Goal: Information Seeking & Learning: Learn about a topic

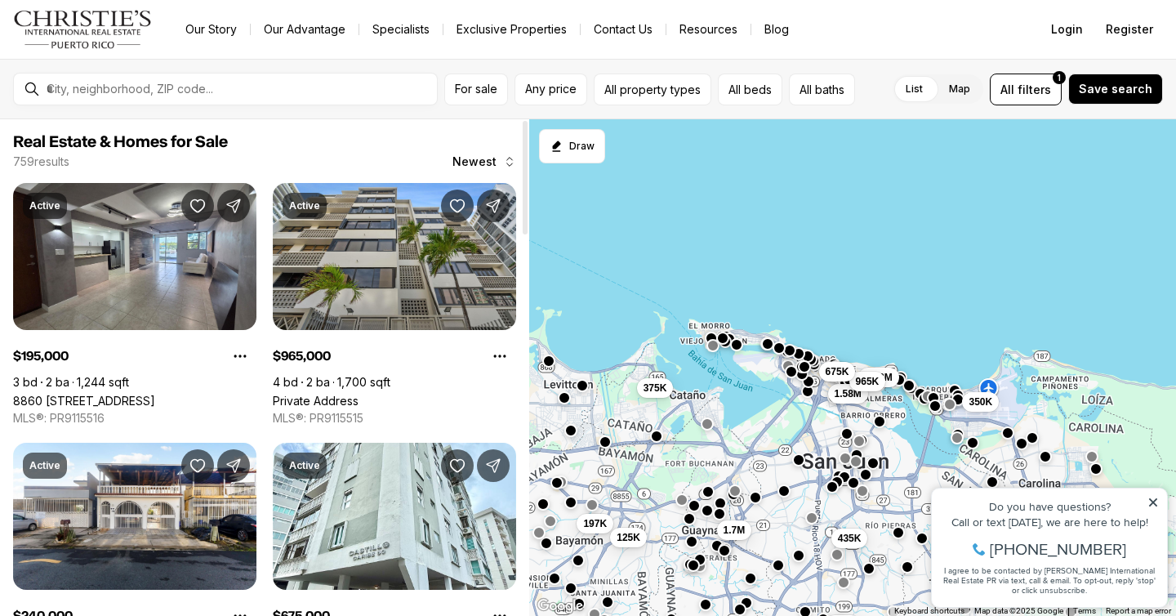
click at [487, 151] on span "Real Estate & Homes for Sale" at bounding box center [264, 142] width 503 height 20
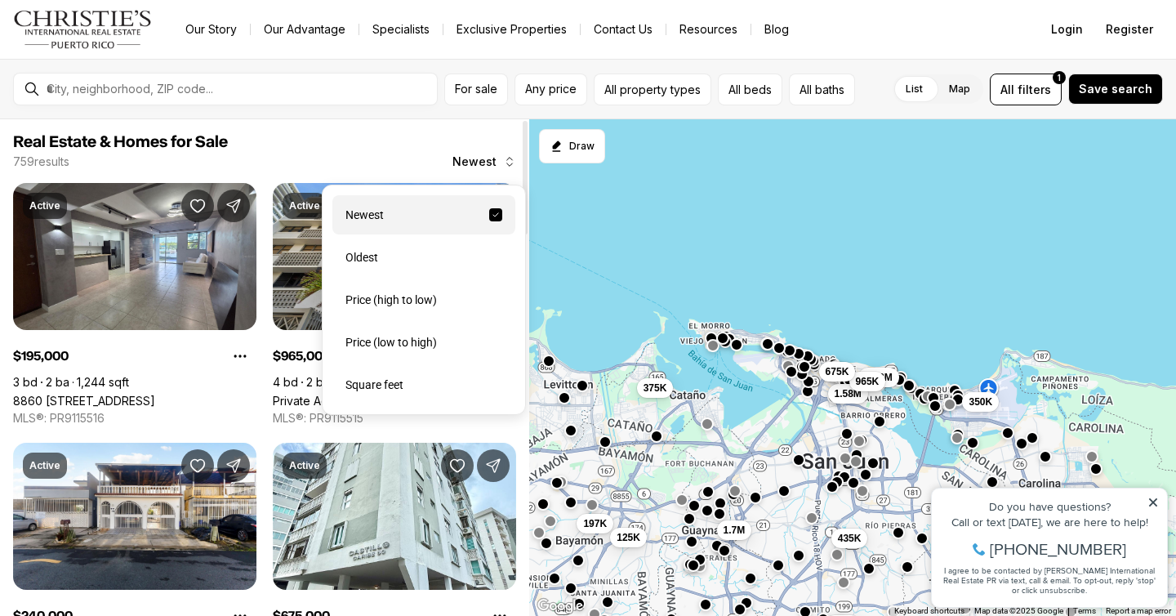
click at [487, 159] on span "Newest" at bounding box center [474, 161] width 44 height 13
click at [431, 335] on div "Price (low to high)" at bounding box center [423, 342] width 183 height 39
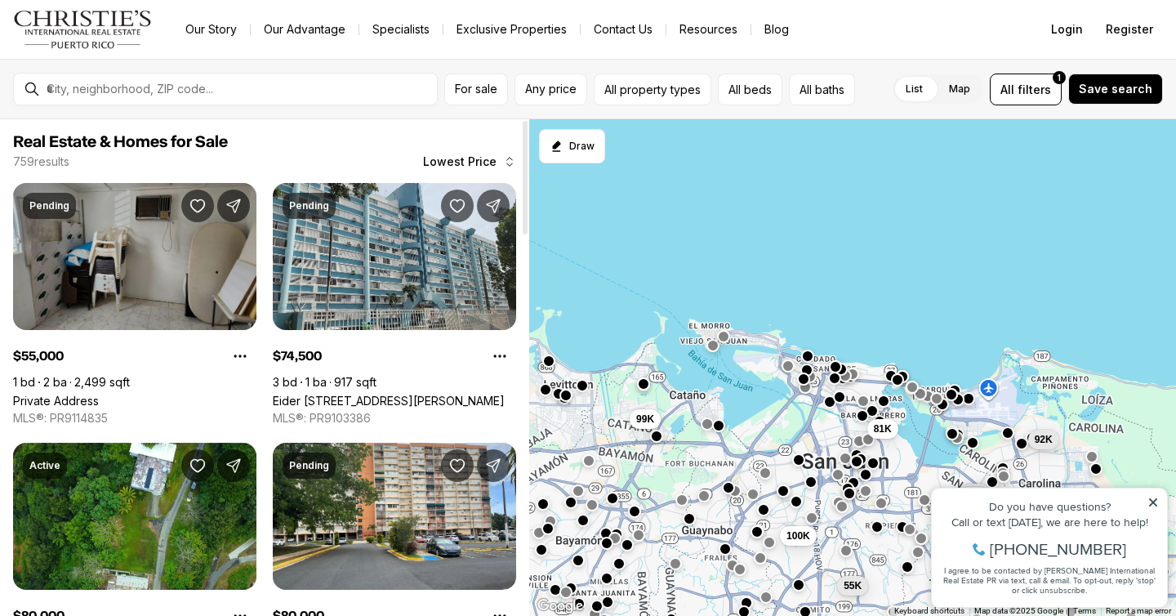
click at [99, 394] on link "Private Address" at bounding box center [56, 401] width 86 height 14
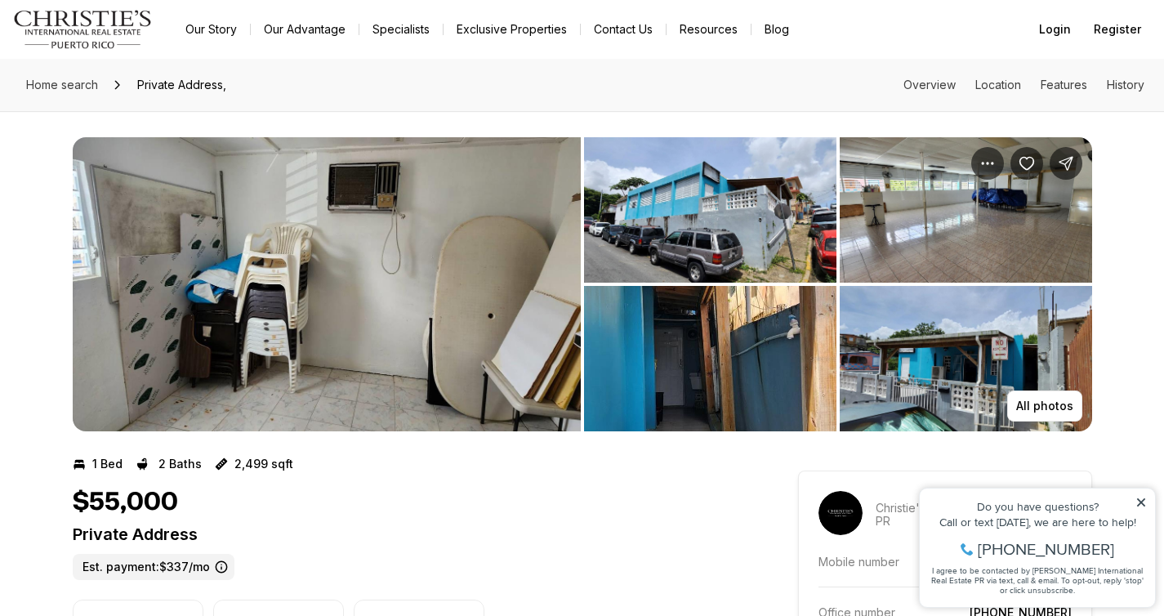
click at [368, 262] on img "View image gallery" at bounding box center [327, 284] width 508 height 294
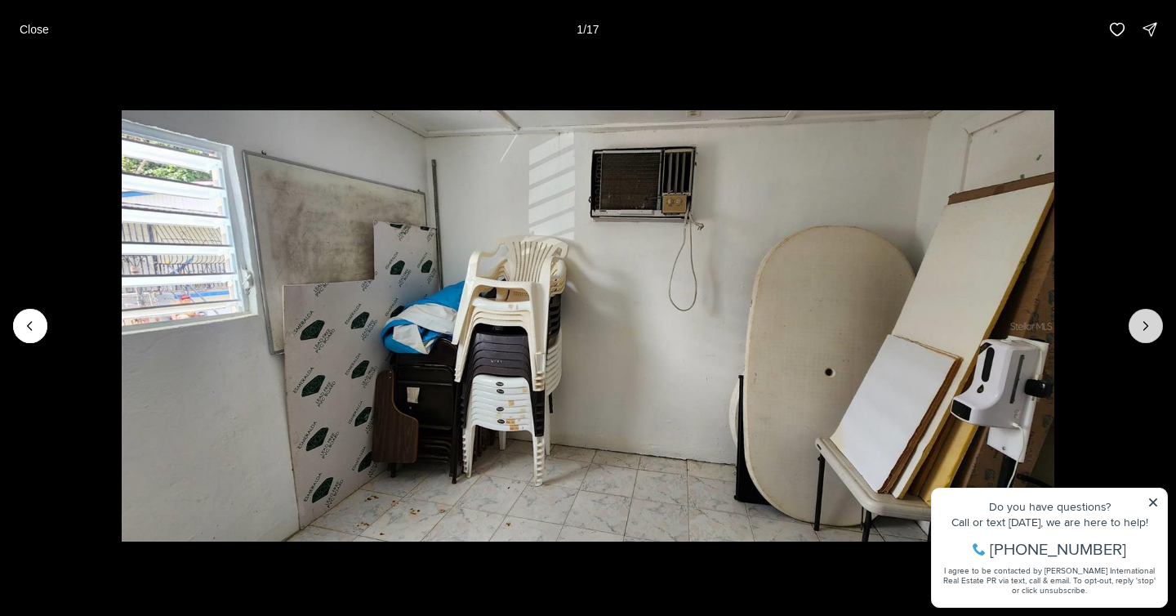
click at [1143, 325] on icon "Next slide" at bounding box center [1146, 326] width 16 height 16
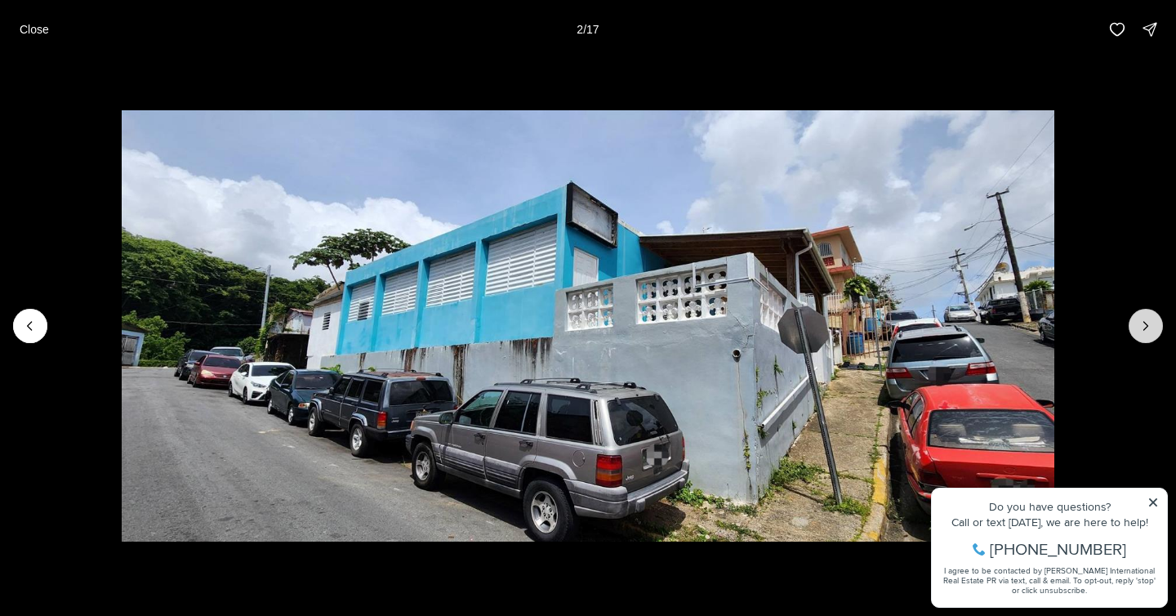
click at [1143, 325] on icon "Next slide" at bounding box center [1146, 326] width 16 height 16
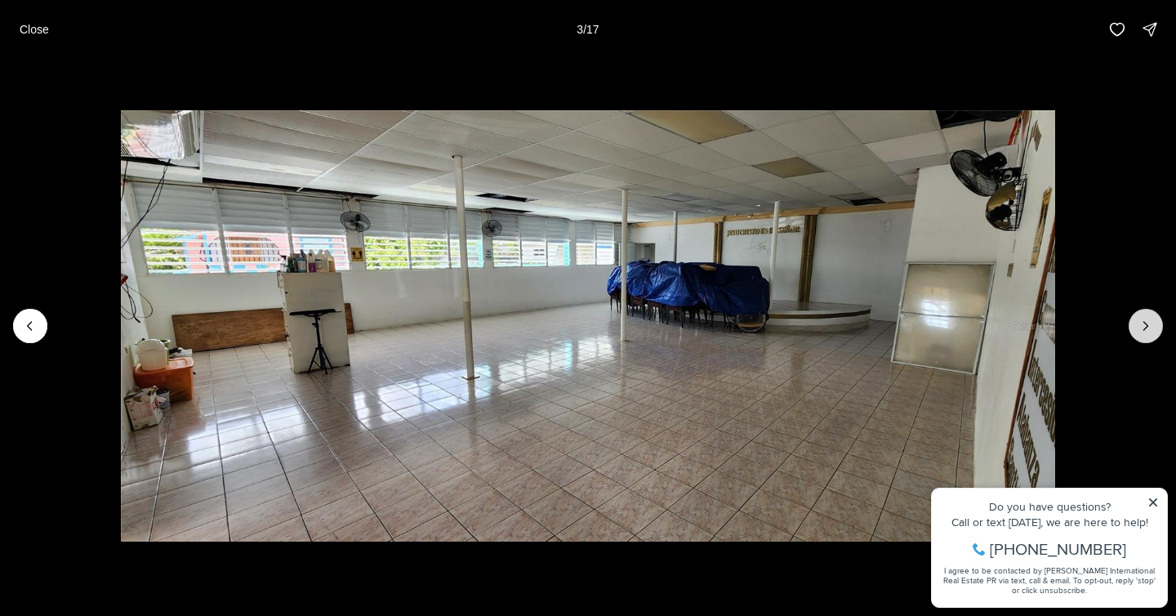
click at [1143, 325] on icon "Next slide" at bounding box center [1146, 326] width 16 height 16
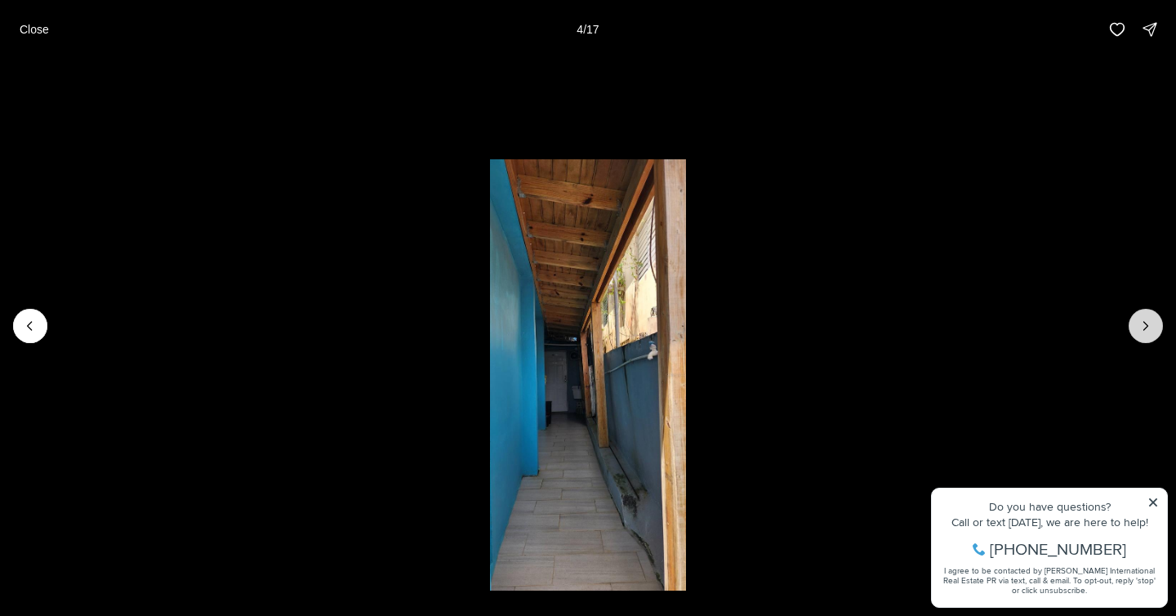
click at [1143, 325] on icon "Next slide" at bounding box center [1146, 326] width 16 height 16
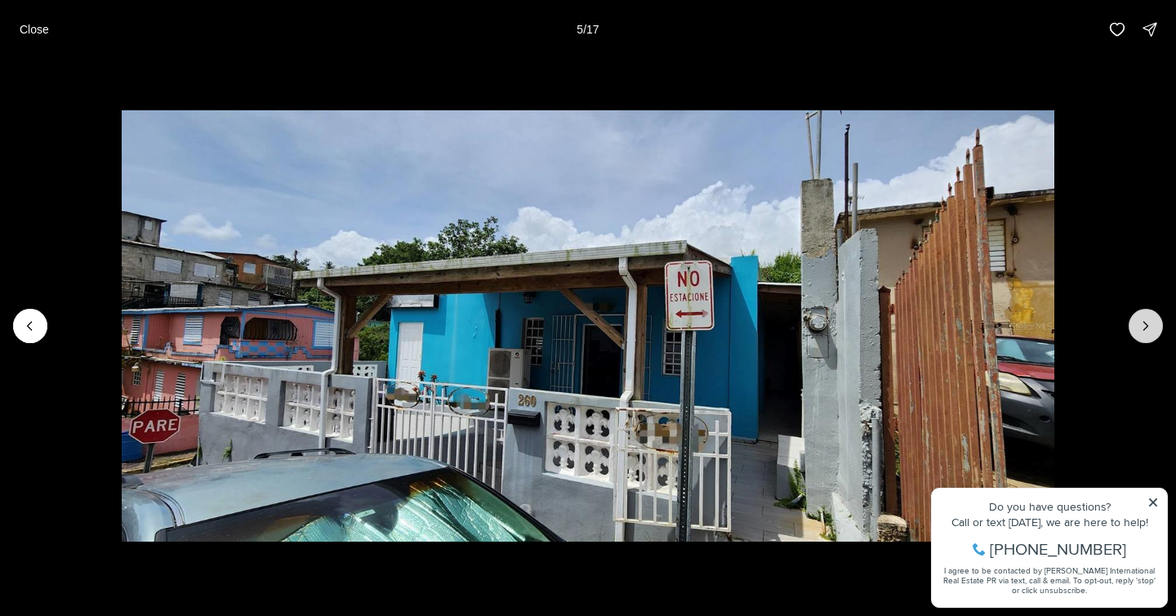
click at [1143, 325] on icon "Next slide" at bounding box center [1146, 326] width 16 height 16
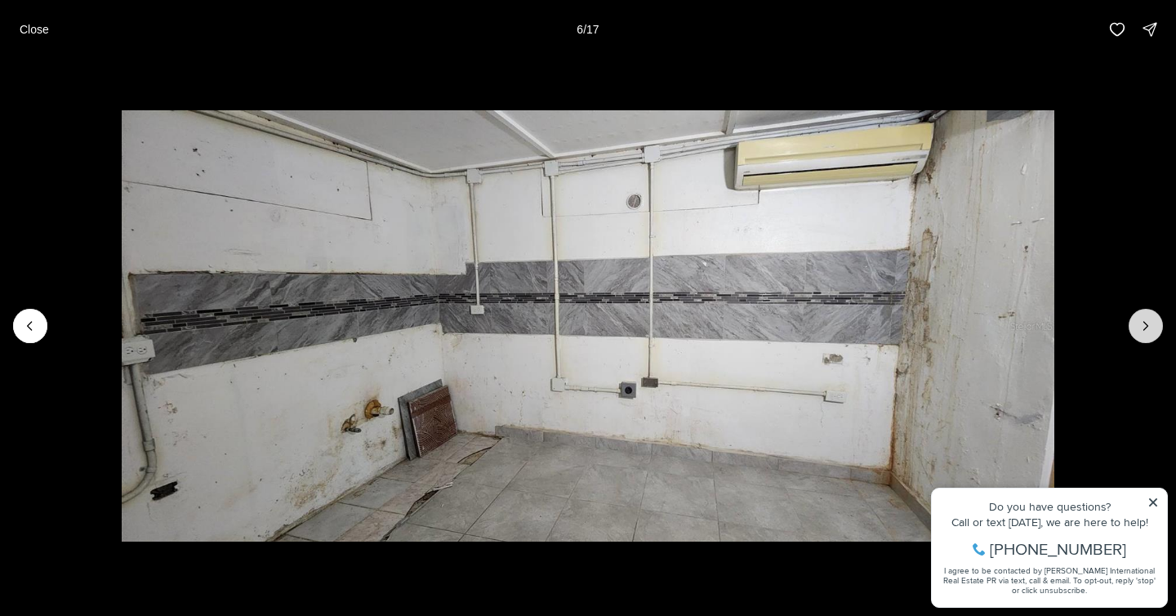
click at [1143, 325] on icon "Next slide" at bounding box center [1146, 326] width 16 height 16
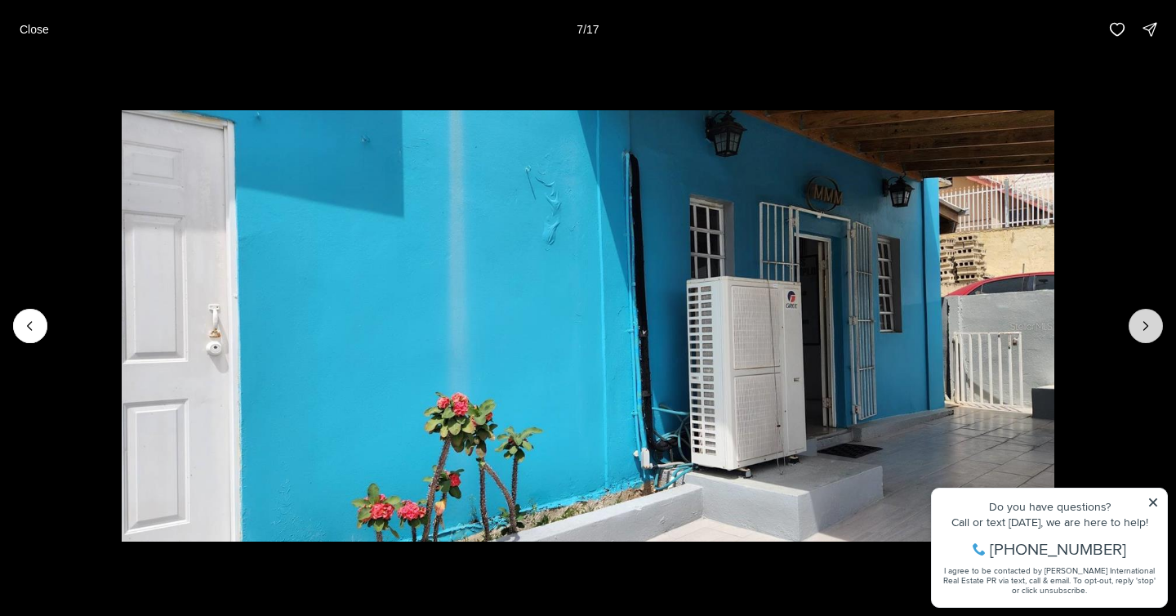
click at [1143, 325] on icon "Next slide" at bounding box center [1146, 326] width 16 height 16
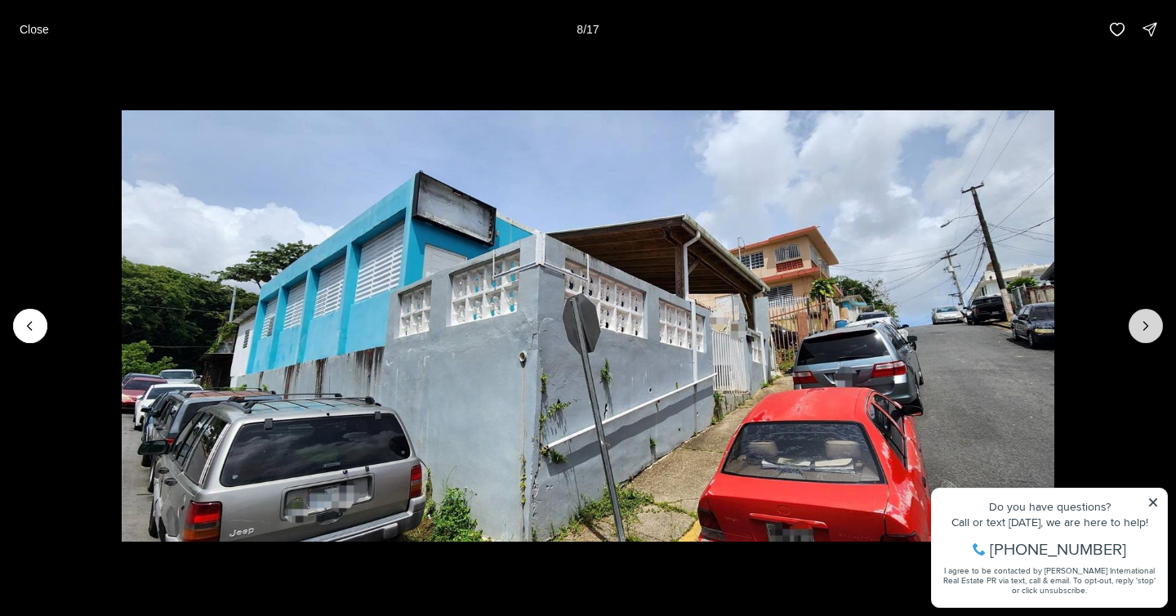
click at [1143, 325] on icon "Next slide" at bounding box center [1146, 326] width 16 height 16
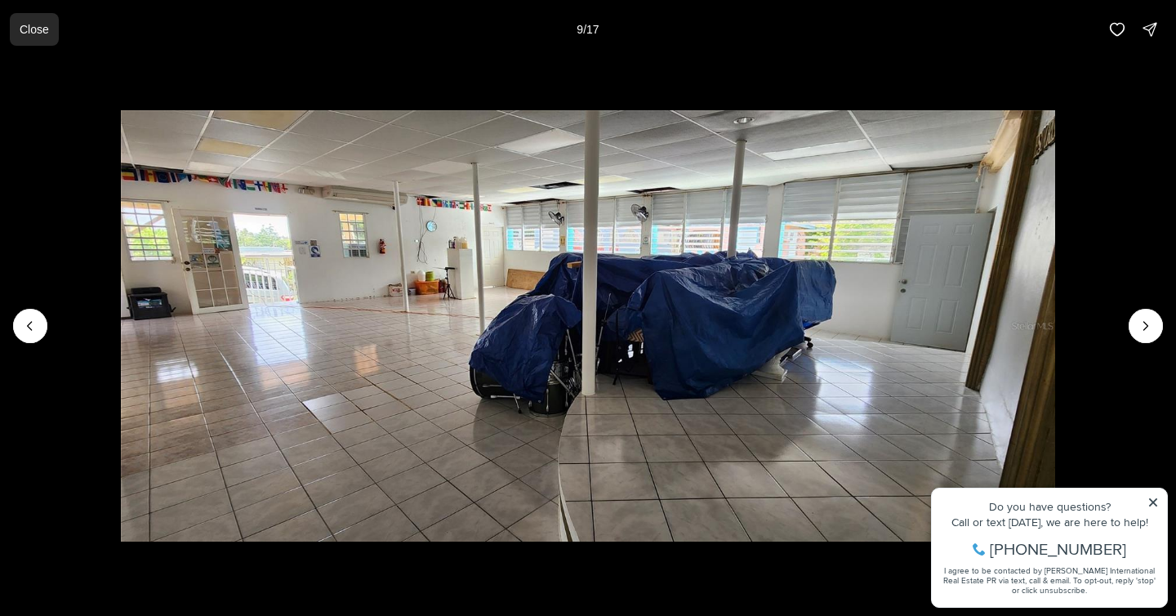
click at [49, 31] on p "Close" at bounding box center [34, 29] width 29 height 13
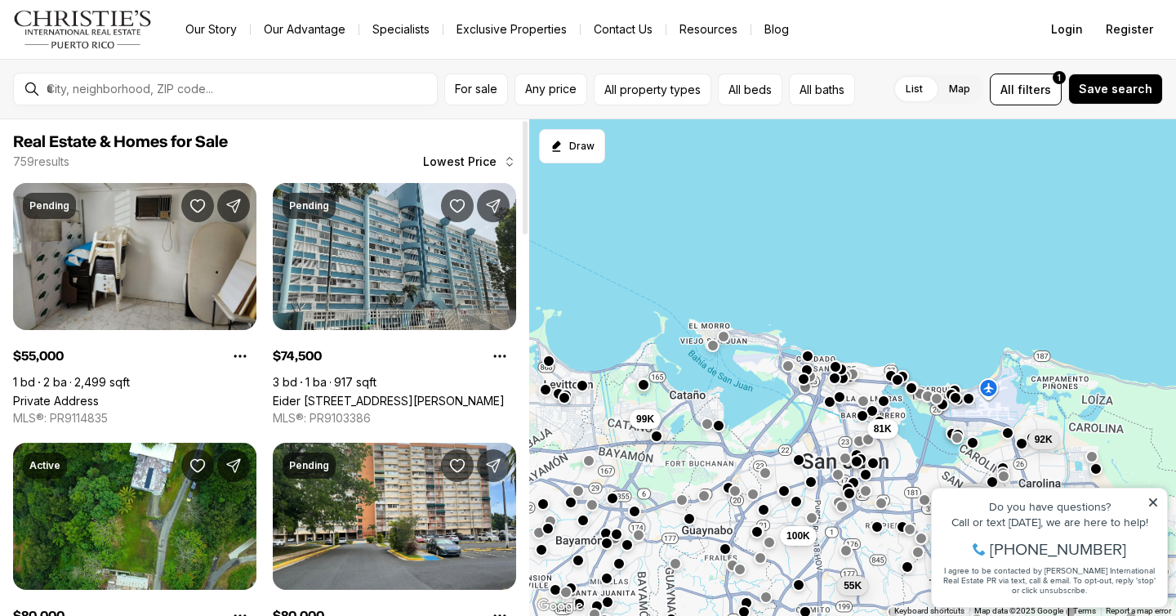
click at [312, 394] on link "Eider [STREET_ADDRESS][PERSON_NAME]" at bounding box center [389, 401] width 232 height 14
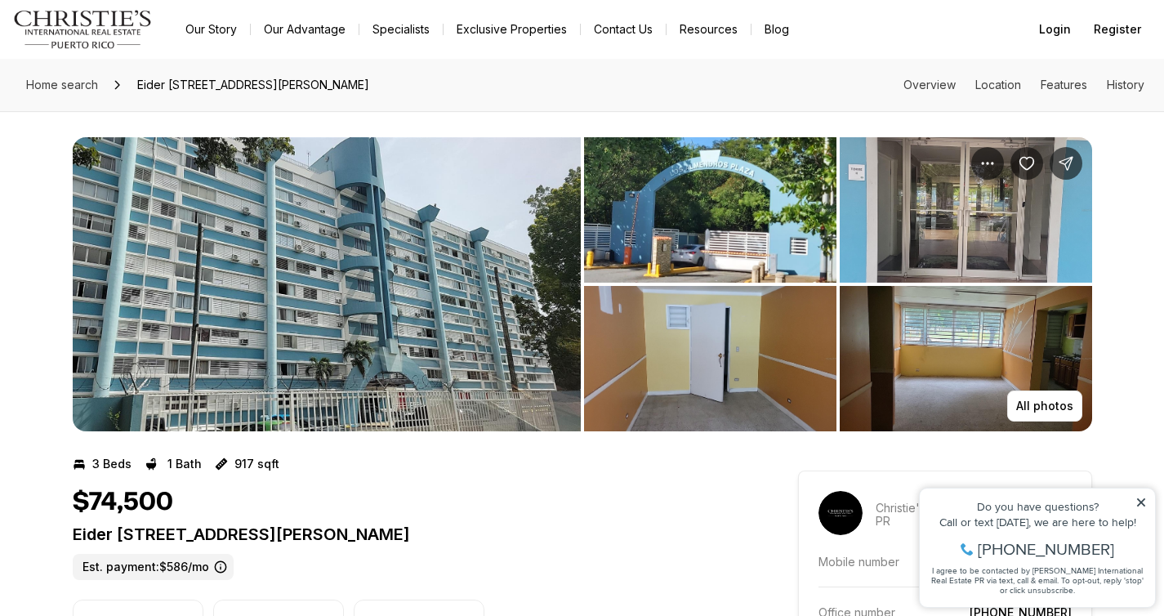
click at [312, 259] on img "View image gallery" at bounding box center [327, 284] width 508 height 294
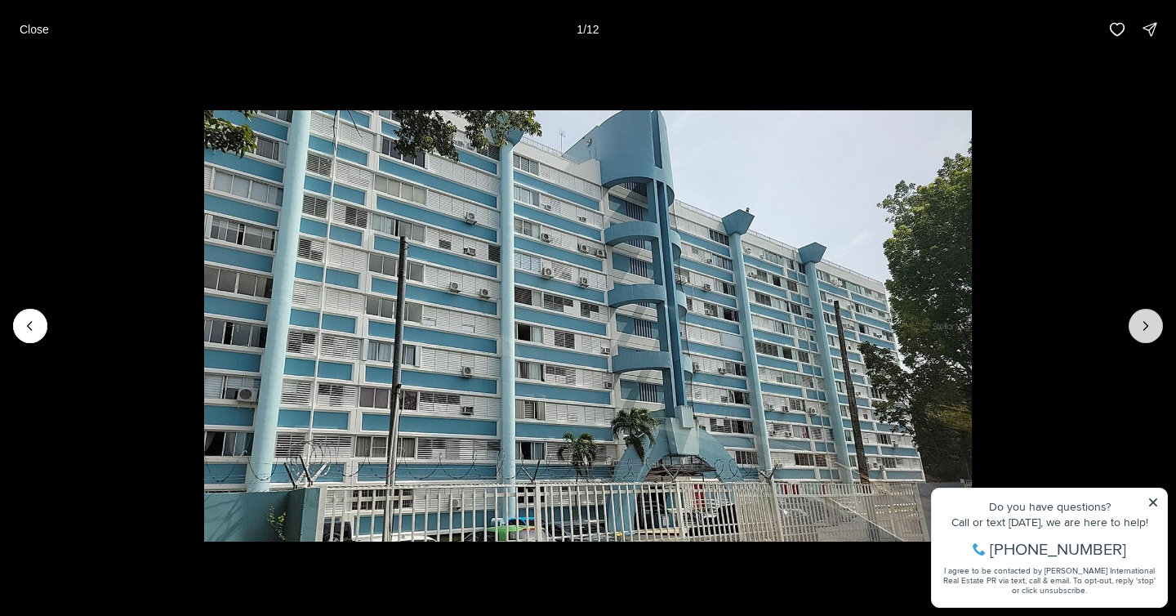
click at [1134, 330] on button "Next slide" at bounding box center [1146, 326] width 34 height 34
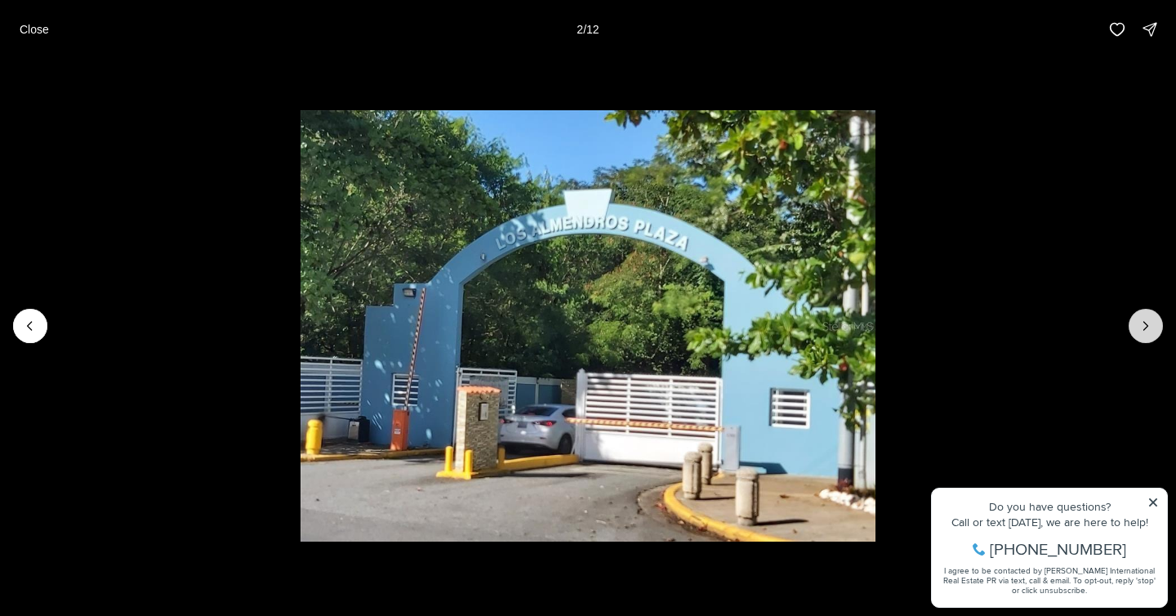
click at [1134, 330] on button "Next slide" at bounding box center [1146, 326] width 34 height 34
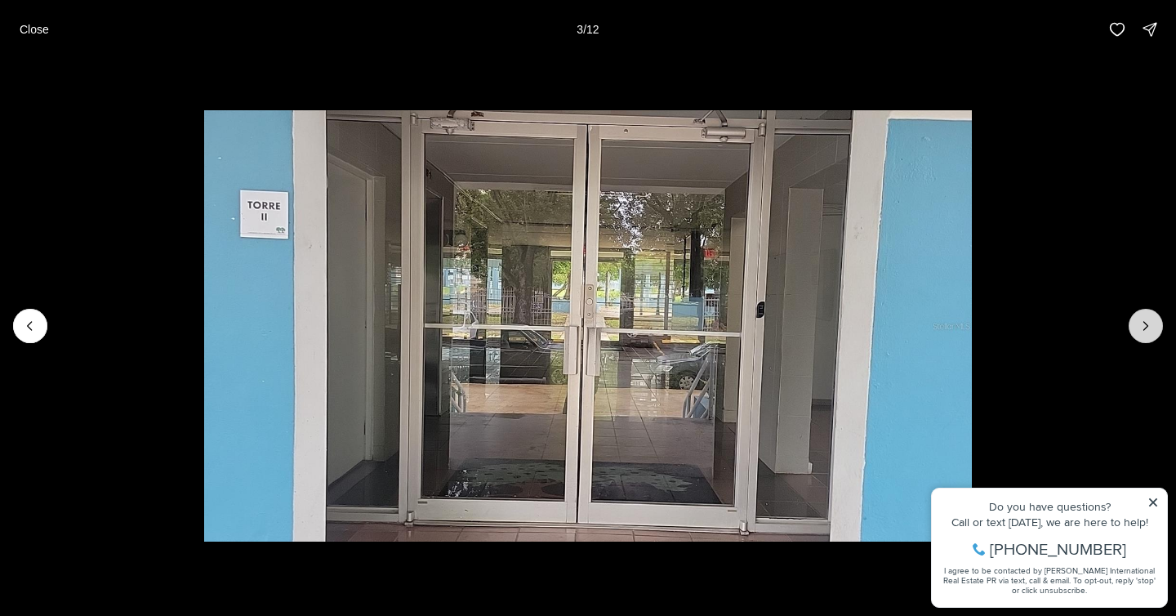
click at [1134, 330] on button "Next slide" at bounding box center [1146, 326] width 34 height 34
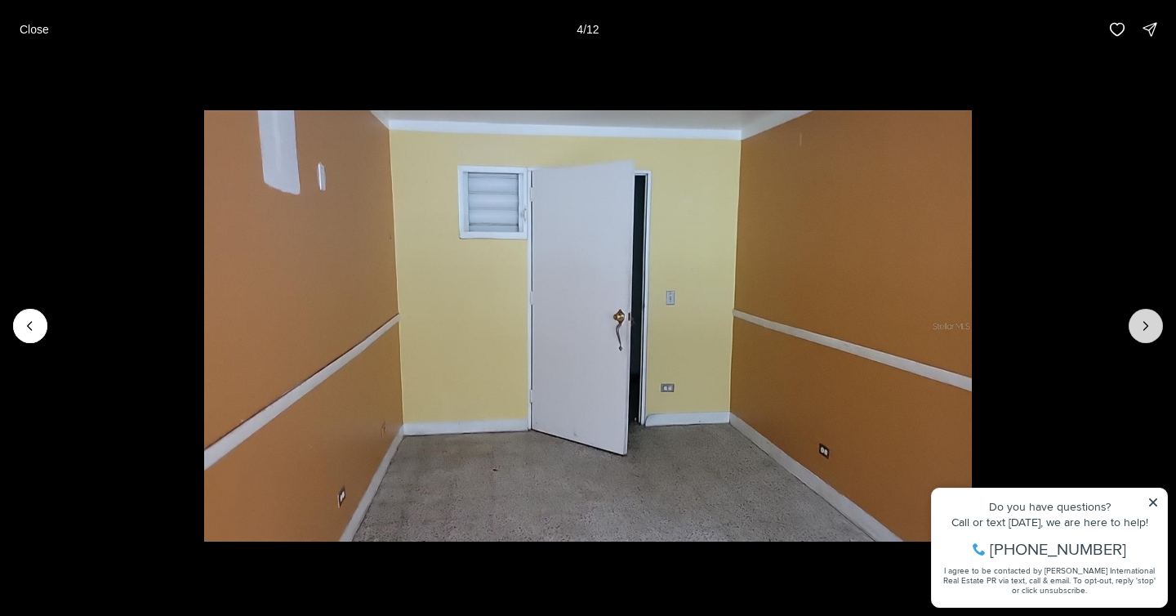
click at [1134, 330] on button "Next slide" at bounding box center [1146, 326] width 34 height 34
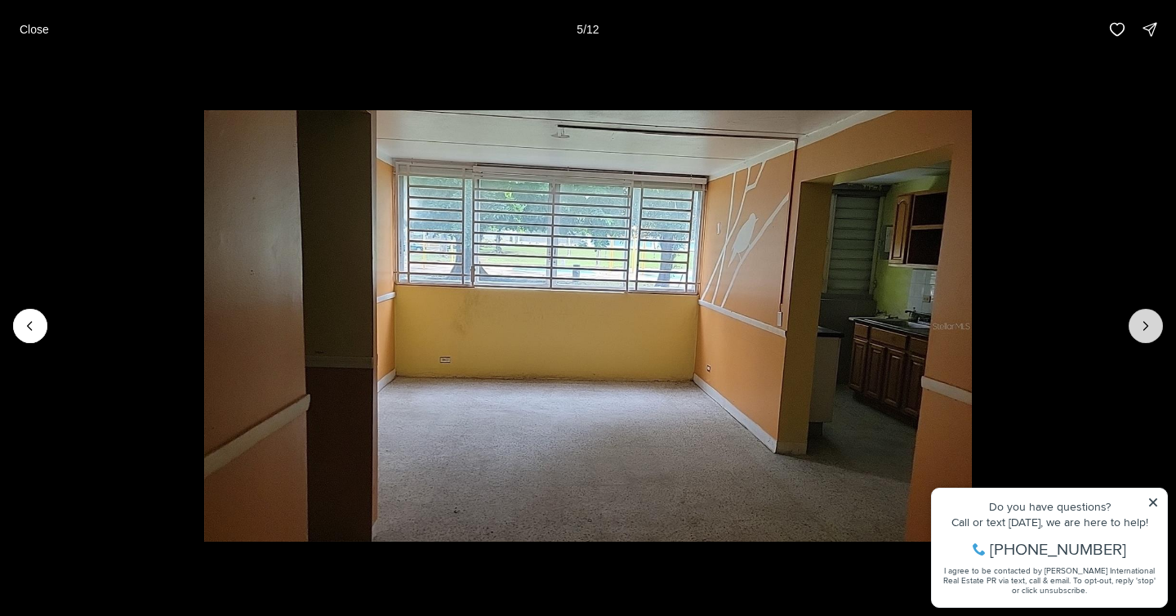
click at [1134, 330] on button "Next slide" at bounding box center [1146, 326] width 34 height 34
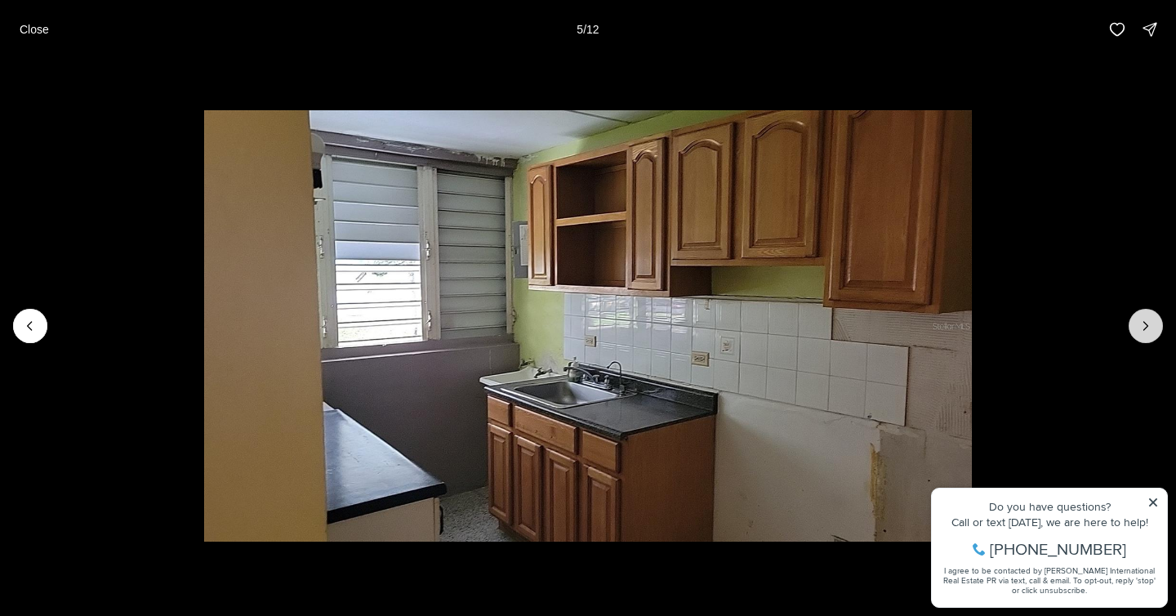
click at [1134, 330] on button "Next slide" at bounding box center [1146, 326] width 34 height 34
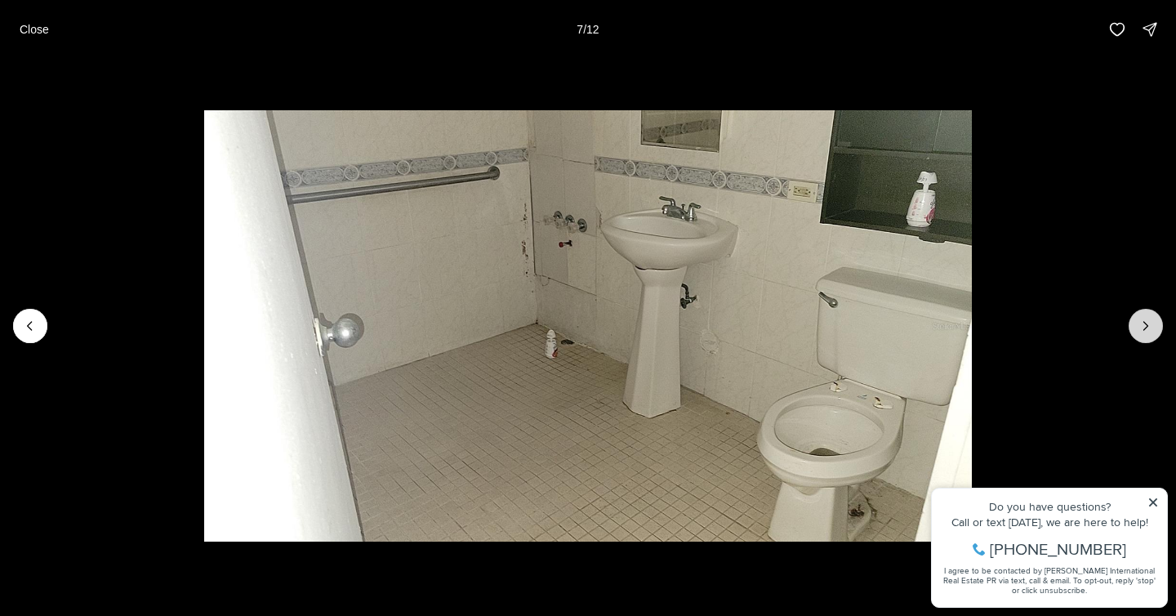
click at [1134, 330] on button "Next slide" at bounding box center [1146, 326] width 34 height 34
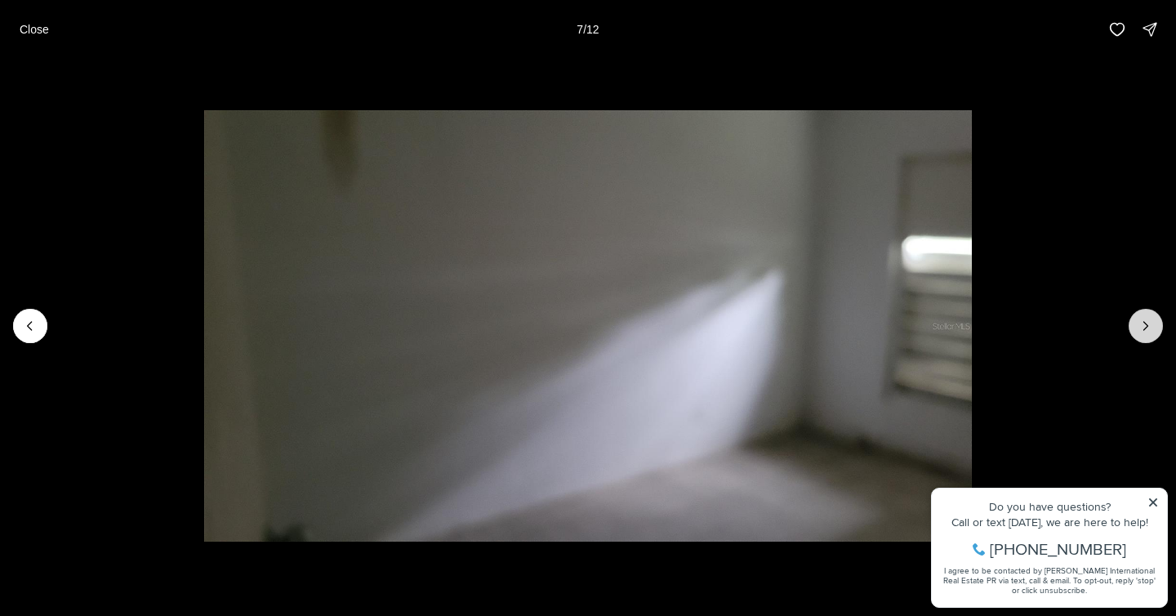
click at [1134, 330] on button "Next slide" at bounding box center [1146, 326] width 34 height 34
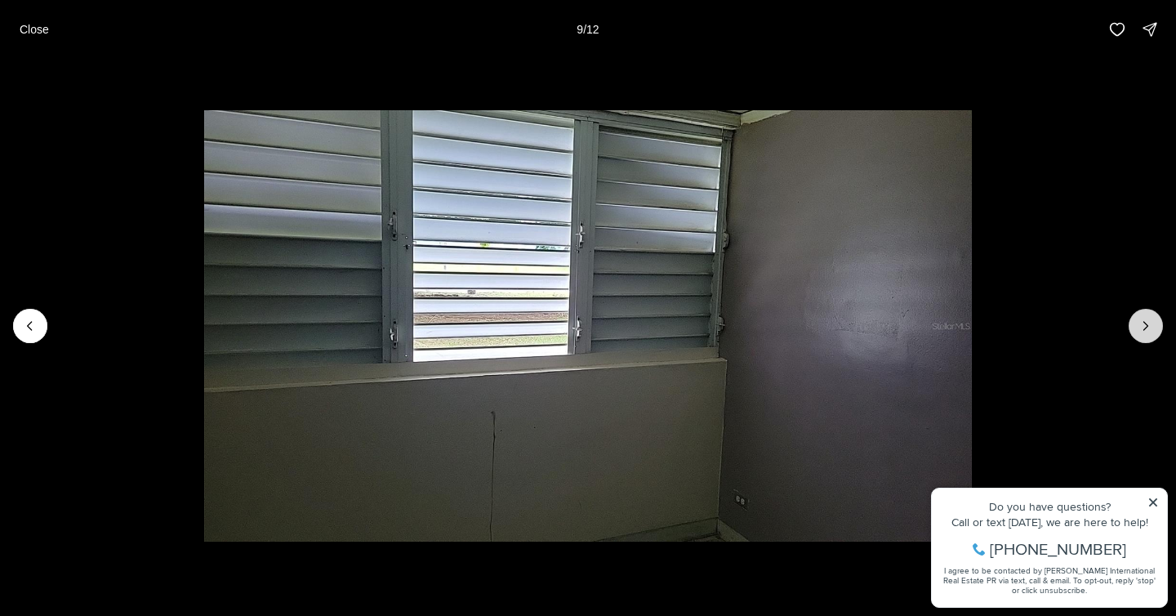
click at [1134, 330] on button "Next slide" at bounding box center [1146, 326] width 34 height 34
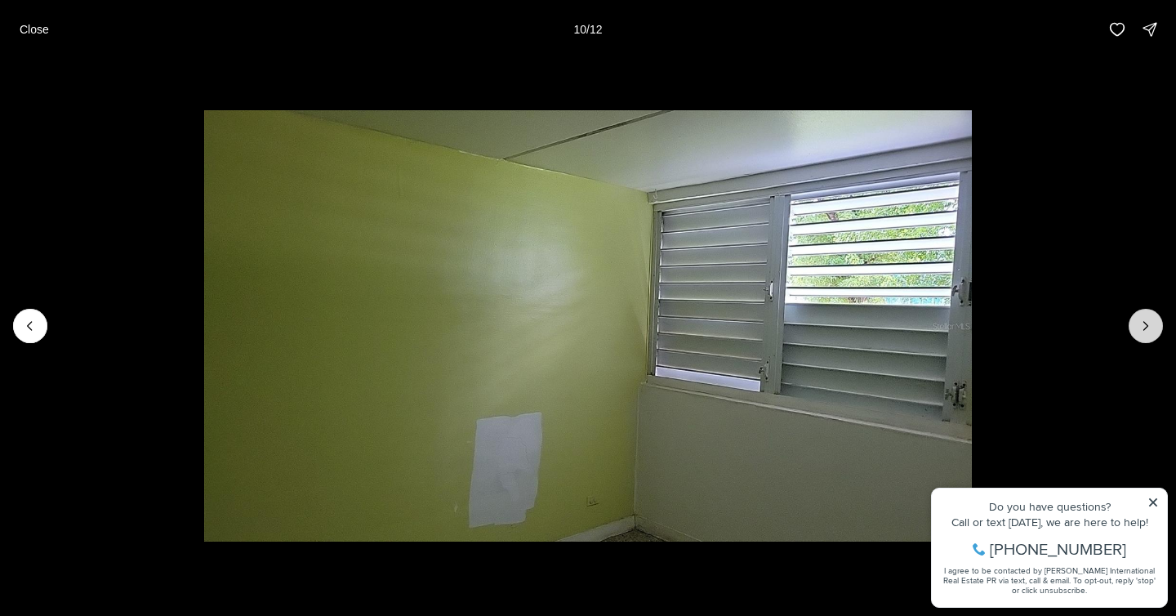
click at [1134, 330] on button "Next slide" at bounding box center [1146, 326] width 34 height 34
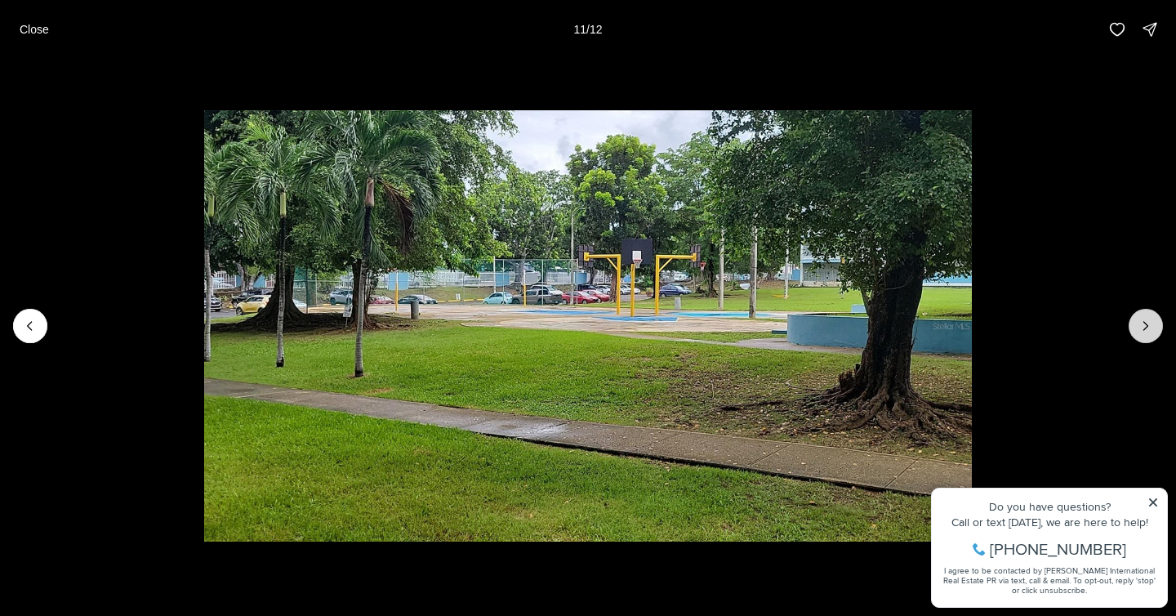
click at [1134, 330] on button "Next slide" at bounding box center [1146, 326] width 34 height 34
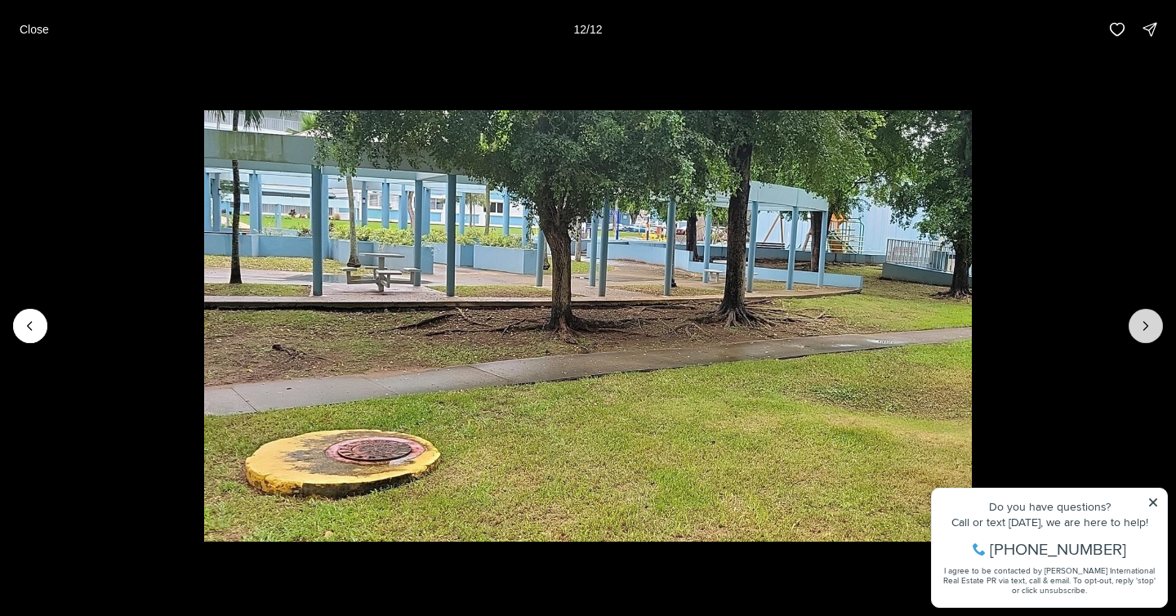
click at [1134, 330] on div at bounding box center [1146, 326] width 34 height 34
click at [1143, 321] on div at bounding box center [1146, 326] width 34 height 34
click at [21, 29] on p "Close" at bounding box center [34, 29] width 29 height 13
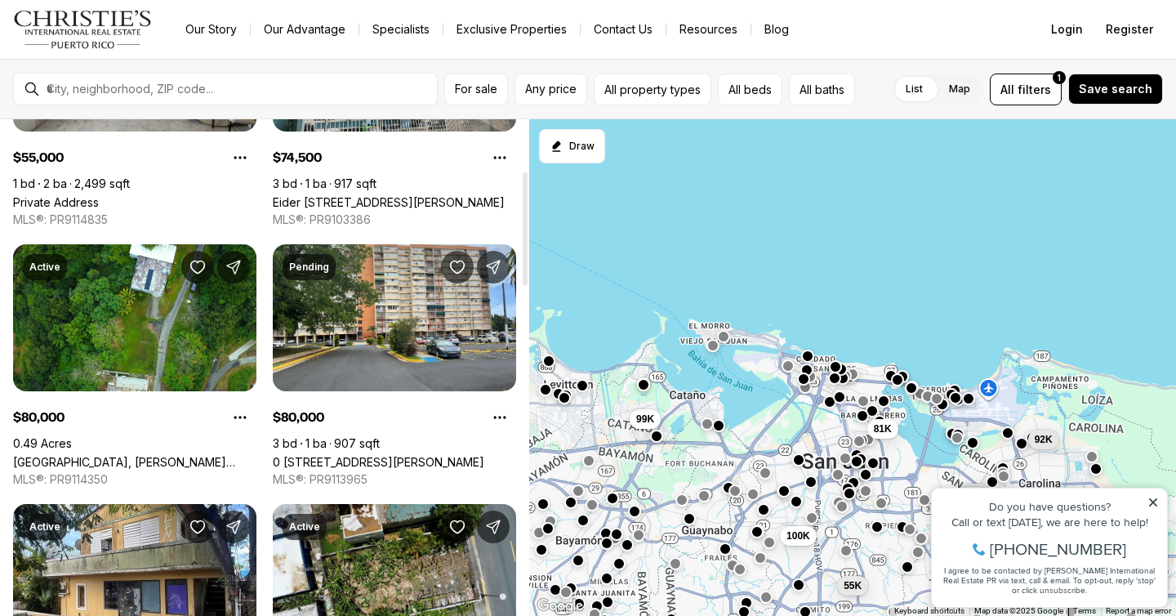
scroll to position [225, 0]
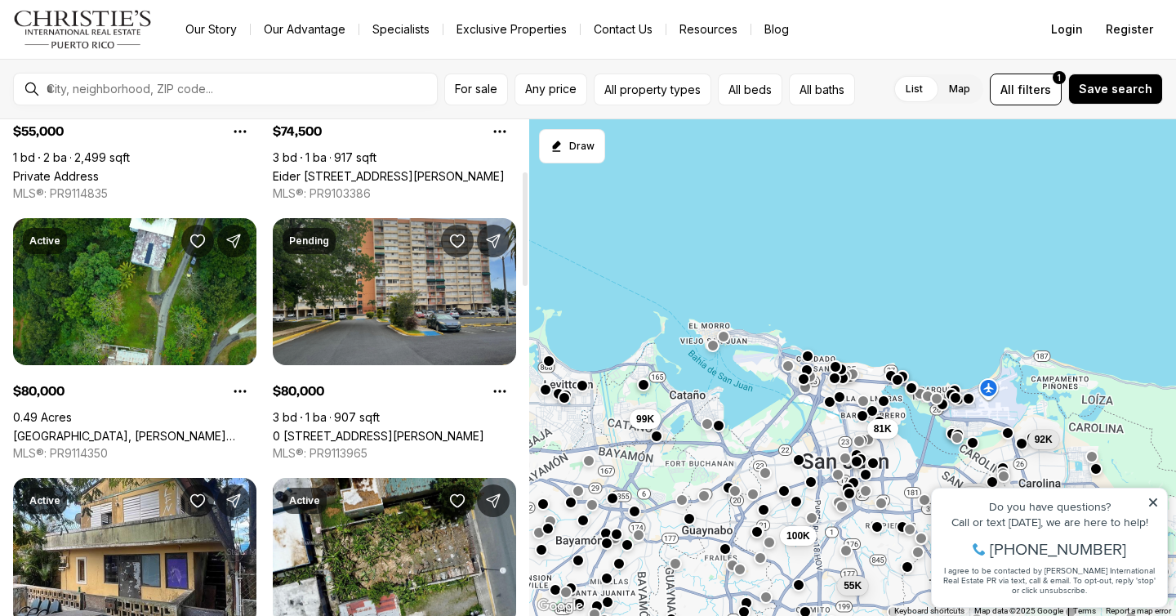
click at [400, 429] on link "0 [STREET_ADDRESS][PERSON_NAME]" at bounding box center [379, 436] width 212 height 14
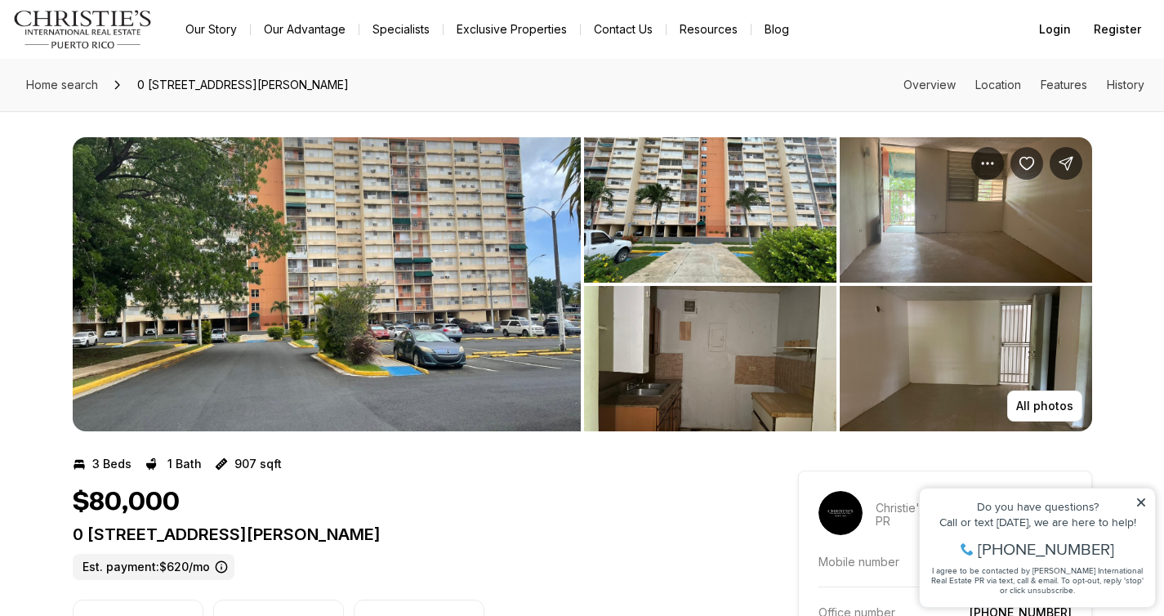
click at [400, 287] on img "View image gallery" at bounding box center [327, 284] width 508 height 294
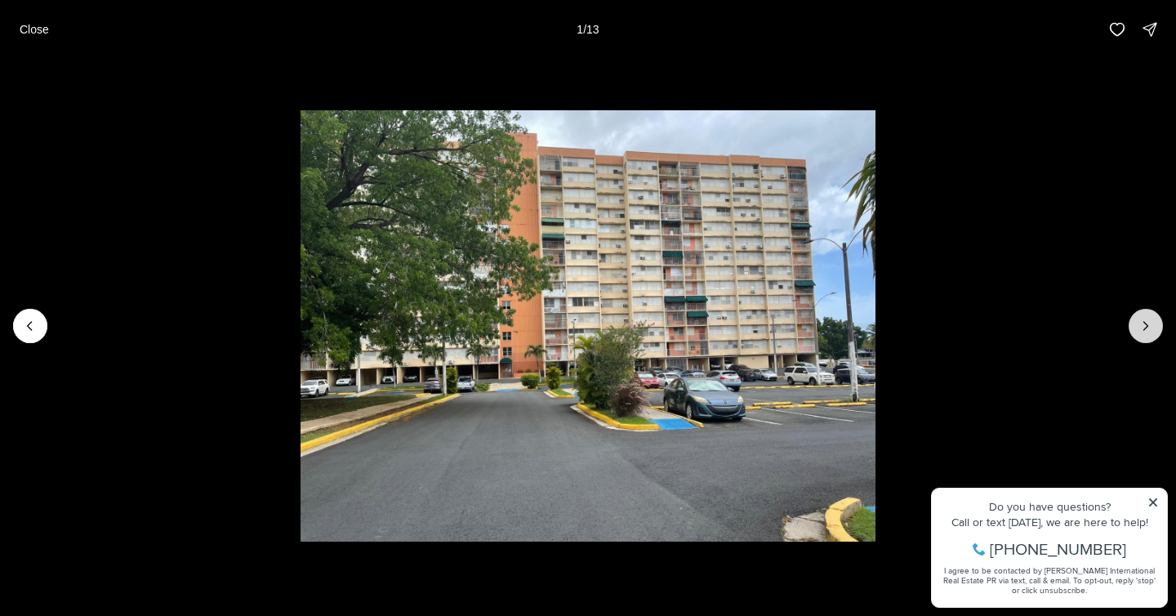
click at [1144, 329] on icon "Next slide" at bounding box center [1146, 326] width 4 height 8
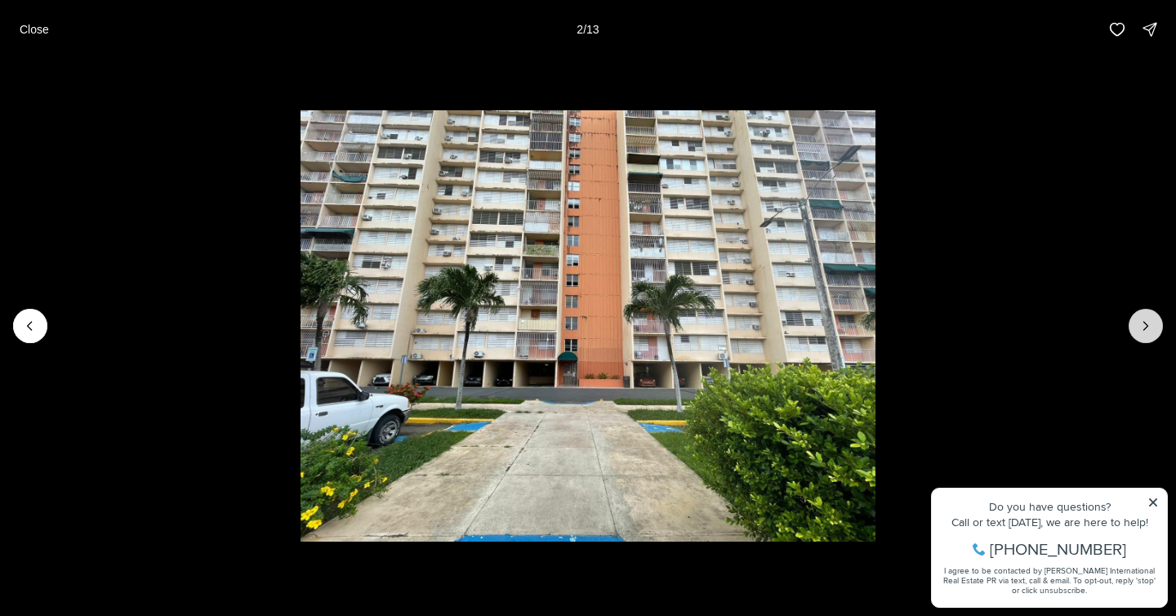
click at [1144, 329] on icon "Next slide" at bounding box center [1146, 326] width 4 height 8
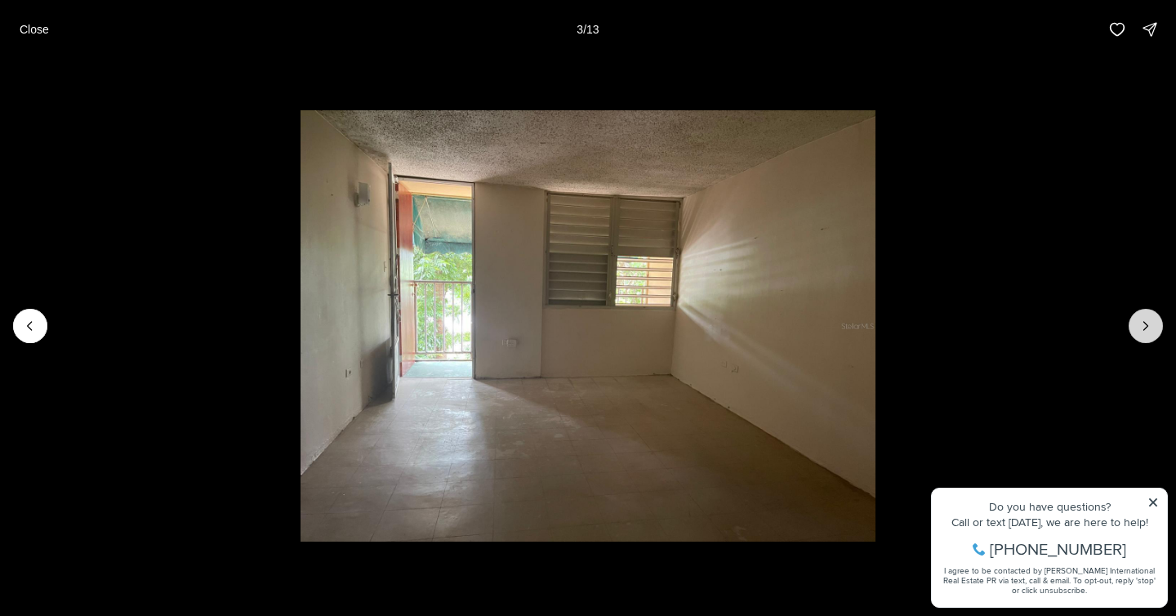
click at [1144, 329] on icon "Next slide" at bounding box center [1146, 326] width 4 height 8
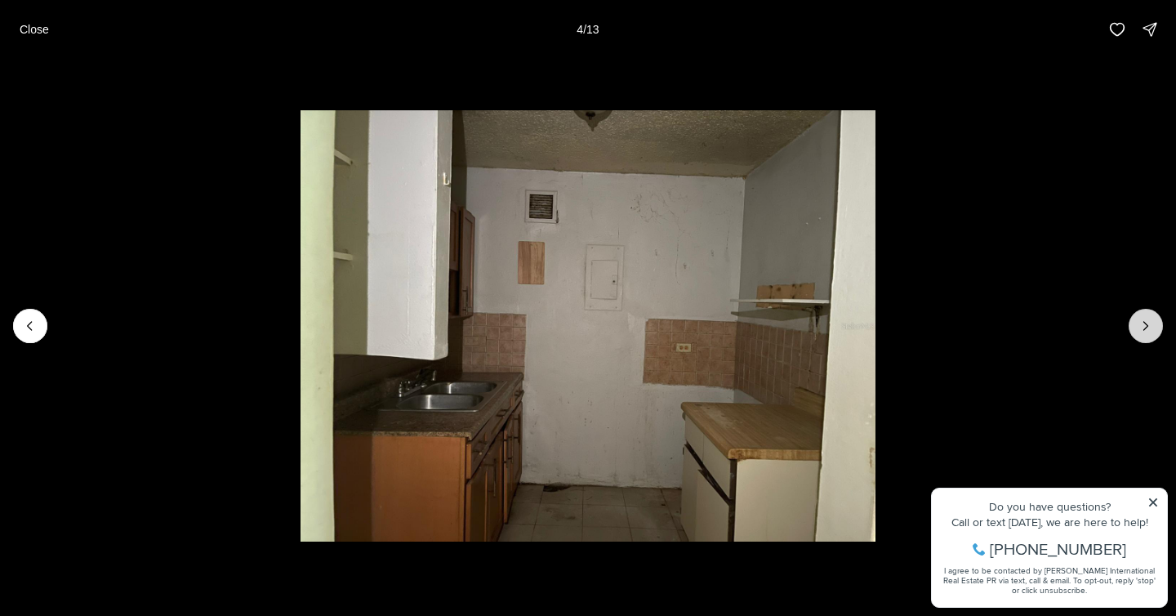
click at [1144, 329] on icon "Next slide" at bounding box center [1146, 326] width 4 height 8
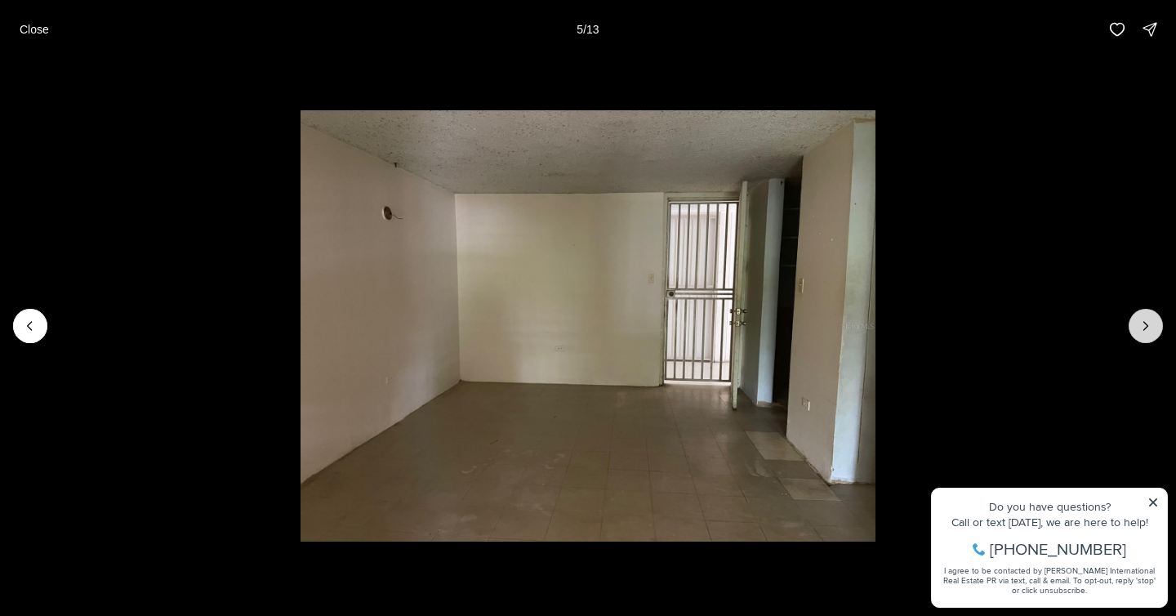
click at [1144, 329] on icon "Next slide" at bounding box center [1146, 326] width 4 height 8
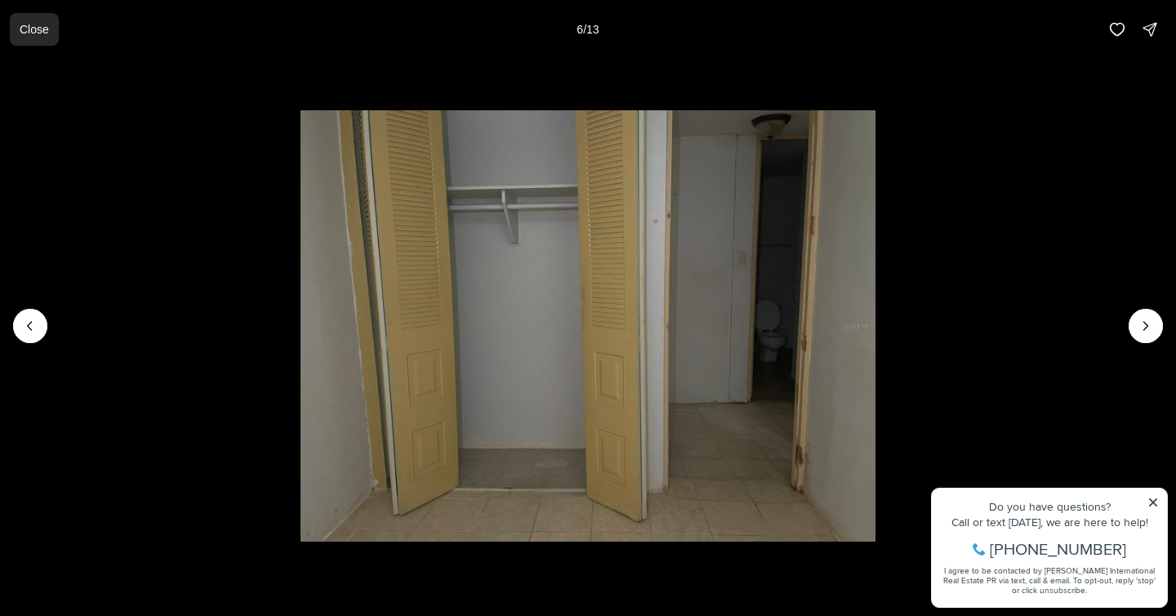
click at [42, 33] on p "Close" at bounding box center [34, 29] width 29 height 13
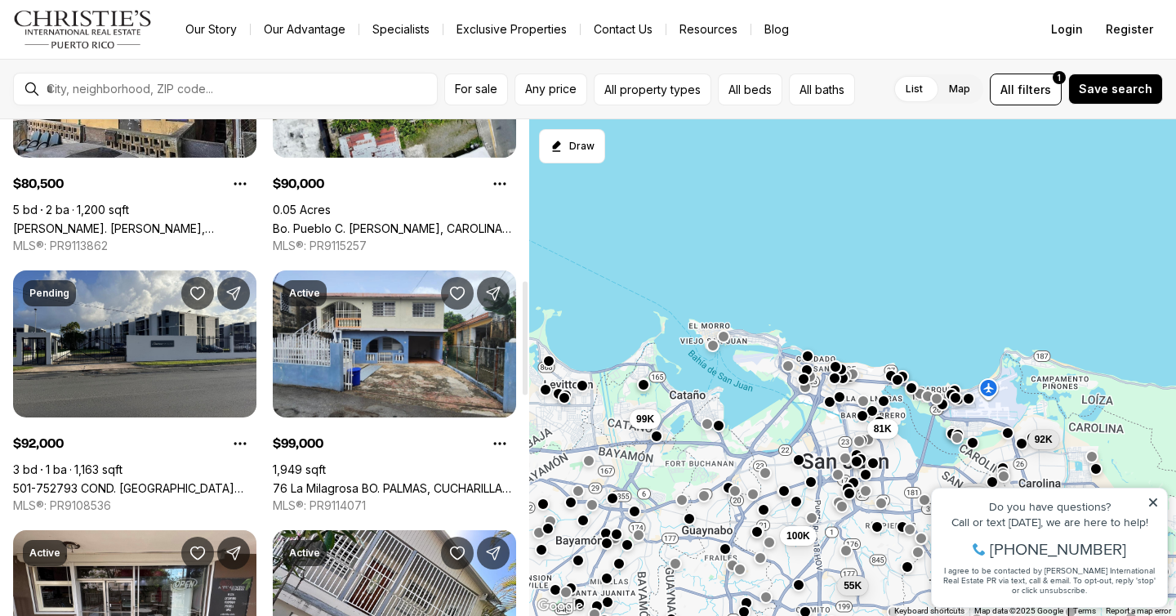
scroll to position [718, 0]
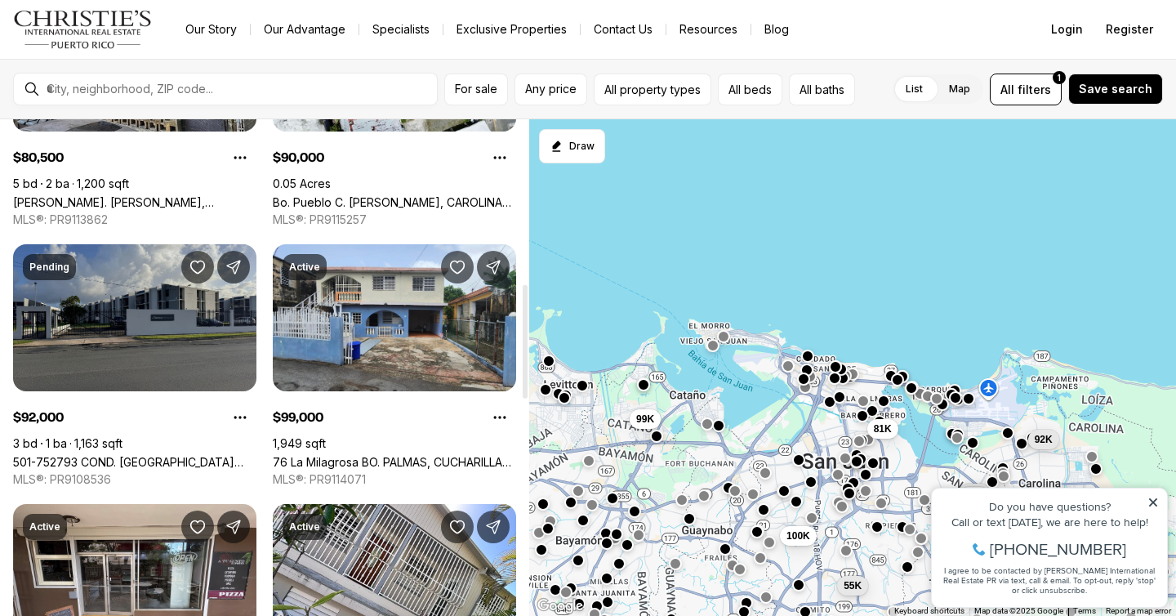
click at [166, 455] on link "501-752793 COND. [GEOGRAPHIC_DATA] #E1, [GEOGRAPHIC_DATA], 00985" at bounding box center [134, 462] width 243 height 14
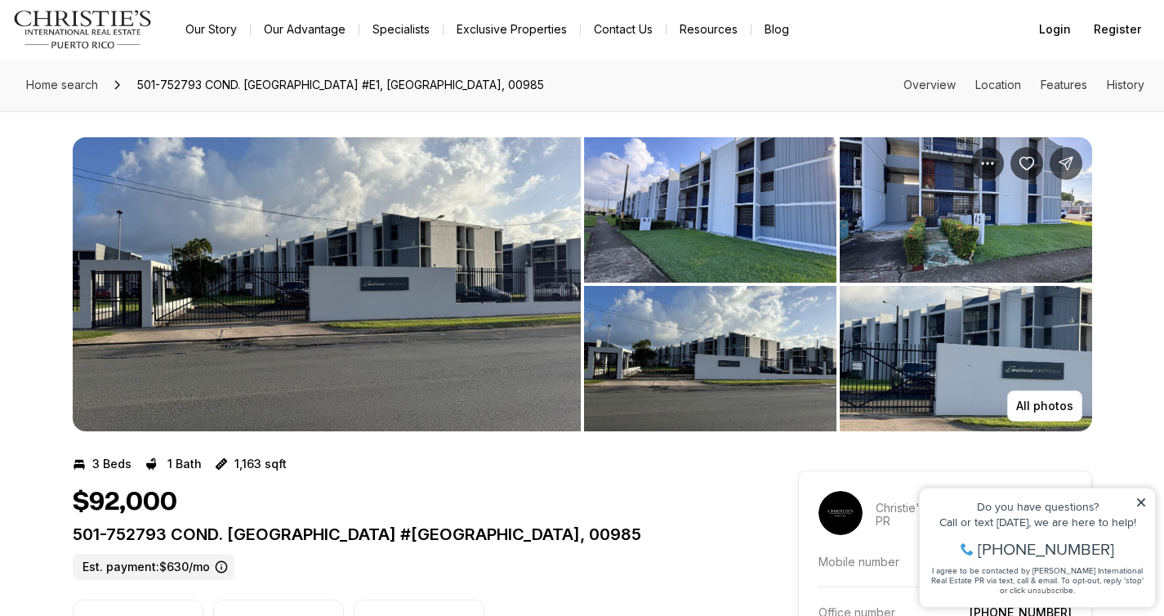
click at [166, 294] on img "View image gallery" at bounding box center [327, 284] width 508 height 294
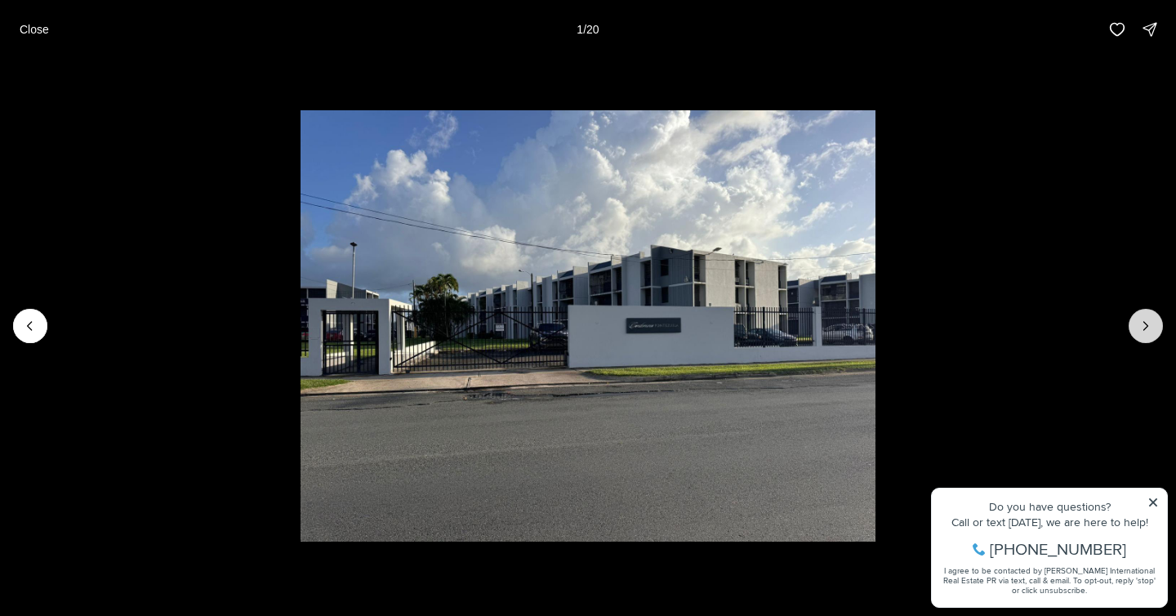
click at [1151, 323] on icon "Next slide" at bounding box center [1146, 326] width 16 height 16
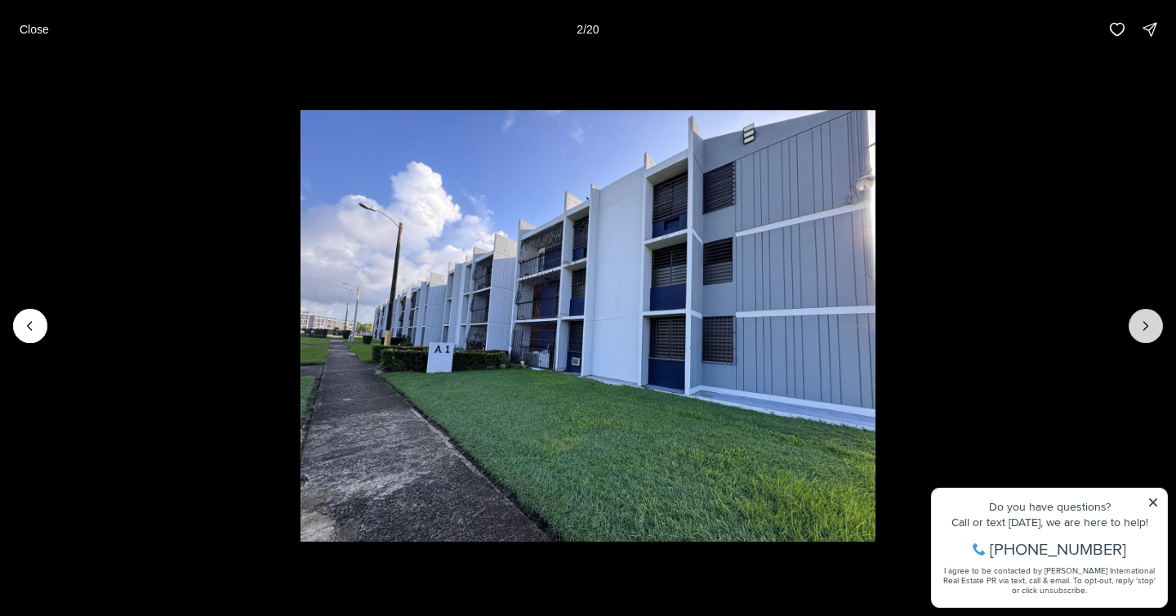
click at [1151, 323] on icon "Next slide" at bounding box center [1146, 326] width 16 height 16
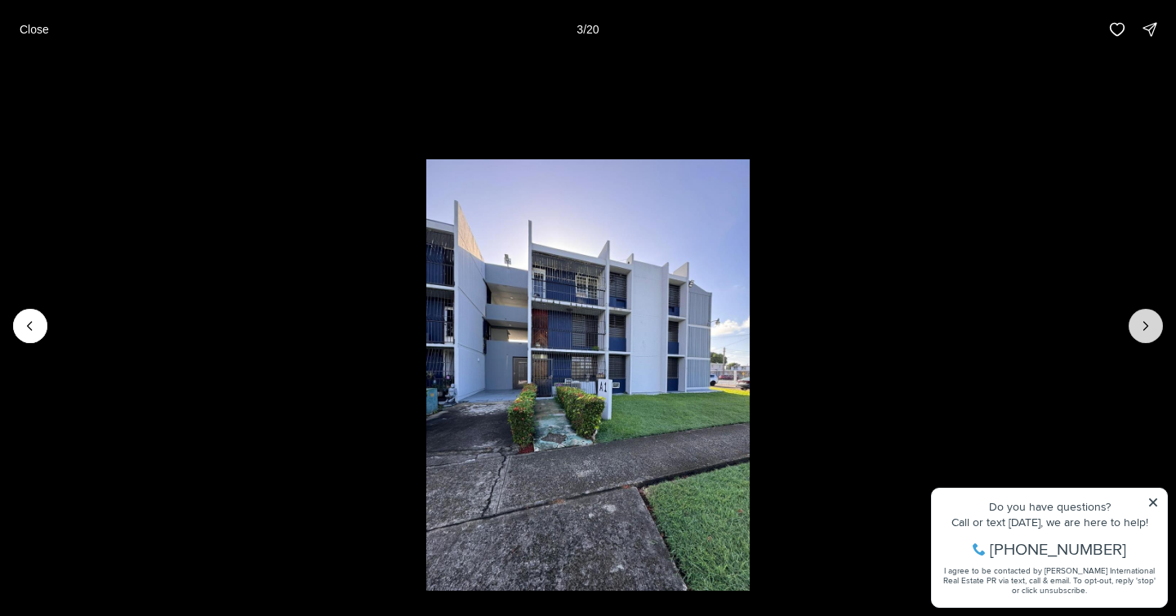
click at [1155, 325] on button "Next slide" at bounding box center [1146, 326] width 34 height 34
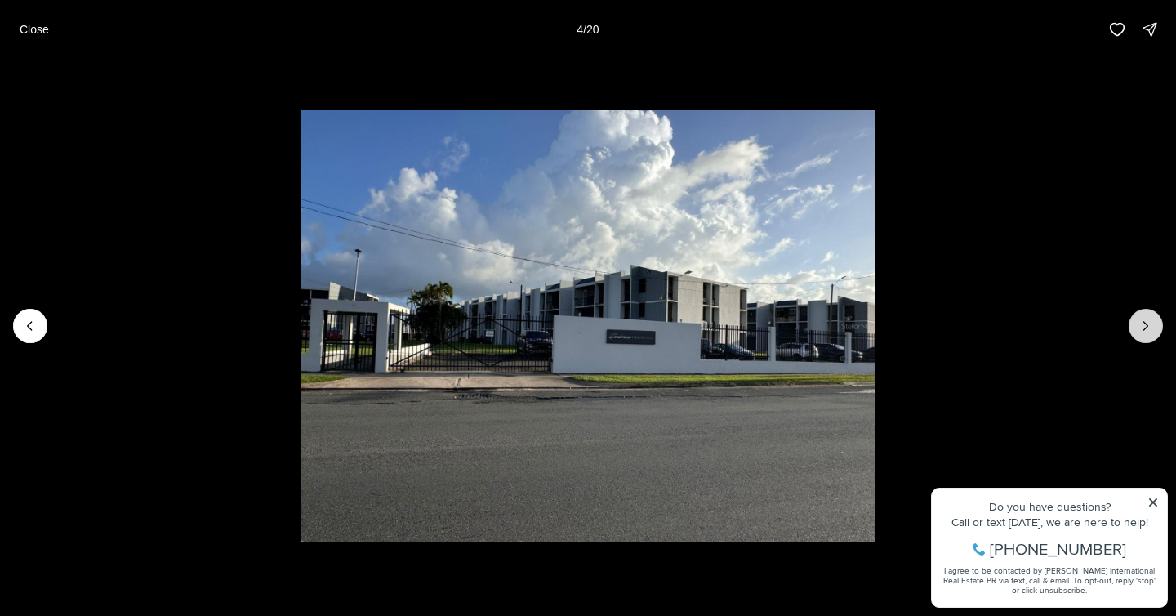
click at [1155, 326] on button "Next slide" at bounding box center [1146, 326] width 34 height 34
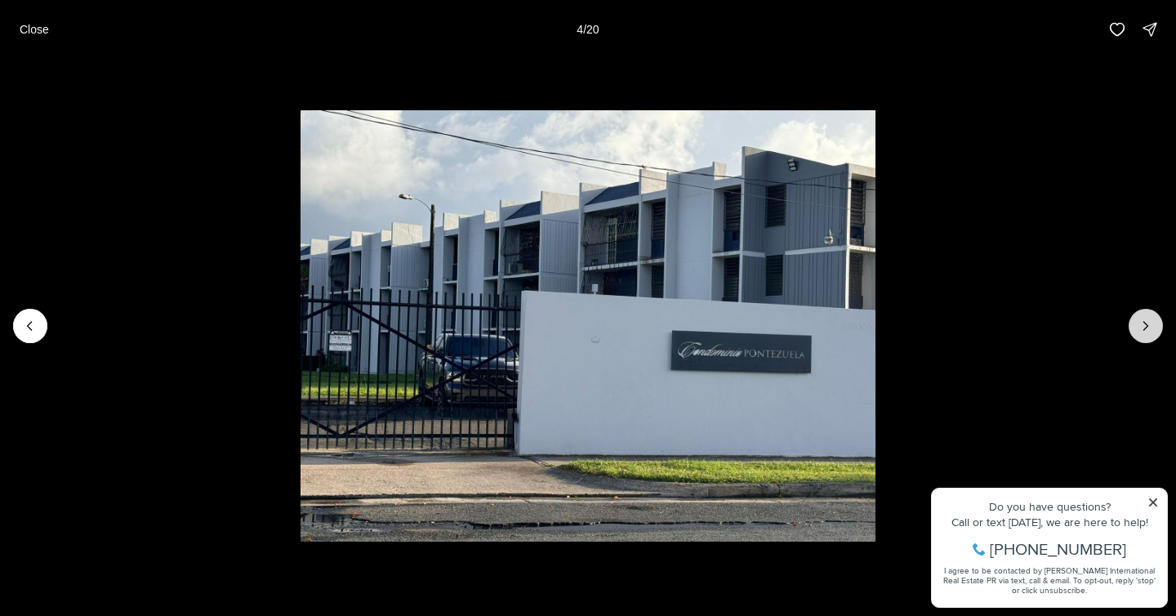
click at [1155, 326] on button "Next slide" at bounding box center [1146, 326] width 34 height 34
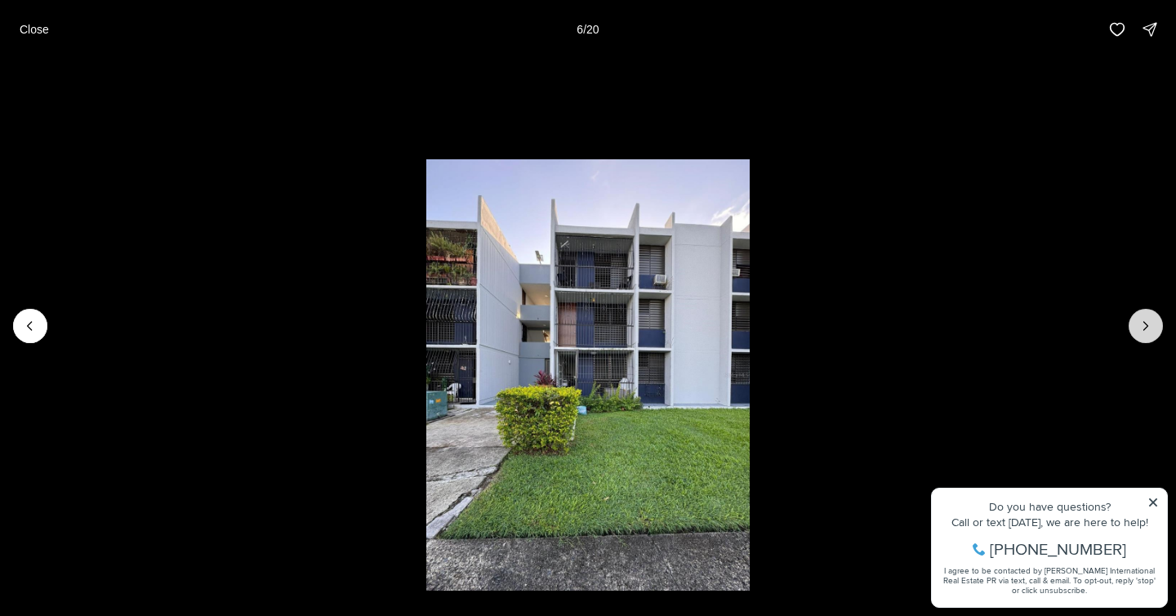
click at [1155, 326] on button "Next slide" at bounding box center [1146, 326] width 34 height 34
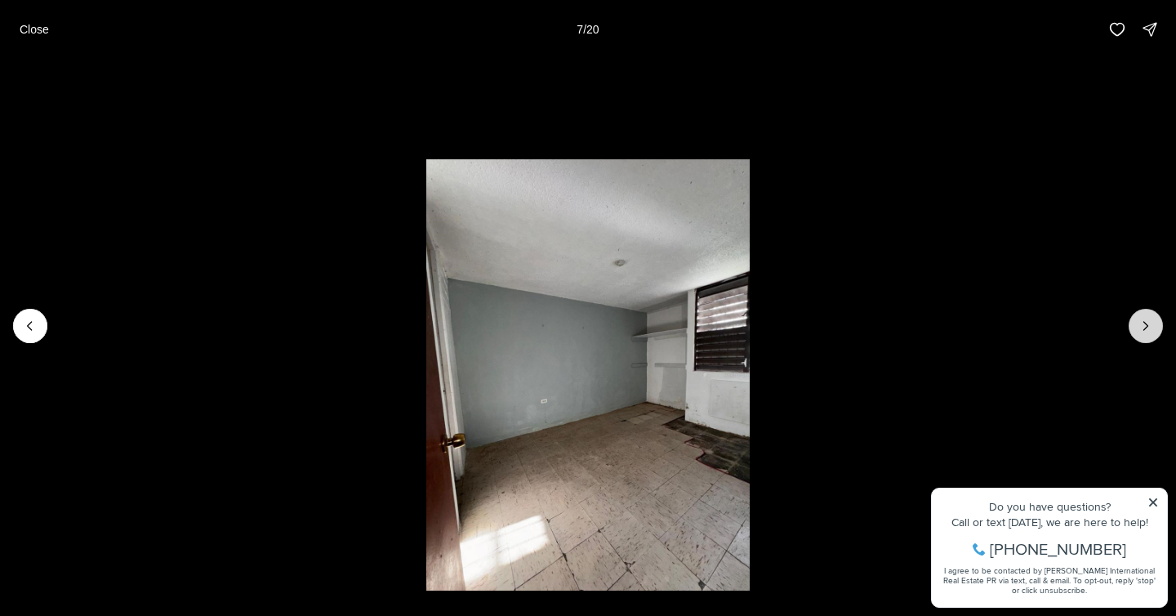
click at [1155, 326] on button "Next slide" at bounding box center [1146, 326] width 34 height 34
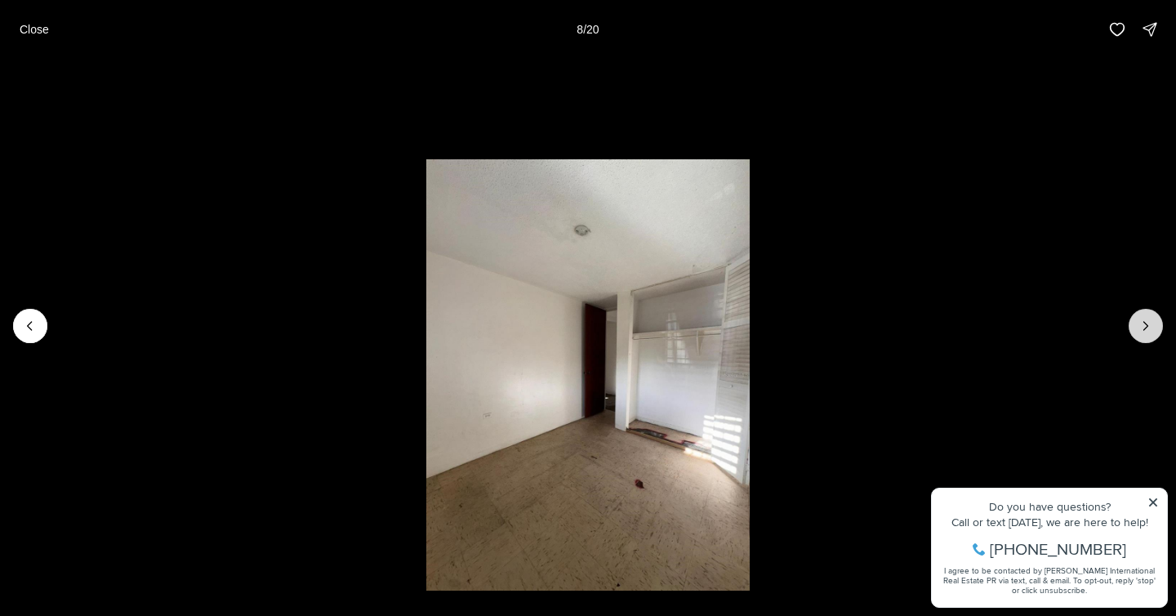
click at [1155, 326] on button "Next slide" at bounding box center [1146, 326] width 34 height 34
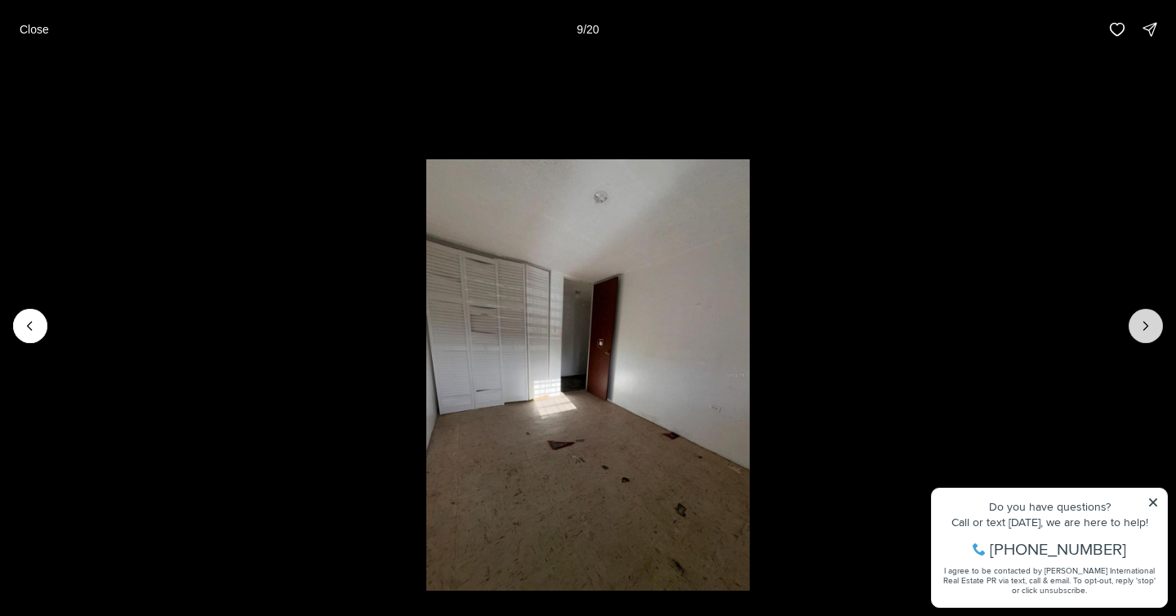
click at [1155, 326] on button "Next slide" at bounding box center [1146, 326] width 34 height 34
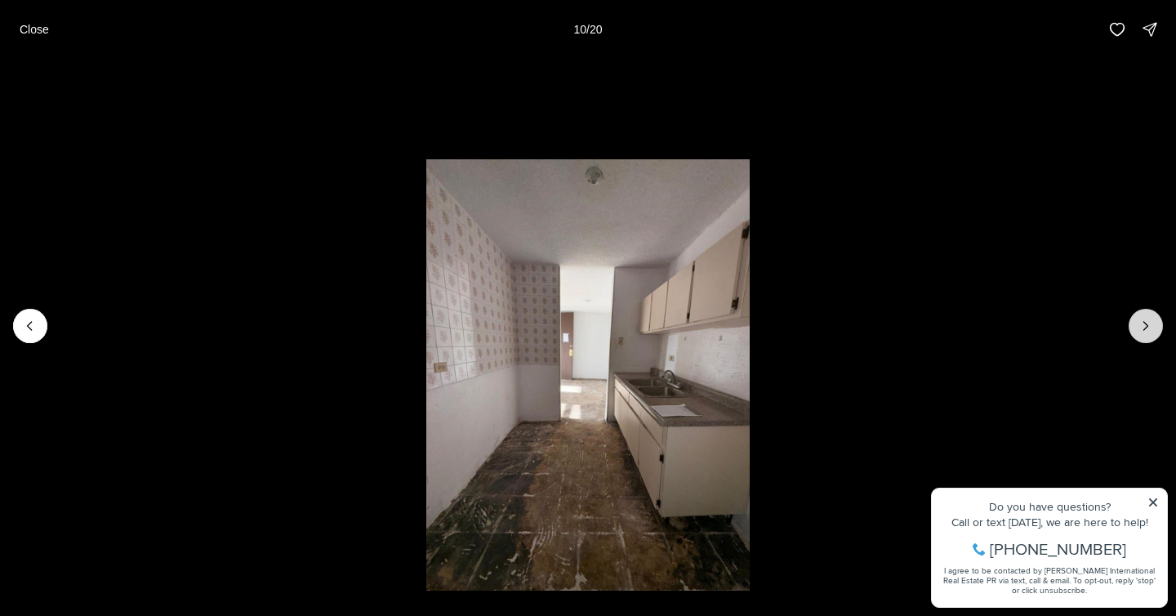
click at [1155, 326] on button "Next slide" at bounding box center [1146, 326] width 34 height 34
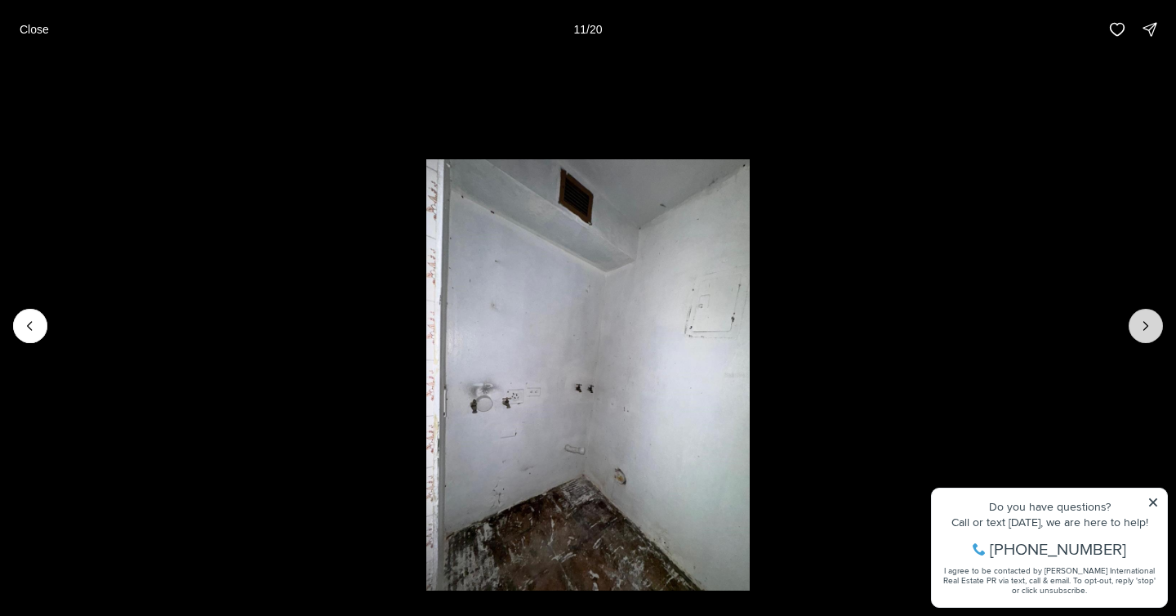
click at [1155, 326] on button "Next slide" at bounding box center [1146, 326] width 34 height 34
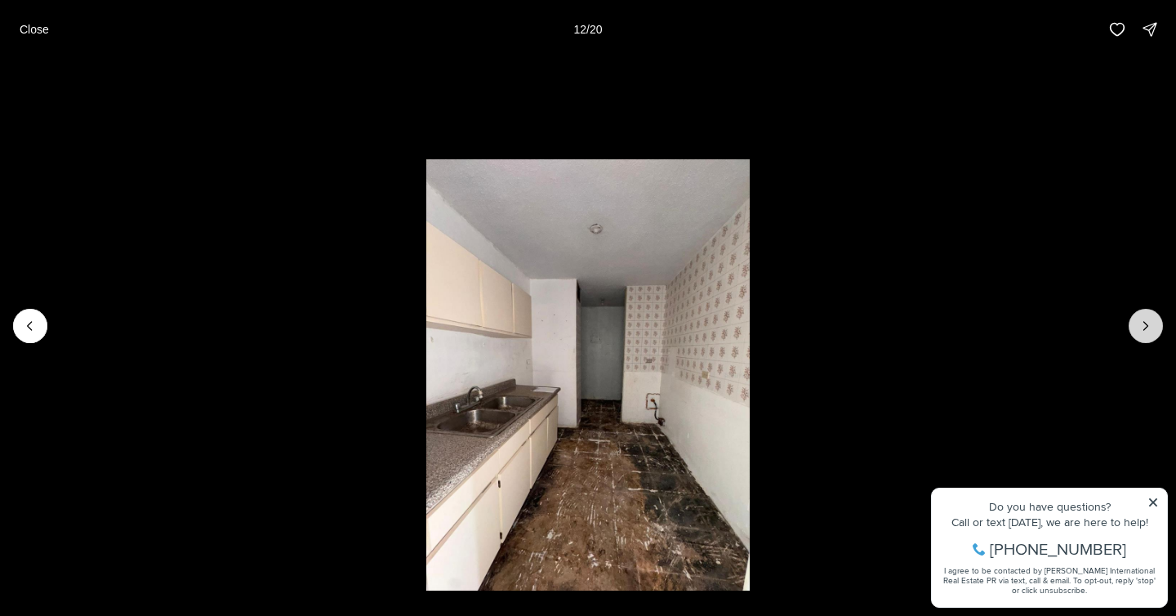
click at [1155, 326] on button "Next slide" at bounding box center [1146, 326] width 34 height 34
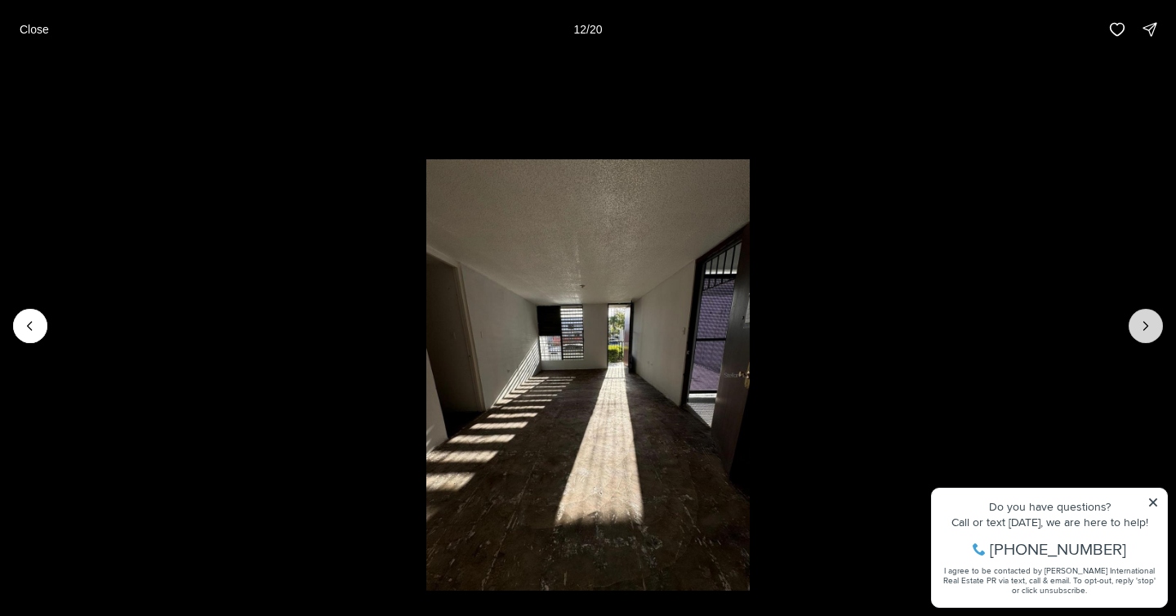
click at [1155, 326] on button "Next slide" at bounding box center [1146, 326] width 34 height 34
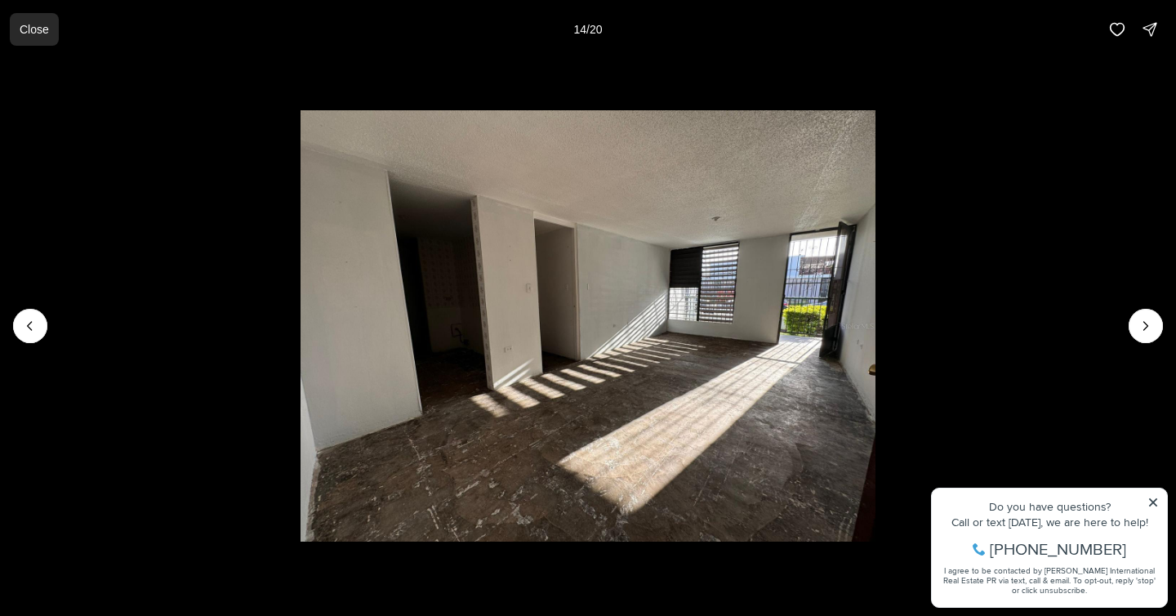
click at [38, 39] on button "Close" at bounding box center [34, 29] width 49 height 33
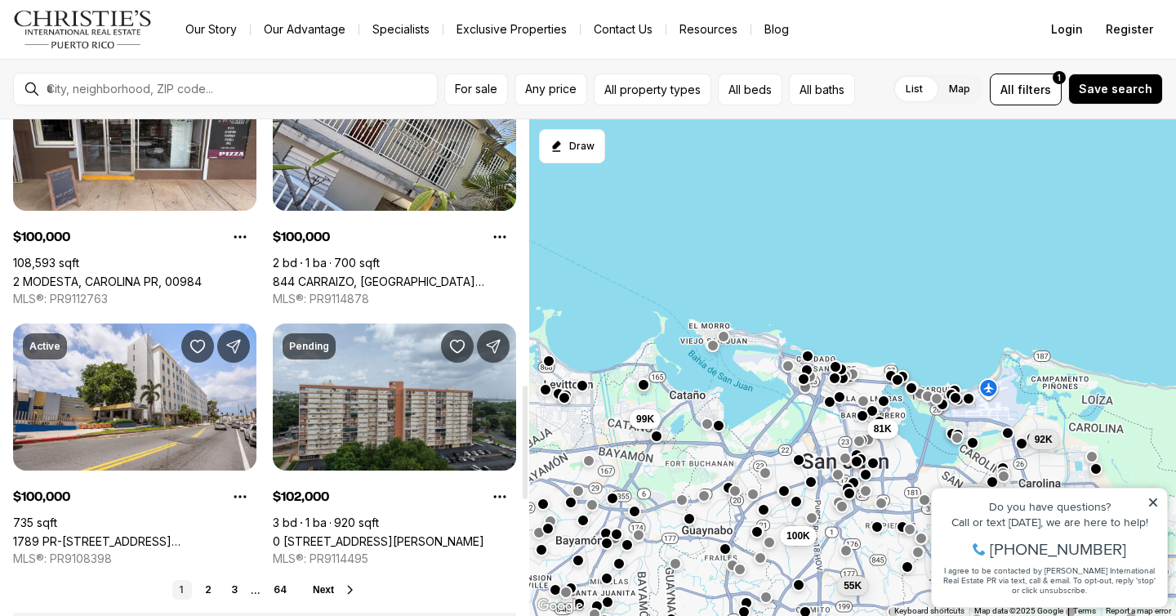
scroll to position [1159, 0]
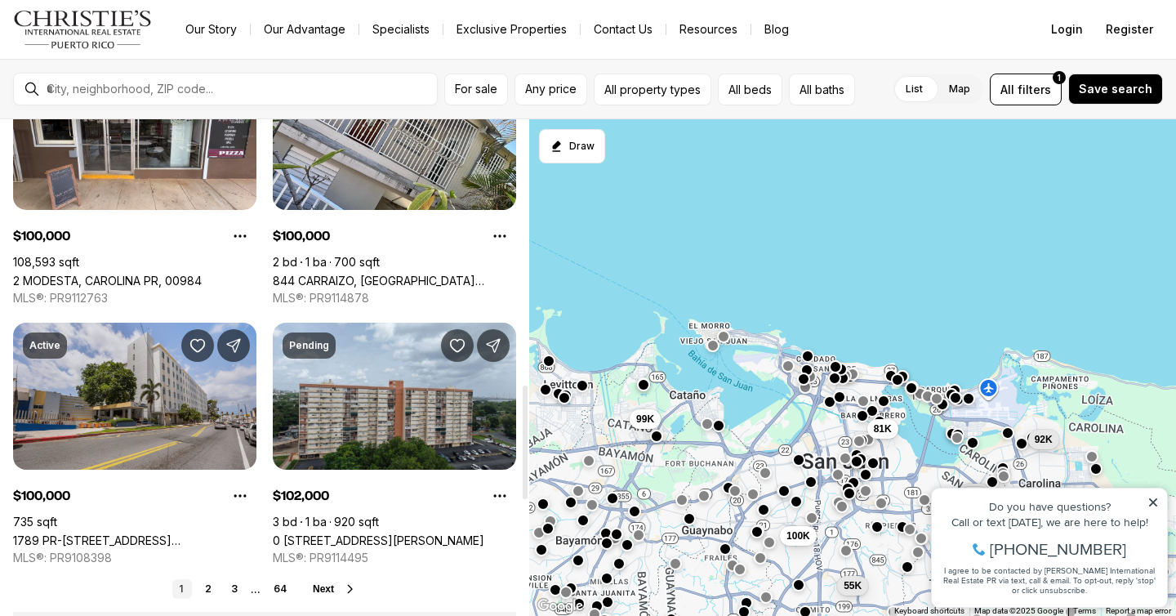
click at [128, 533] on link "1789 PR-[STREET_ADDRESS][PERSON_NAME]" at bounding box center [134, 540] width 243 height 14
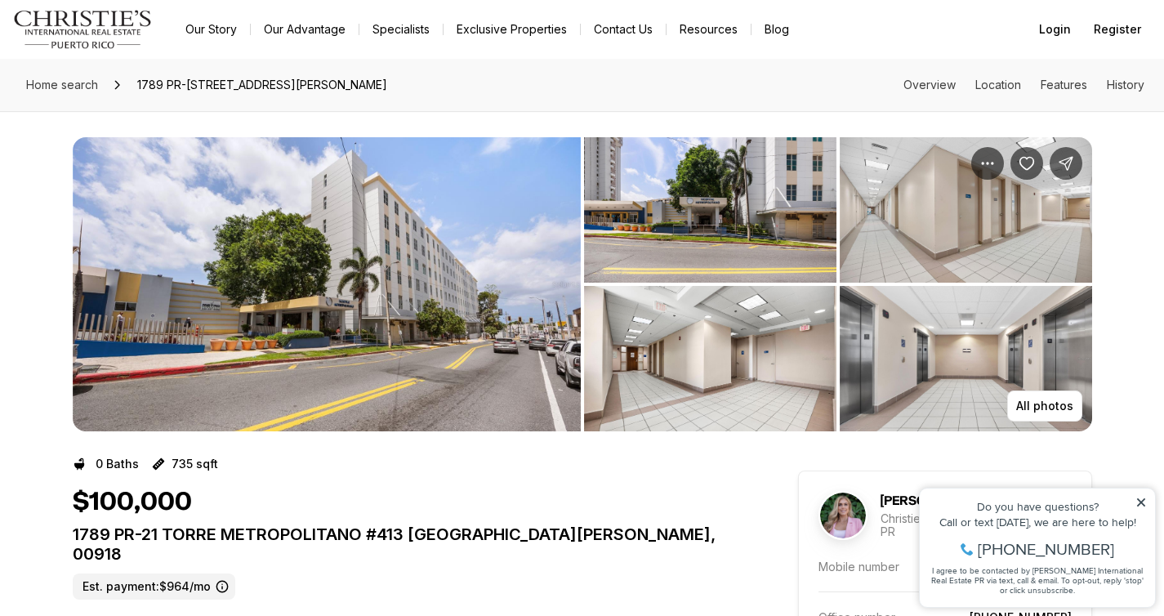
click at [395, 345] on img "View image gallery" at bounding box center [327, 284] width 508 height 294
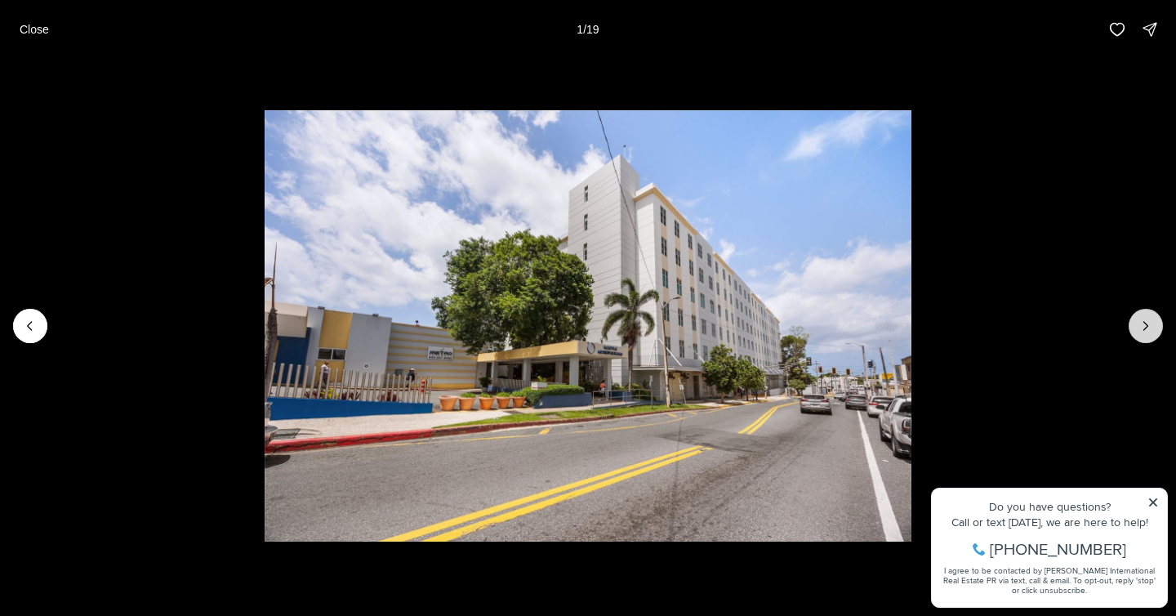
click at [1150, 323] on icon "Next slide" at bounding box center [1146, 326] width 16 height 16
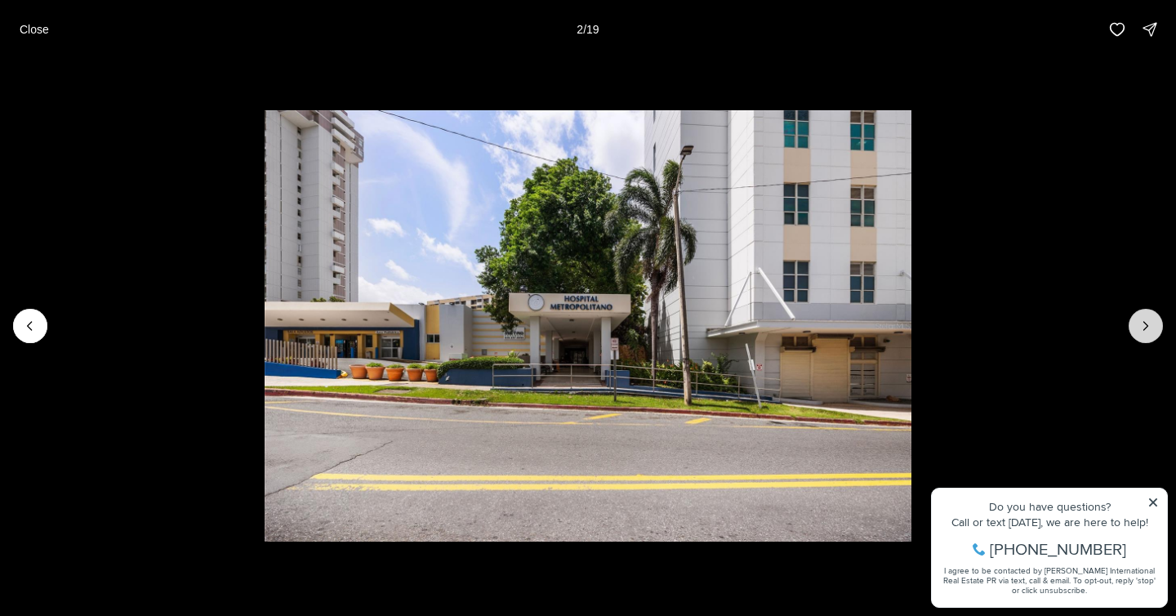
click at [1150, 323] on icon "Next slide" at bounding box center [1146, 326] width 16 height 16
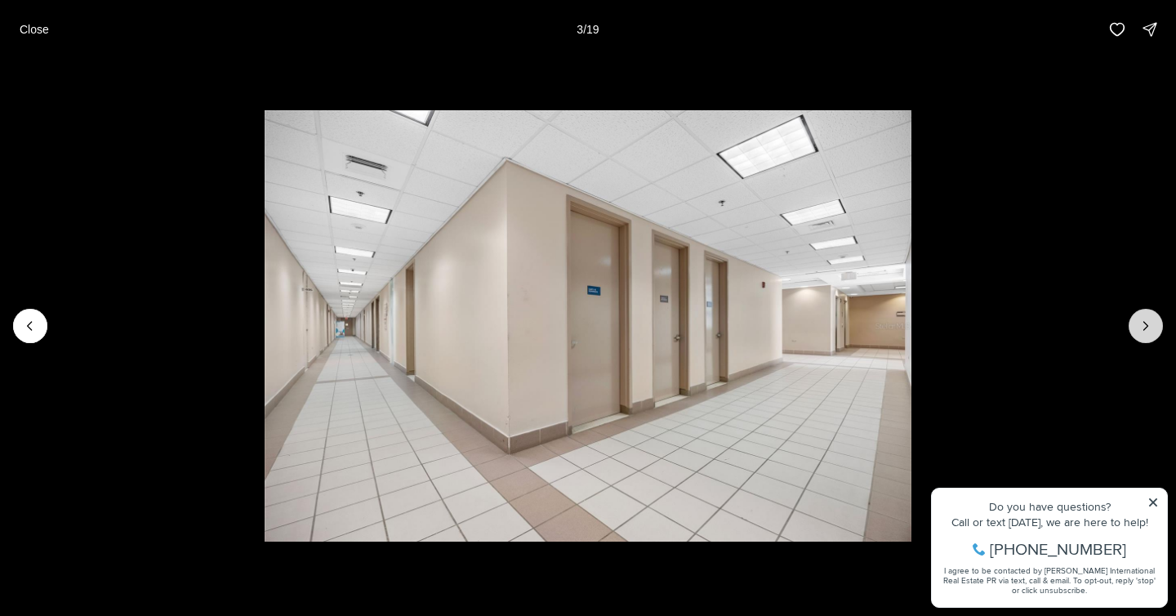
click at [1150, 323] on icon "Next slide" at bounding box center [1146, 326] width 16 height 16
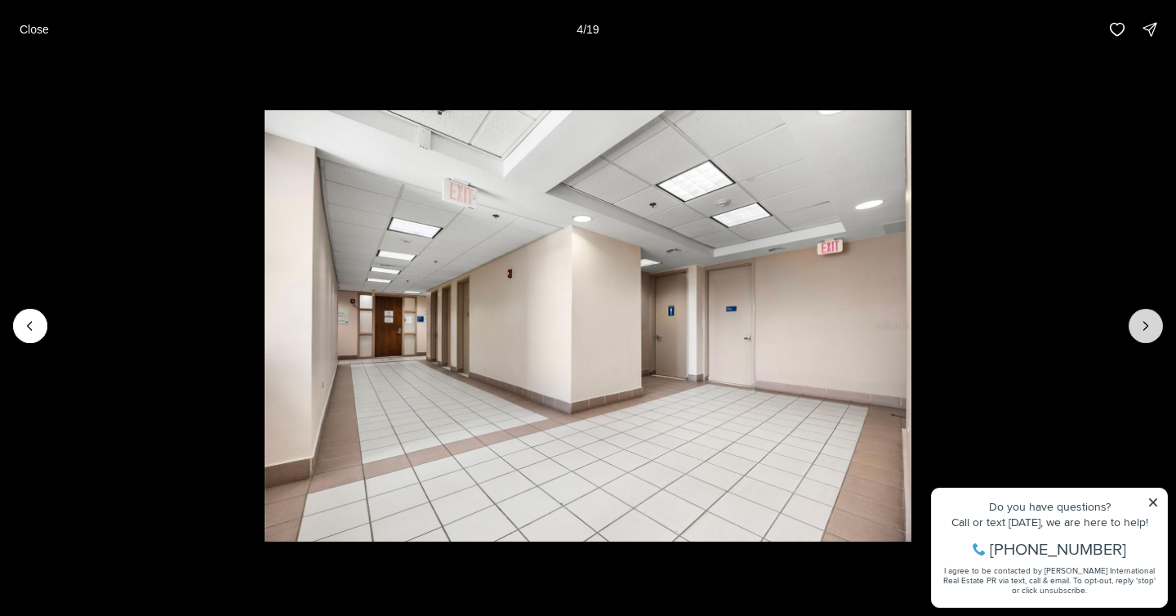
click at [1150, 323] on icon "Next slide" at bounding box center [1146, 326] width 16 height 16
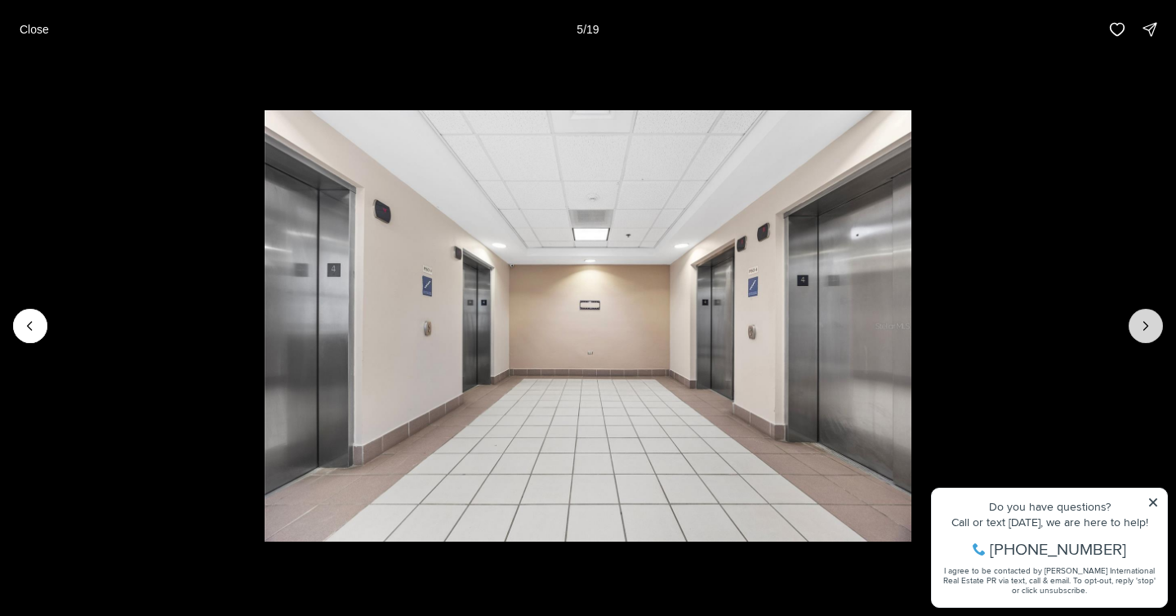
click at [1150, 323] on icon "Next slide" at bounding box center [1146, 326] width 16 height 16
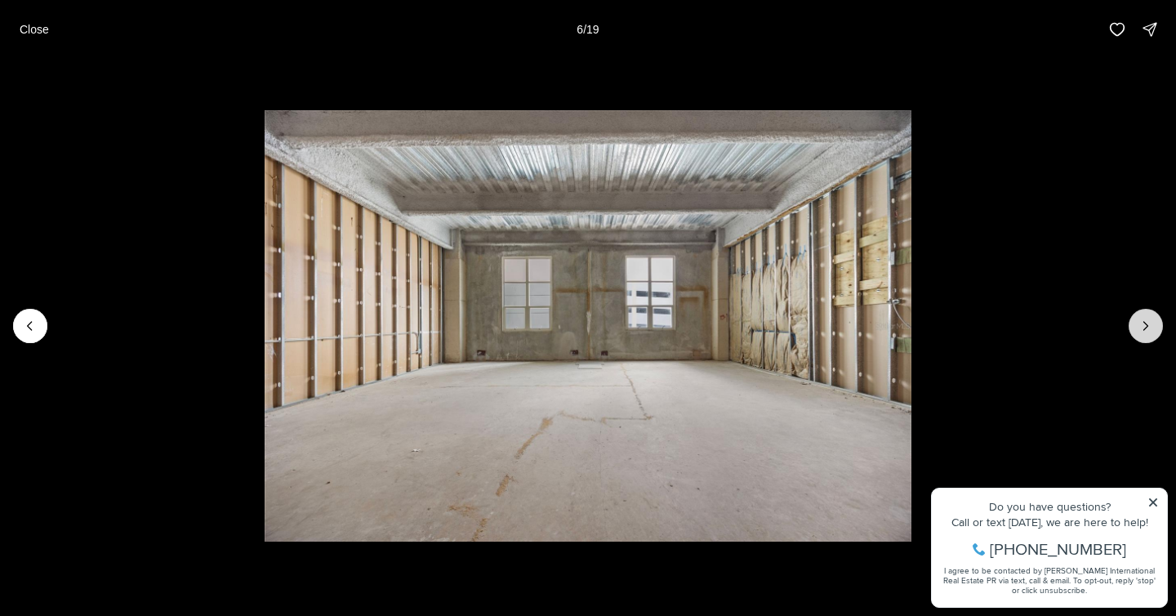
click at [1150, 323] on icon "Next slide" at bounding box center [1146, 326] width 16 height 16
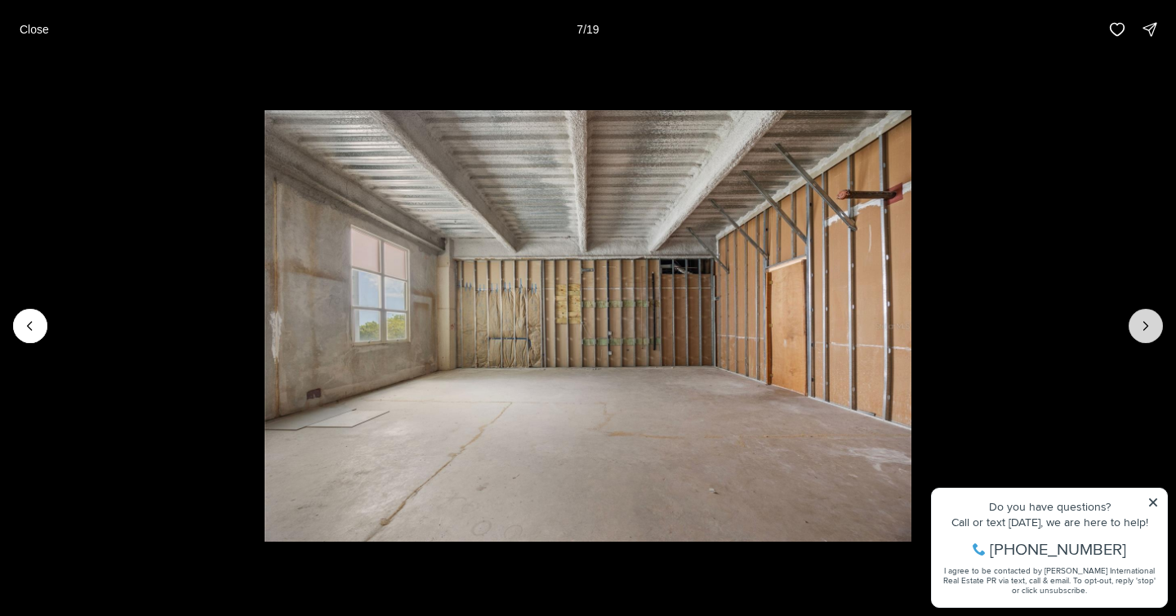
click at [1150, 323] on icon "Next slide" at bounding box center [1146, 326] width 16 height 16
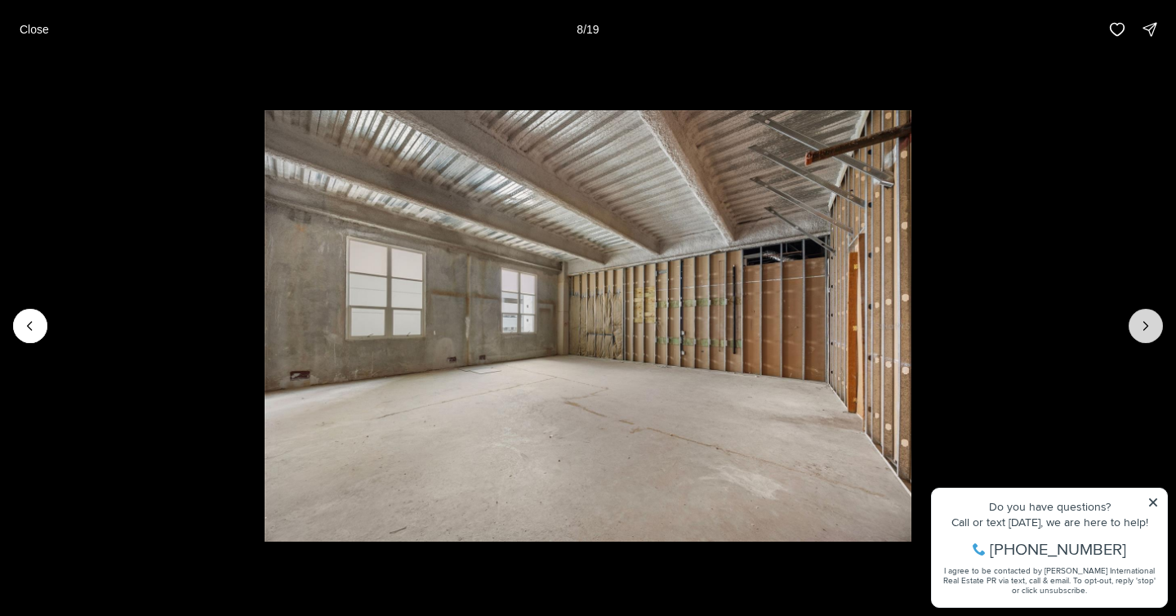
click at [1150, 323] on icon "Next slide" at bounding box center [1146, 326] width 16 height 16
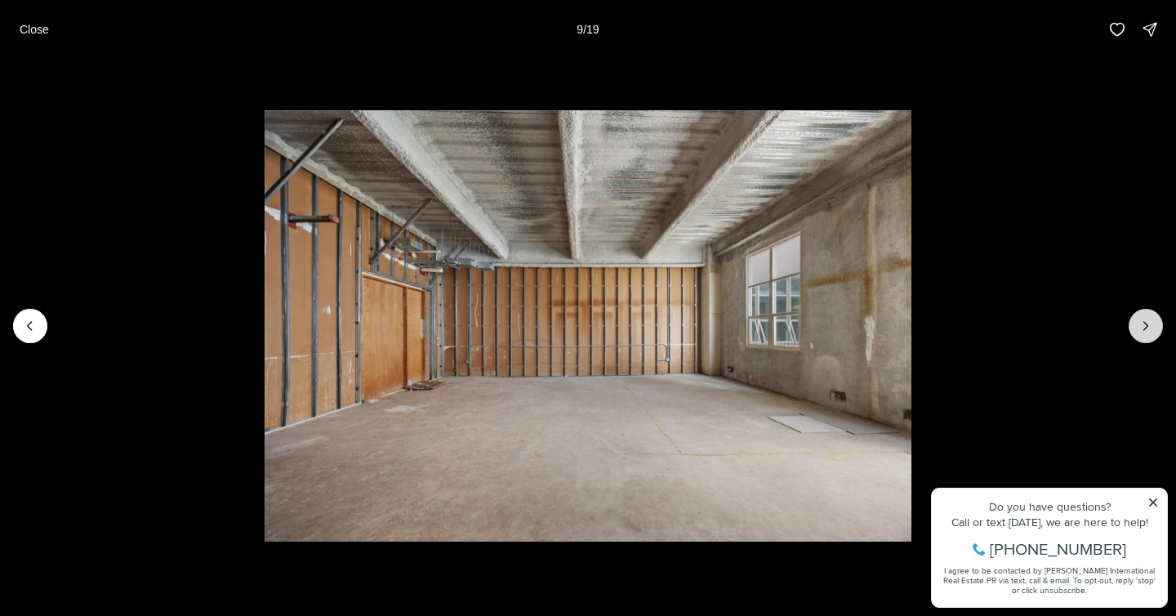
click at [1150, 323] on icon "Next slide" at bounding box center [1146, 326] width 16 height 16
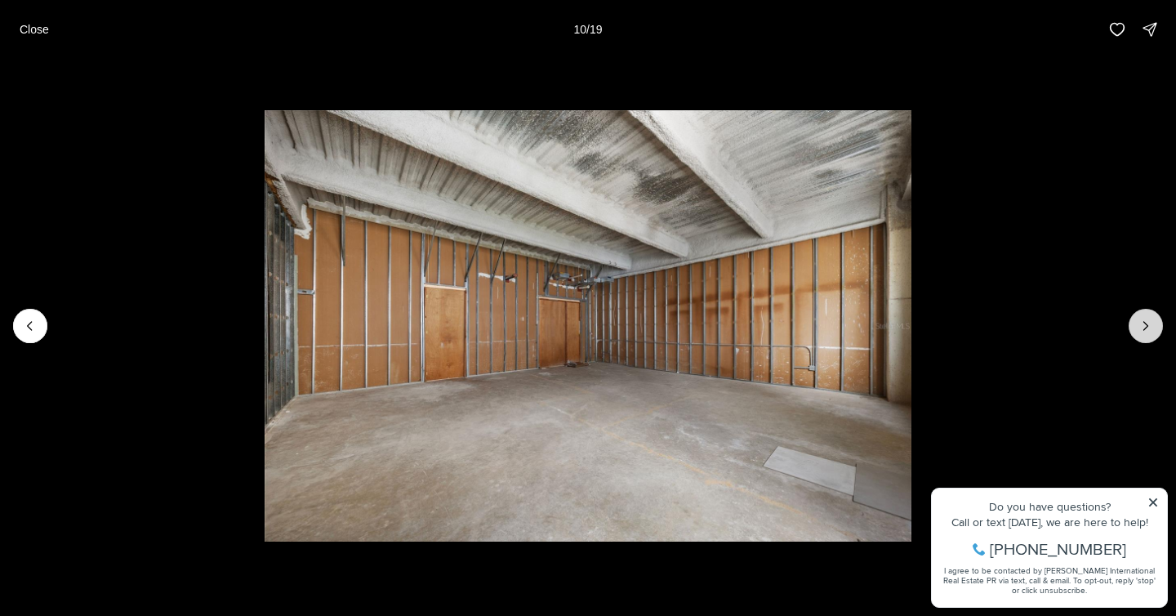
click at [1150, 323] on icon "Next slide" at bounding box center [1146, 326] width 16 height 16
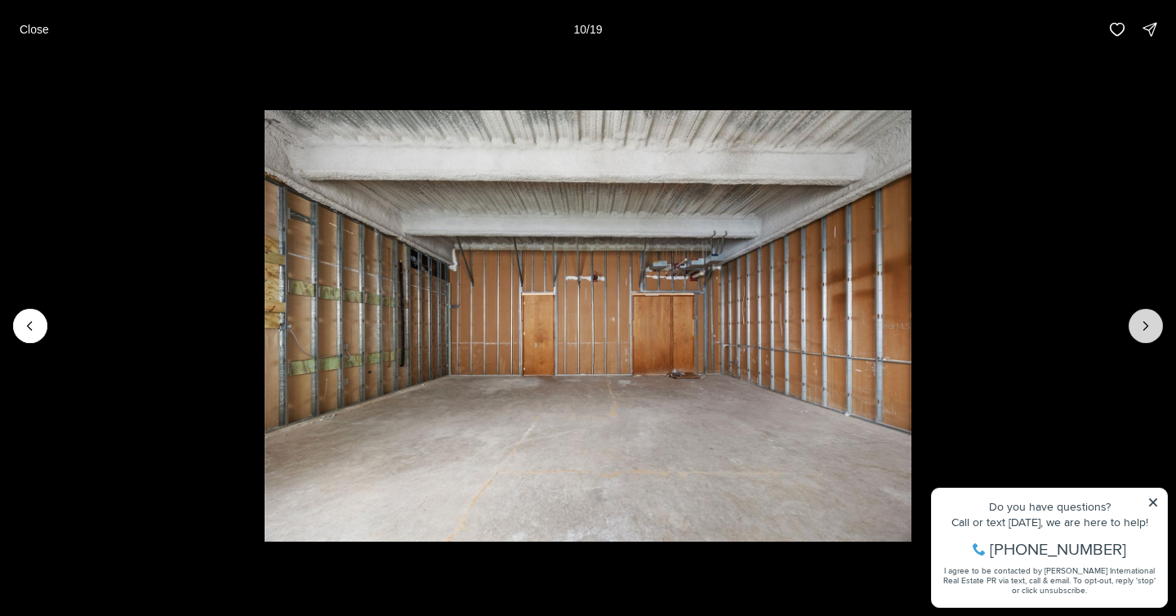
click at [1150, 323] on icon "Next slide" at bounding box center [1146, 326] width 16 height 16
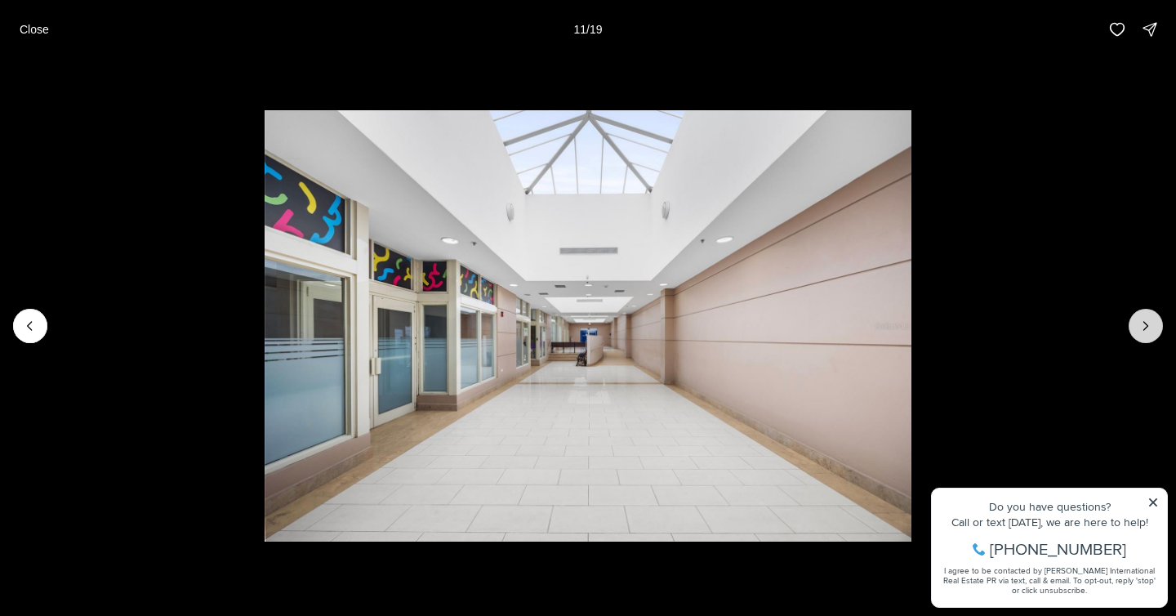
click at [1150, 323] on icon "Next slide" at bounding box center [1146, 326] width 16 height 16
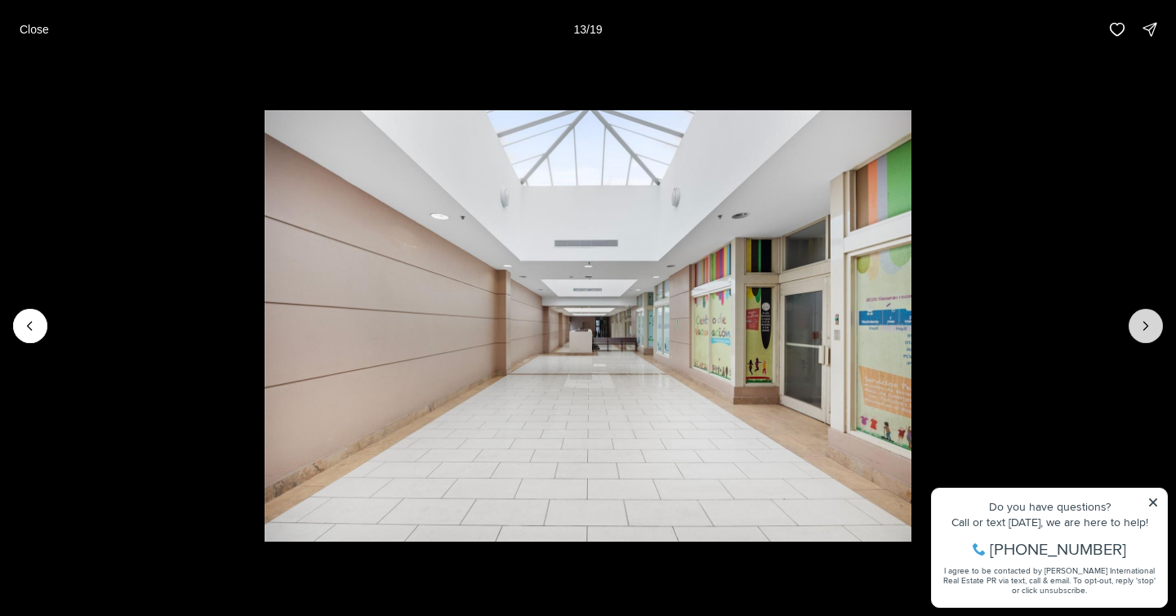
click at [1150, 323] on icon "Next slide" at bounding box center [1146, 326] width 16 height 16
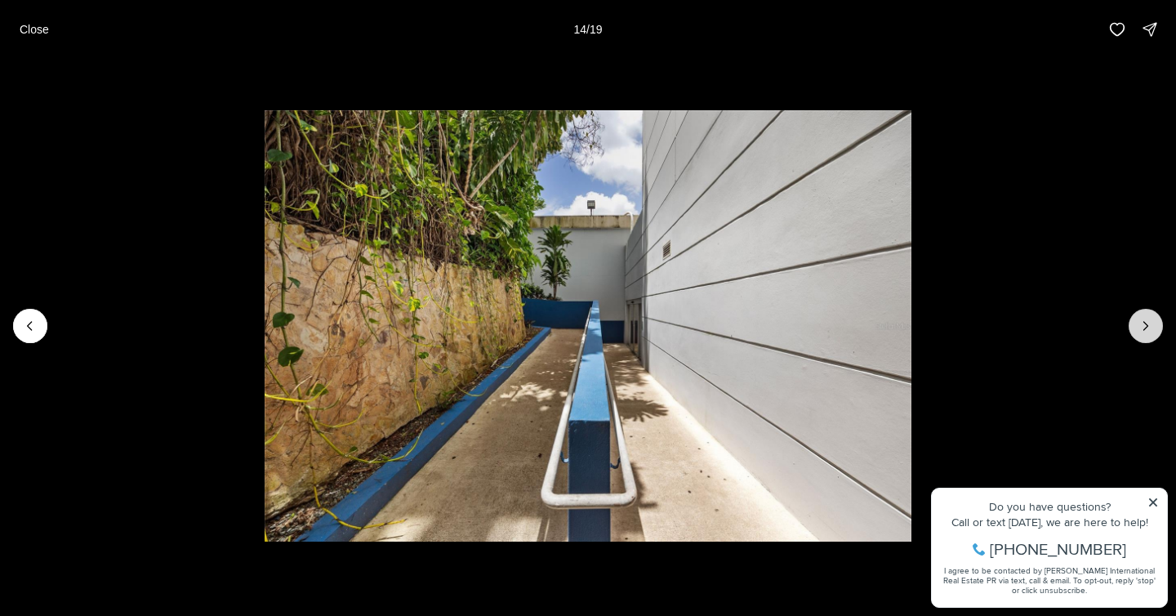
click at [1150, 323] on icon "Next slide" at bounding box center [1146, 326] width 16 height 16
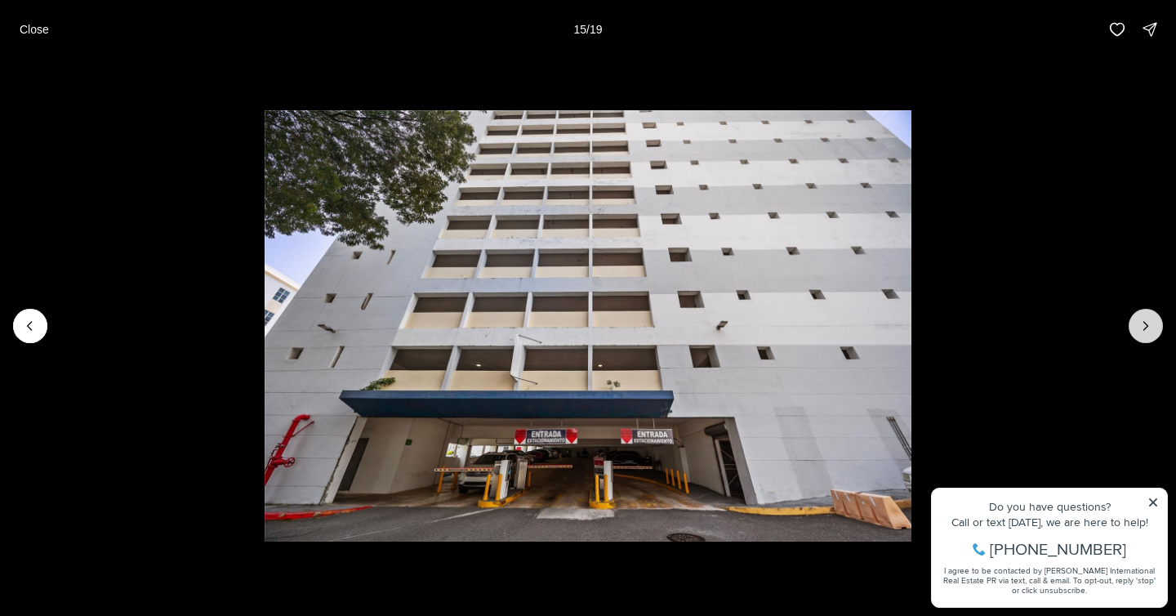
click at [1150, 323] on icon "Next slide" at bounding box center [1146, 326] width 16 height 16
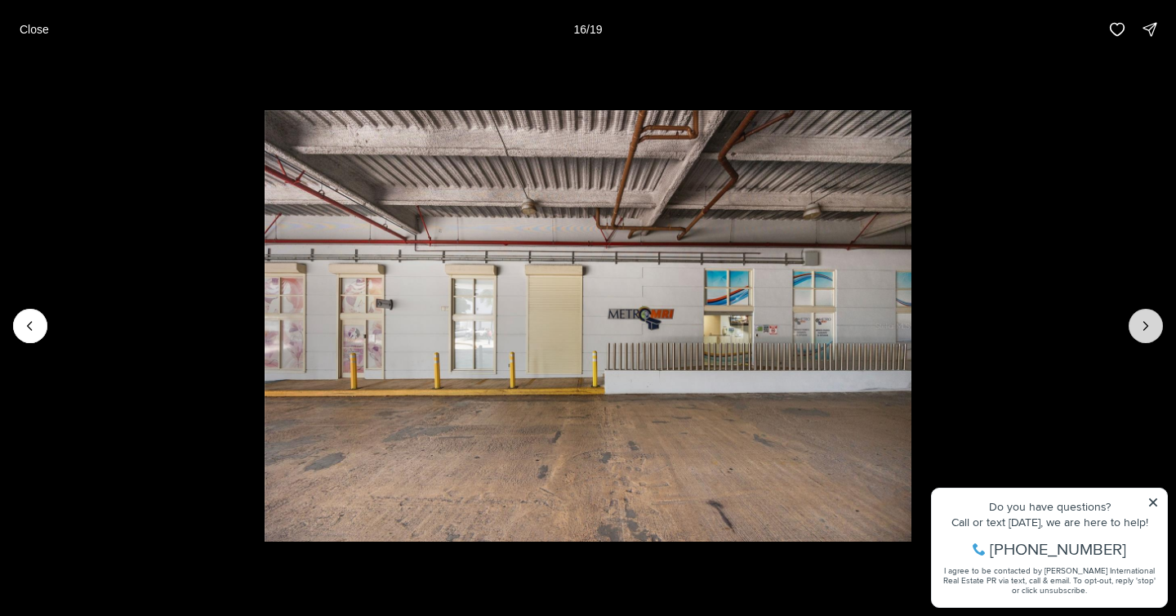
click at [1133, 323] on button "Next slide" at bounding box center [1146, 326] width 34 height 34
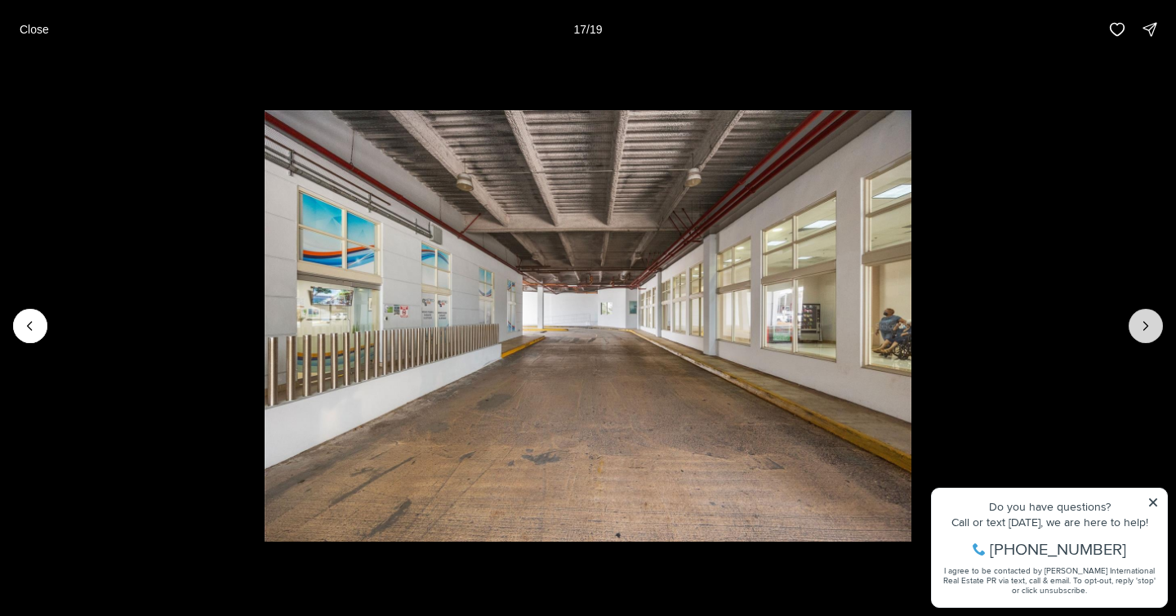
click at [1144, 331] on icon "Next slide" at bounding box center [1146, 326] width 16 height 16
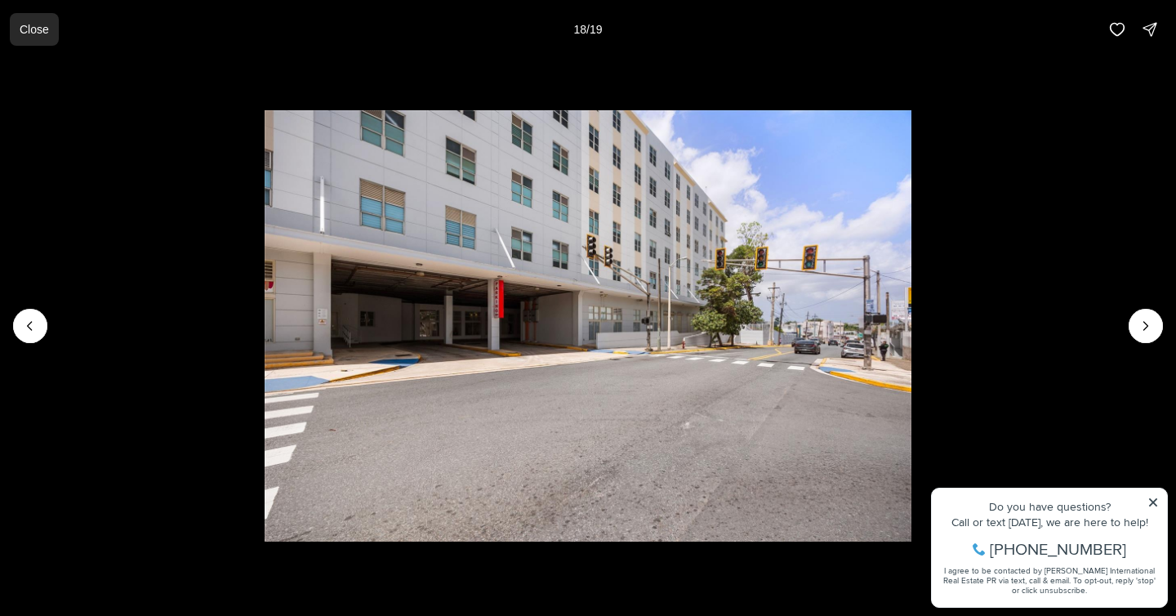
click at [48, 28] on p "Close" at bounding box center [34, 29] width 29 height 13
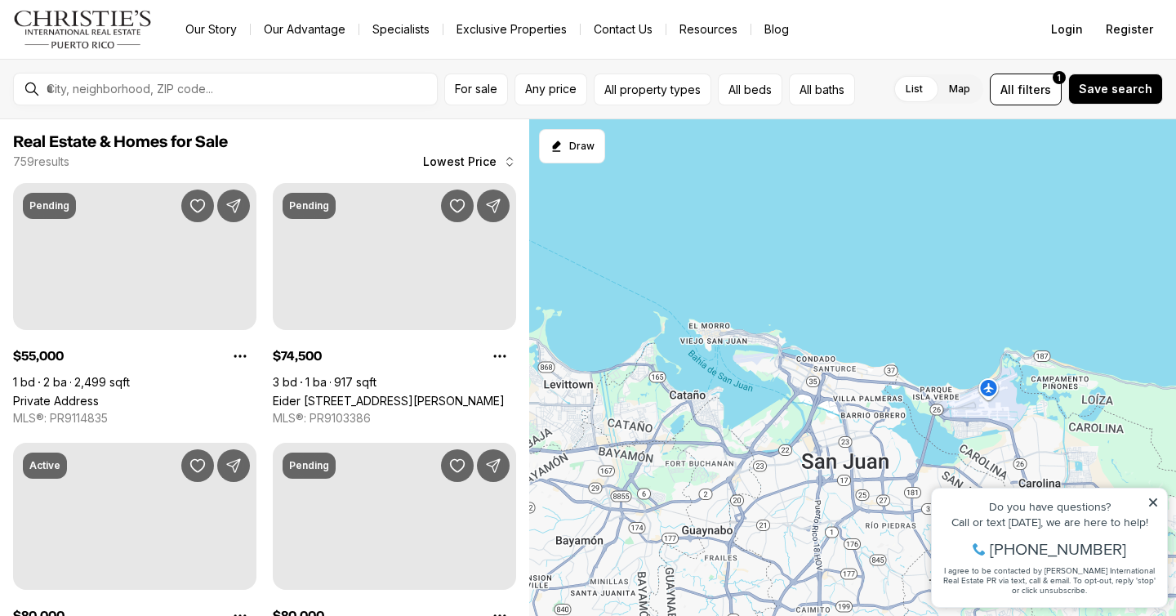
scroll to position [1159, 0]
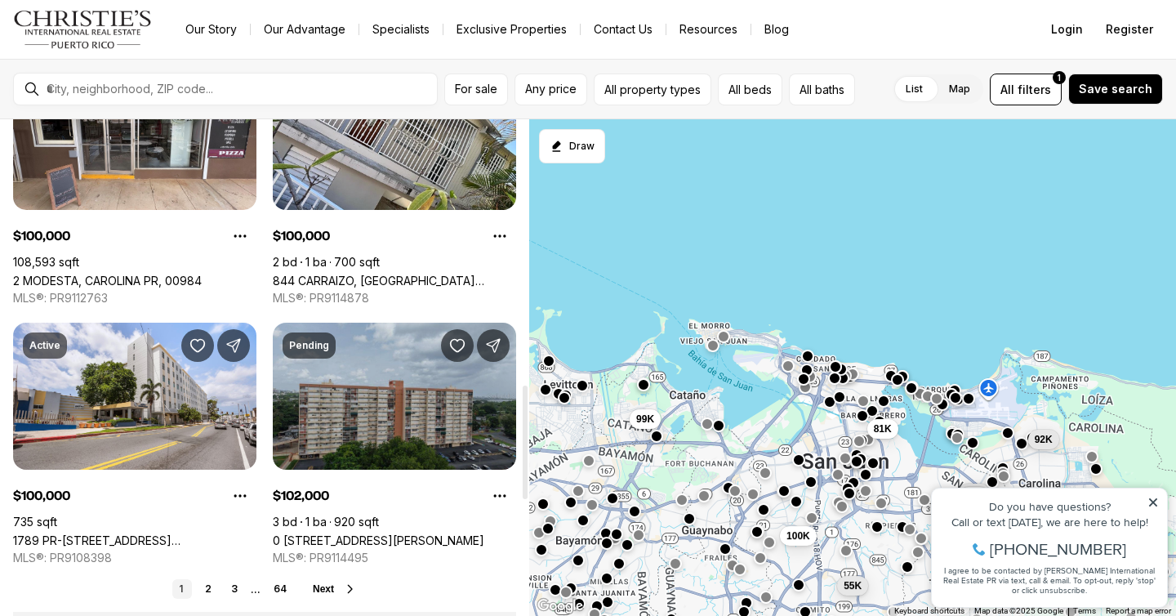
click at [397, 533] on link "0 [STREET_ADDRESS][PERSON_NAME]" at bounding box center [379, 540] width 212 height 14
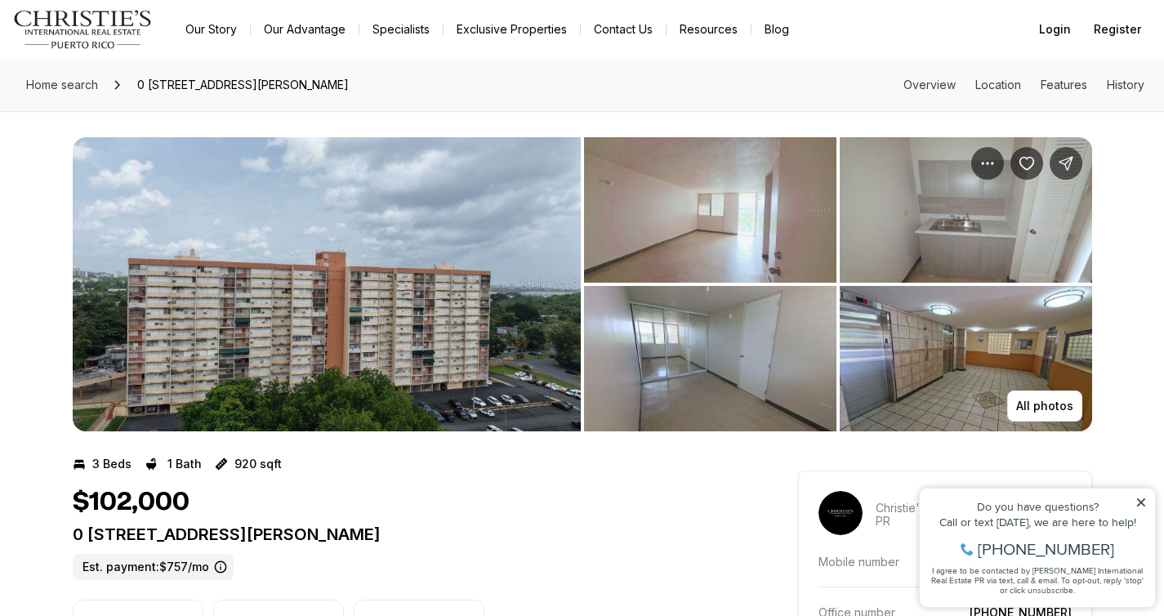
click at [295, 296] on img "View image gallery" at bounding box center [327, 284] width 508 height 294
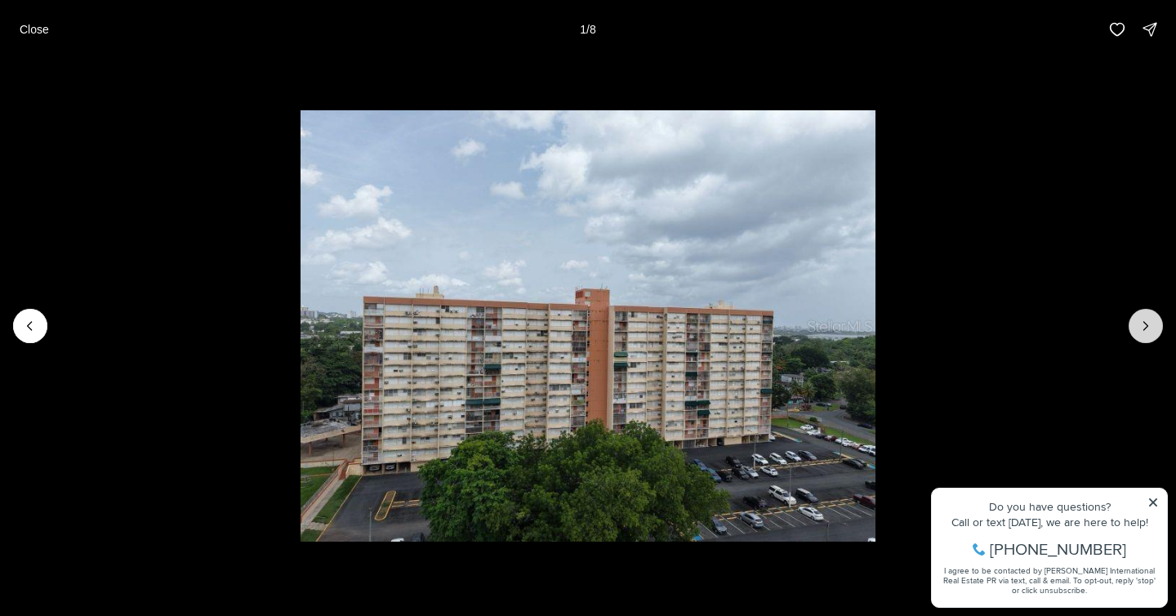
click at [1152, 323] on icon "Next slide" at bounding box center [1146, 326] width 16 height 16
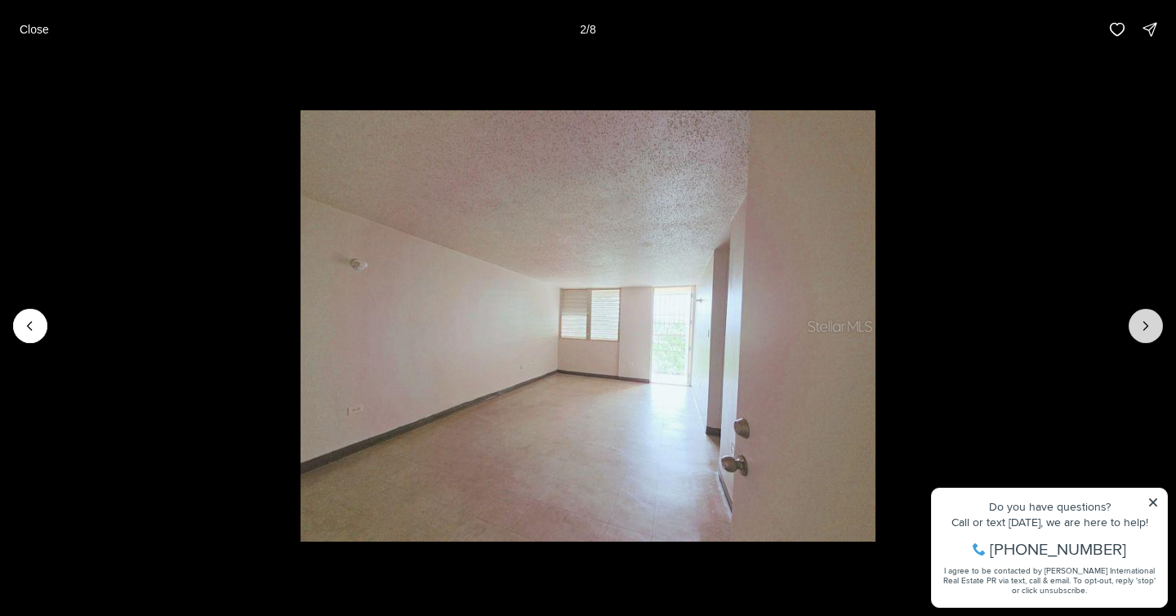
click at [1152, 323] on icon "Next slide" at bounding box center [1146, 326] width 16 height 16
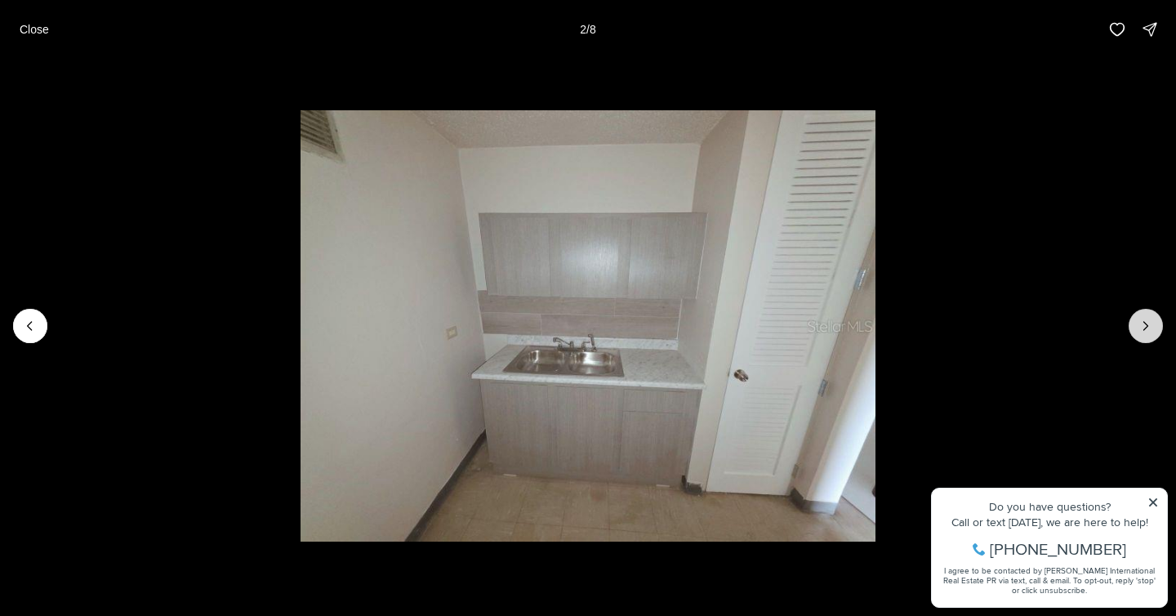
click at [1152, 323] on icon "Next slide" at bounding box center [1146, 326] width 16 height 16
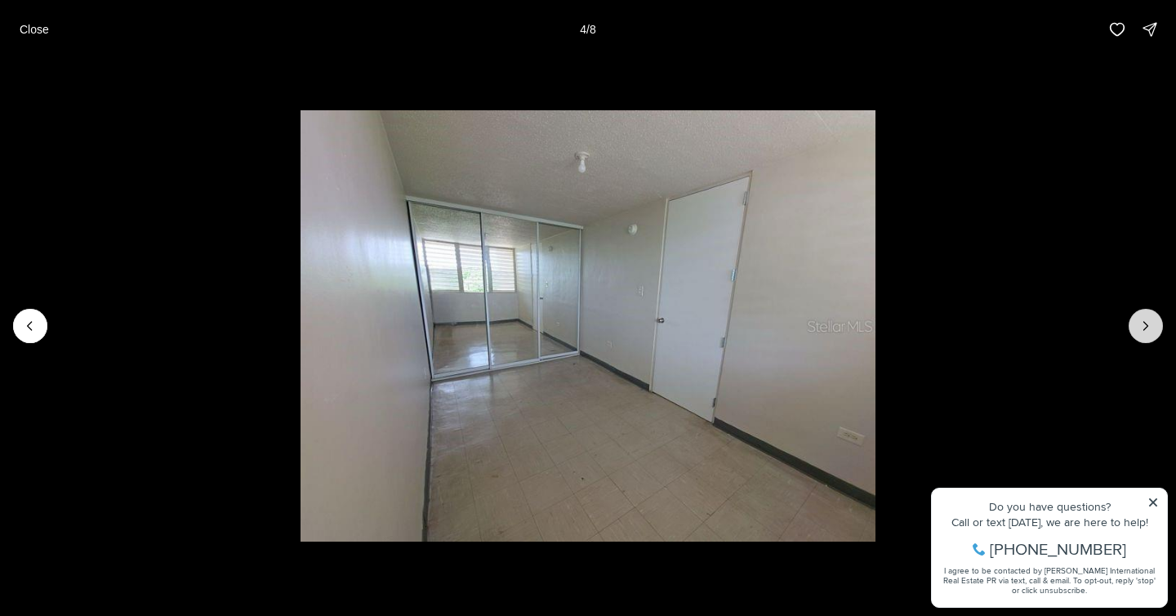
click at [1152, 323] on icon "Next slide" at bounding box center [1146, 326] width 16 height 16
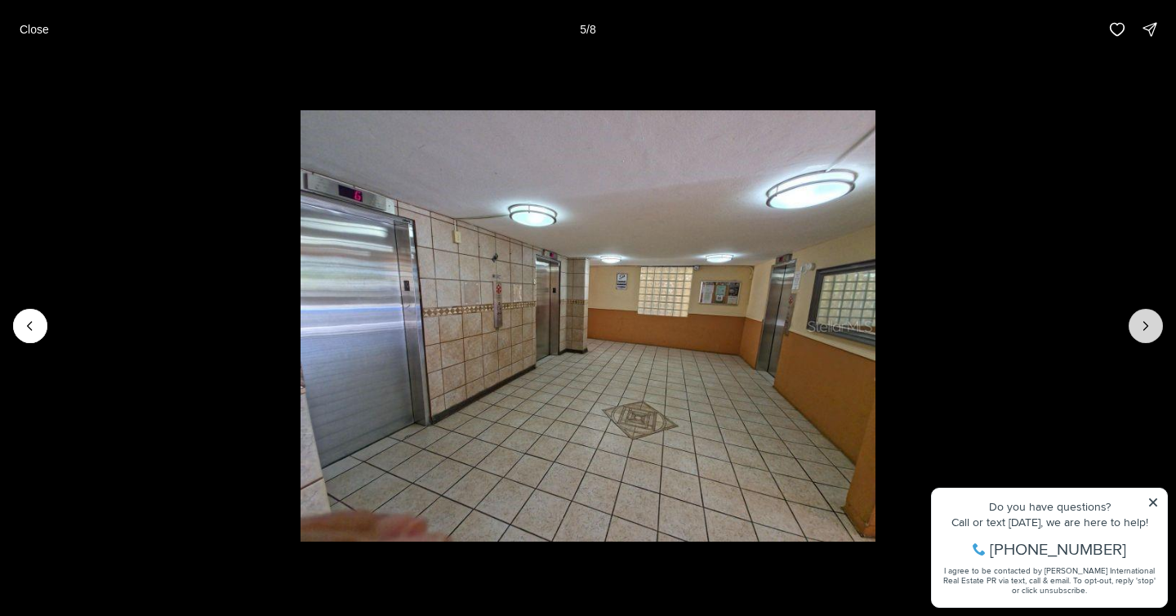
click at [1152, 323] on icon "Next slide" at bounding box center [1146, 326] width 16 height 16
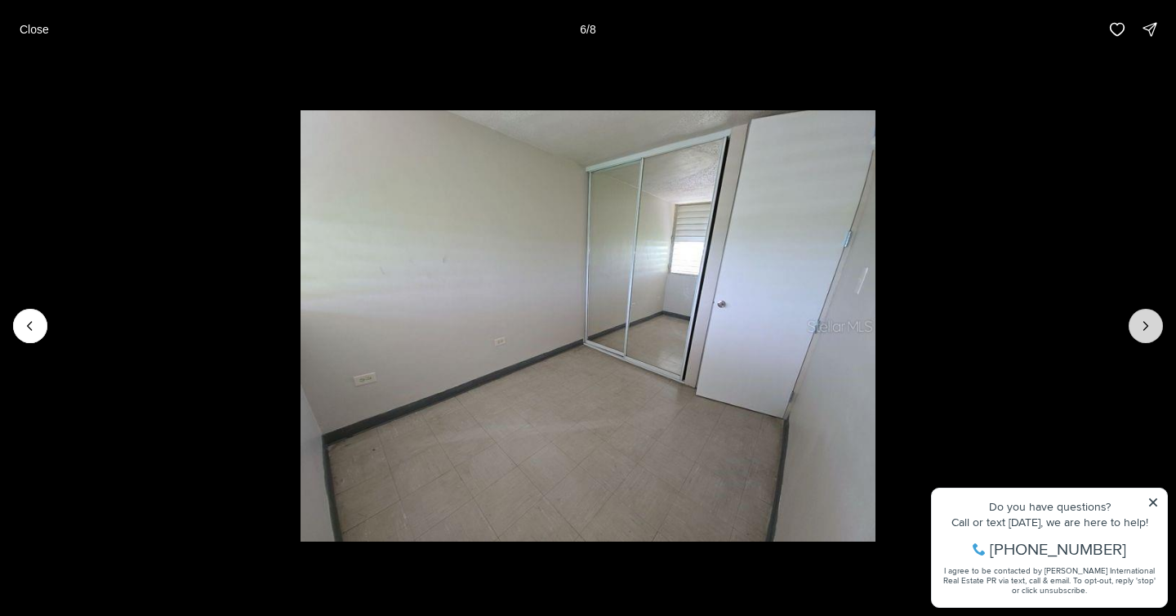
click at [1152, 323] on icon "Next slide" at bounding box center [1146, 326] width 16 height 16
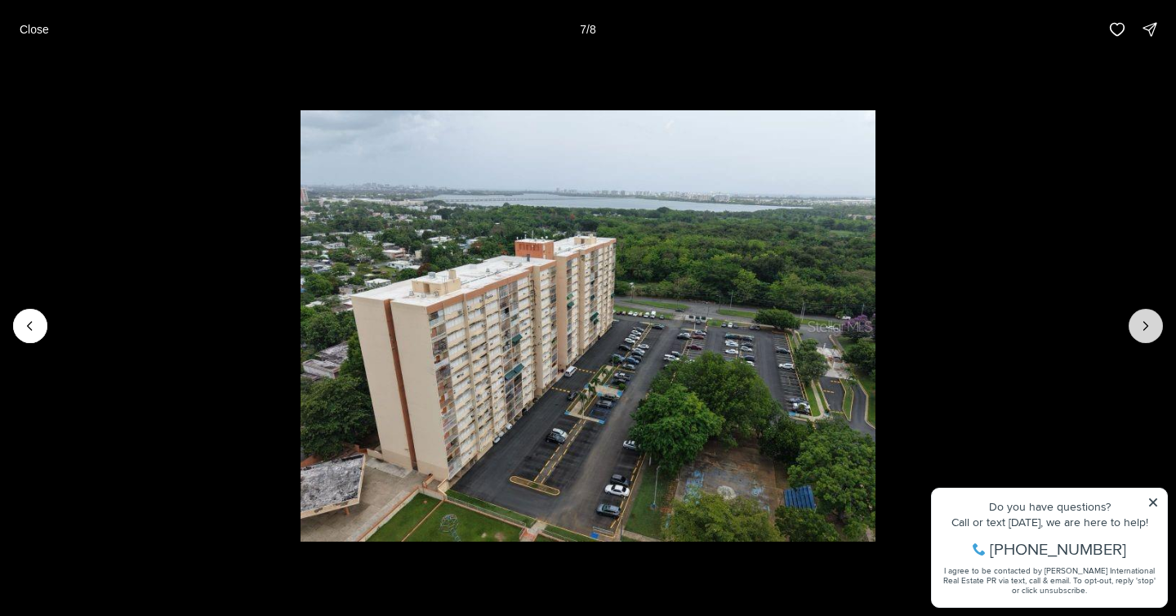
click at [1152, 323] on icon "Next slide" at bounding box center [1146, 326] width 16 height 16
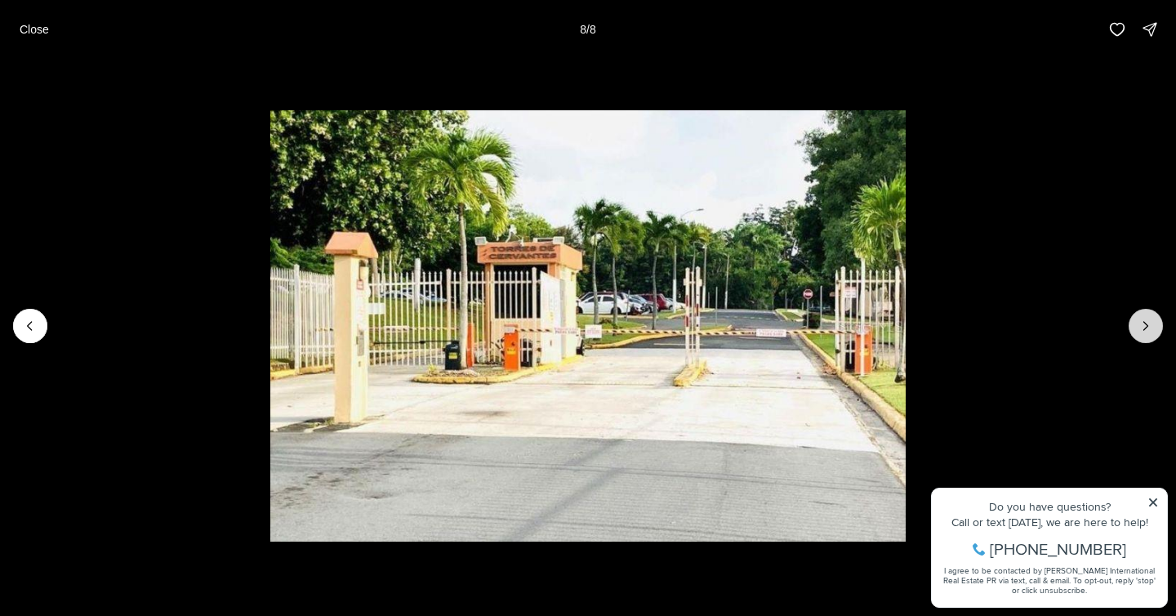
click at [1152, 323] on div at bounding box center [1146, 326] width 34 height 34
click at [49, 29] on p "Close" at bounding box center [34, 29] width 29 height 13
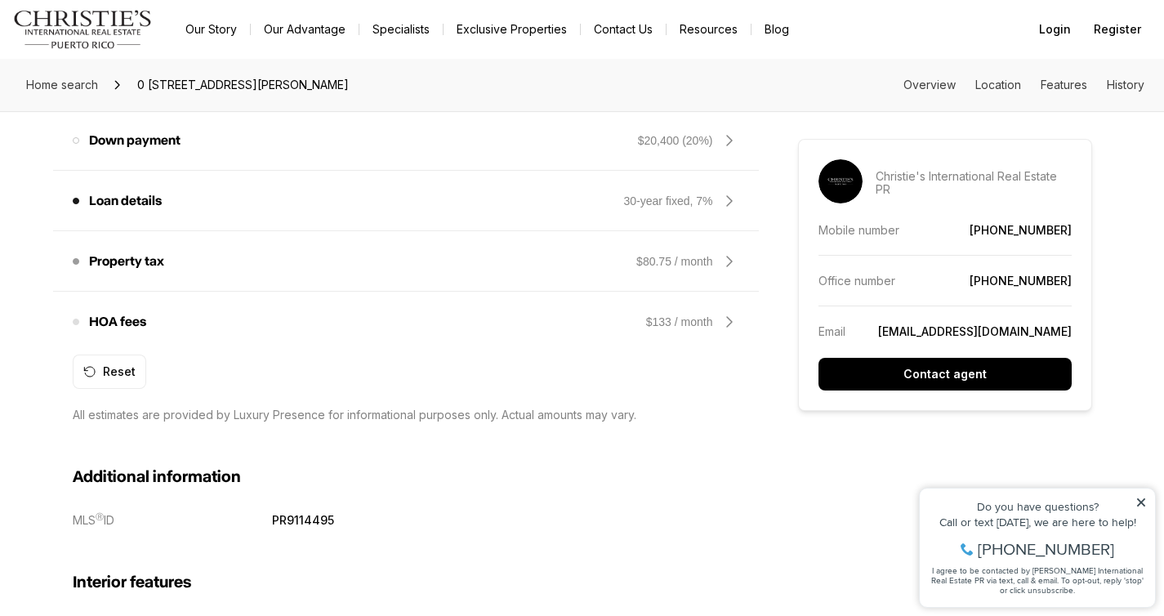
scroll to position [1460, 0]
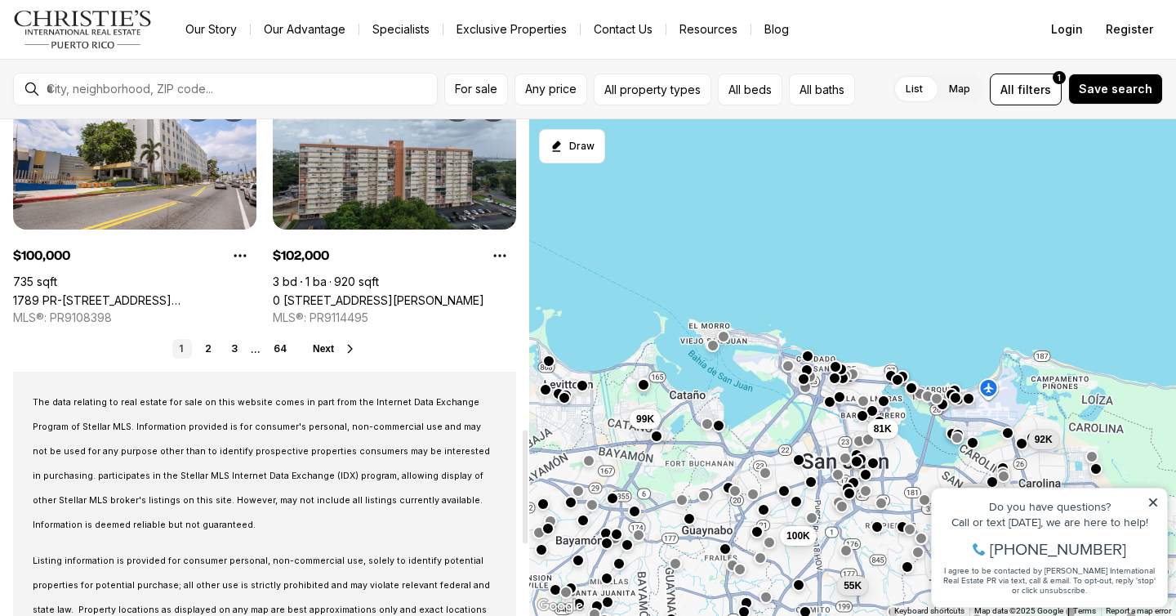
scroll to position [1422, 0]
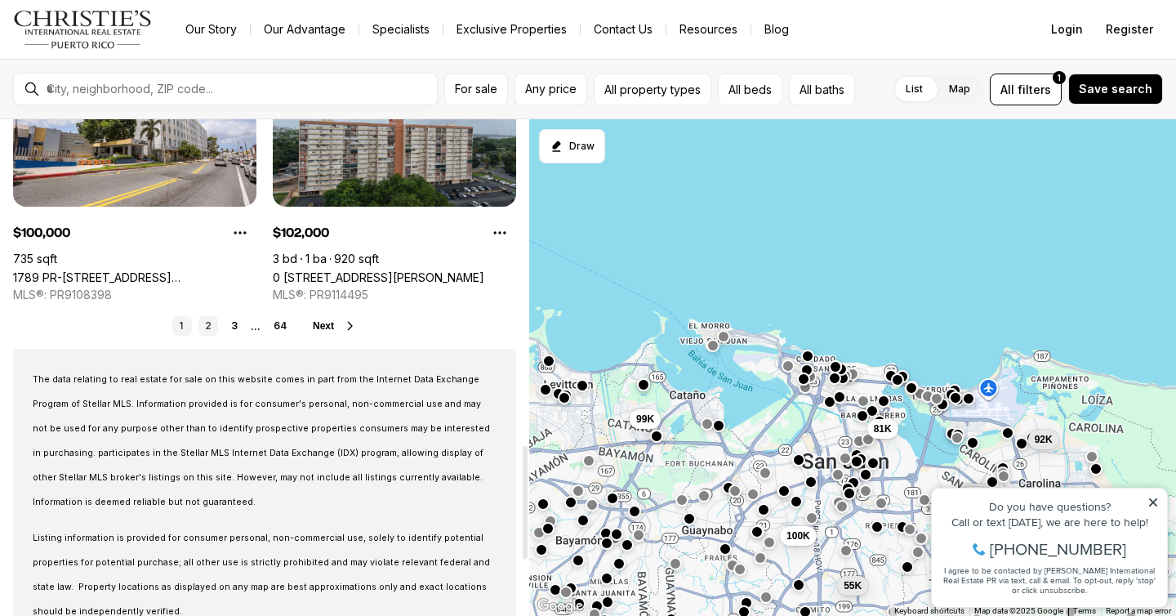
click at [212, 322] on link "2" at bounding box center [208, 326] width 20 height 20
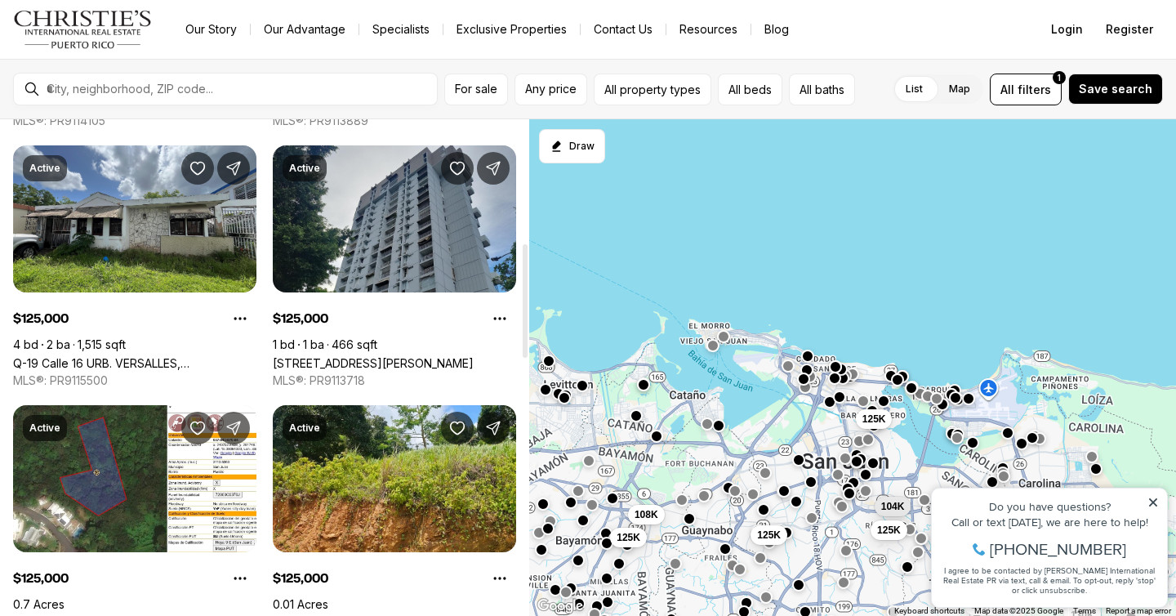
scroll to position [559, 0]
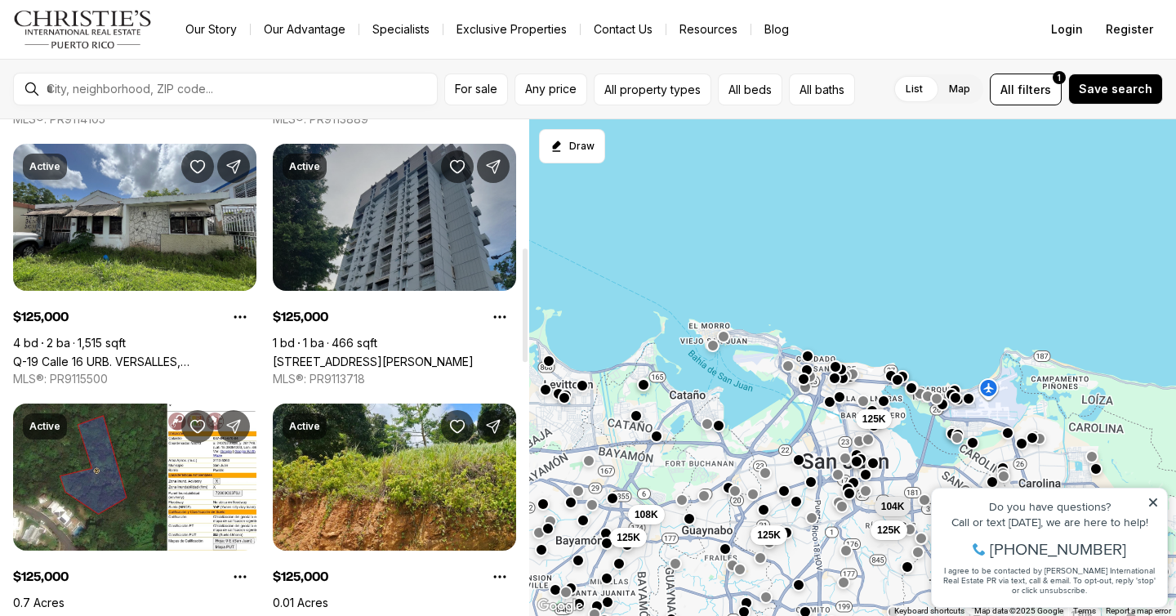
click at [341, 354] on link "21 VILLA MAGNA COND. #1505, SAN JUAN PR, 00921" at bounding box center [373, 361] width 201 height 14
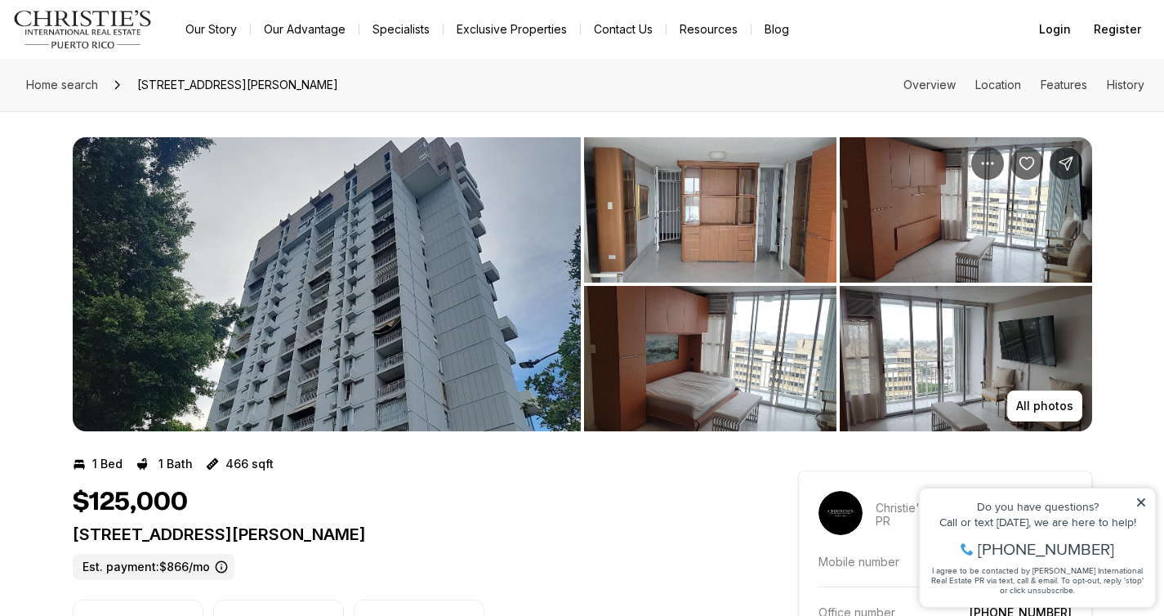
click at [341, 203] on img "View image gallery" at bounding box center [327, 284] width 508 height 294
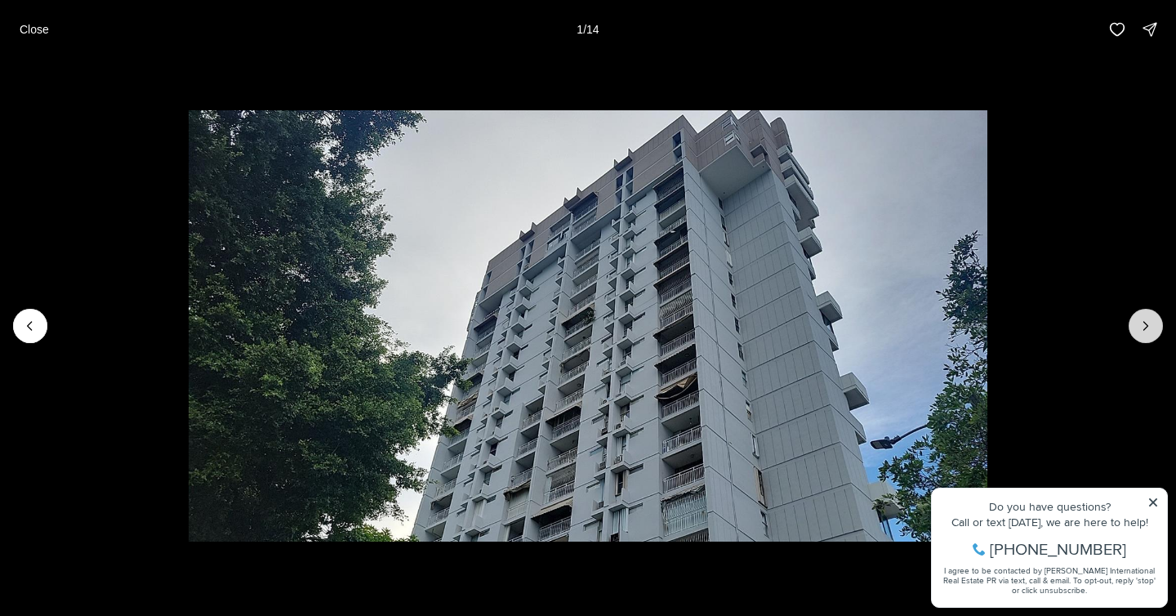
click at [1156, 323] on button "Next slide" at bounding box center [1146, 326] width 34 height 34
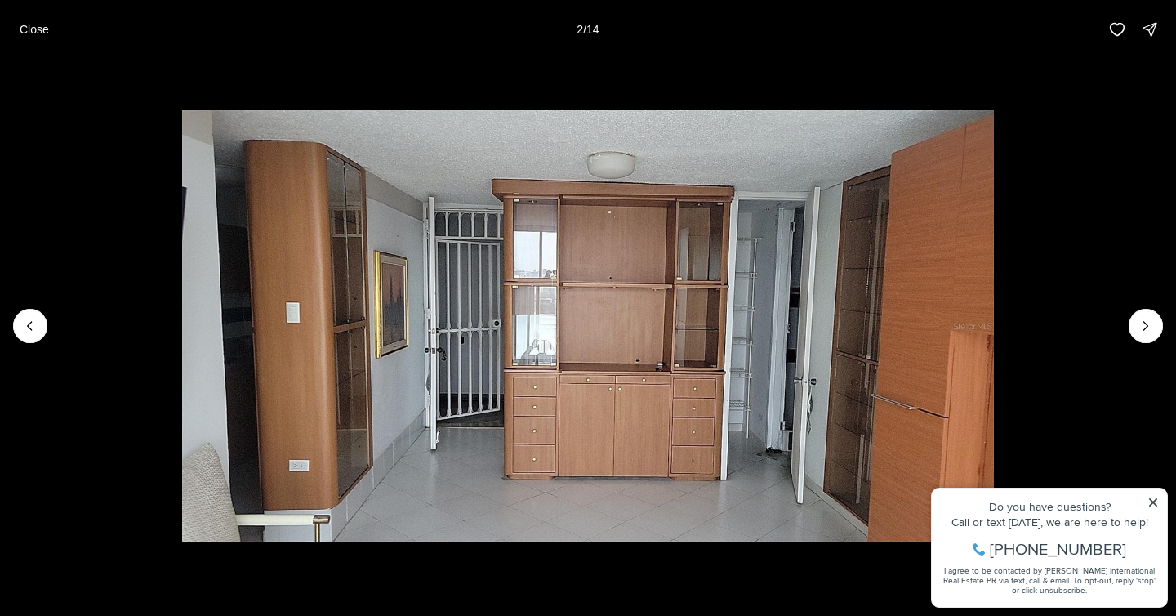
click at [1157, 500] on li "2 of 14" at bounding box center [588, 326] width 1176 height 534
click at [1150, 503] on li "2 of 14" at bounding box center [588, 326] width 1176 height 534
click at [1153, 498] on li "2 of 14" at bounding box center [588, 326] width 1176 height 534
click at [1147, 325] on icon "Next slide" at bounding box center [1146, 326] width 4 height 8
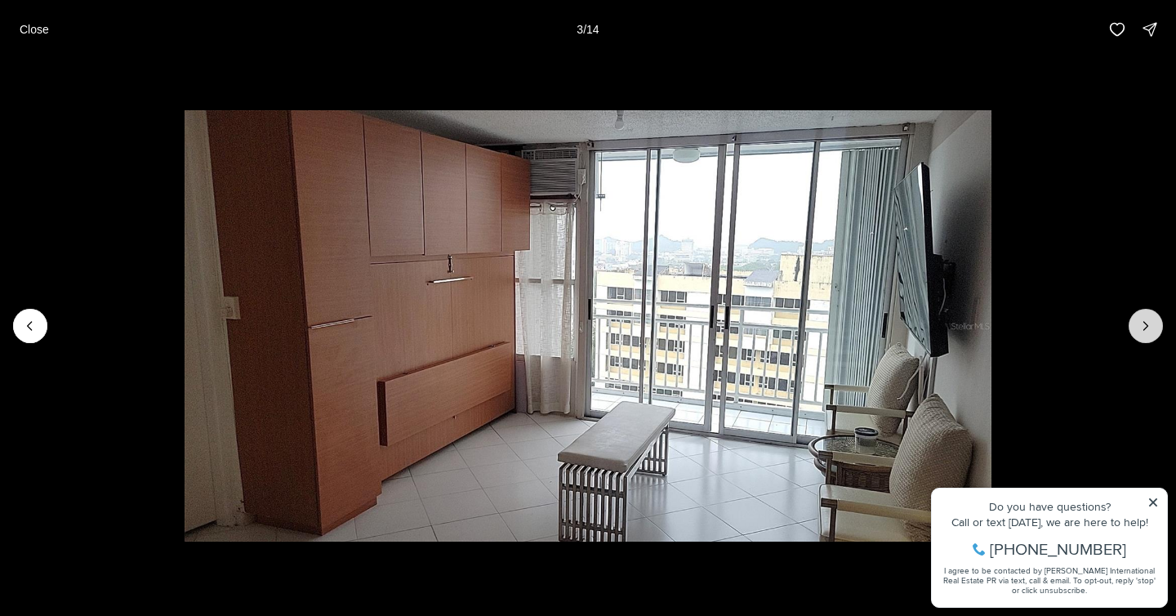
click at [1147, 325] on icon "Next slide" at bounding box center [1146, 326] width 4 height 8
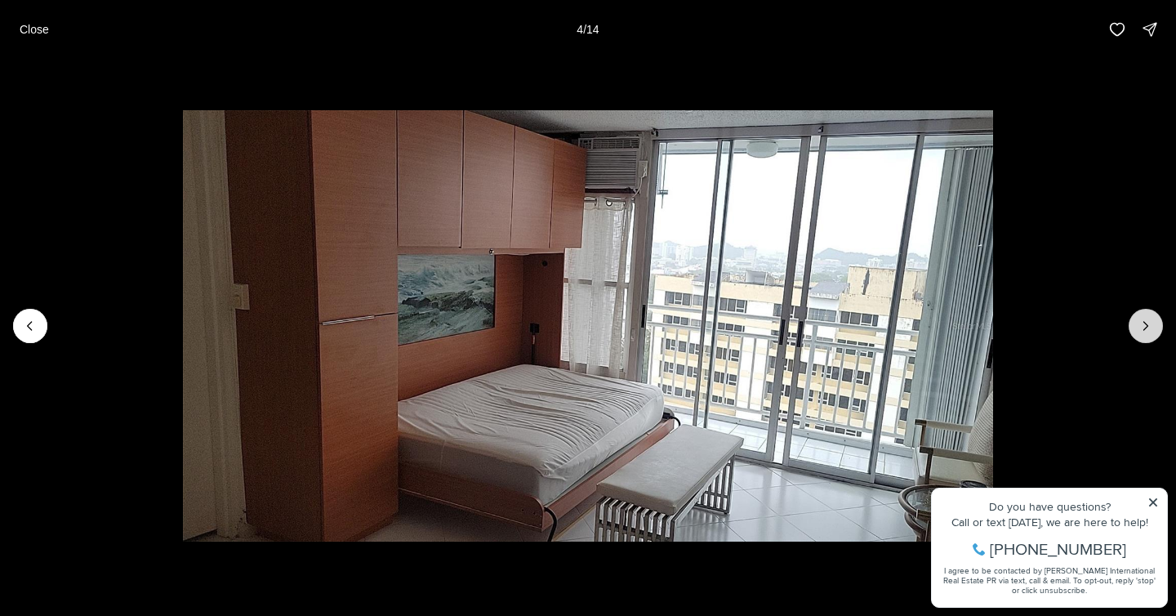
click at [1147, 325] on icon "Next slide" at bounding box center [1146, 326] width 4 height 8
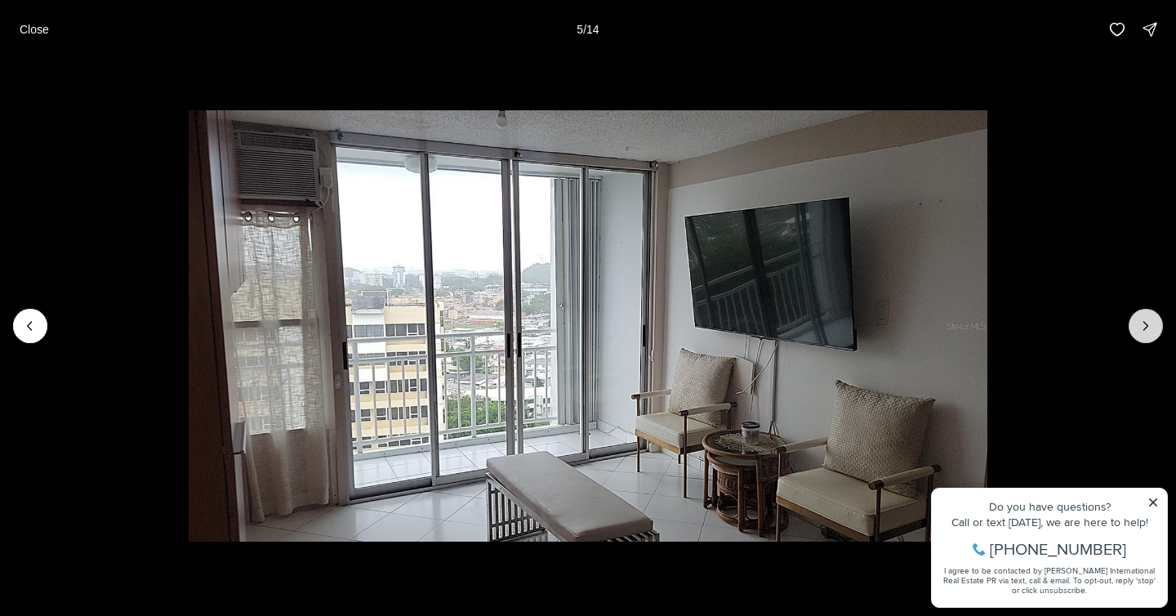
click at [1147, 325] on icon "Next slide" at bounding box center [1146, 326] width 4 height 8
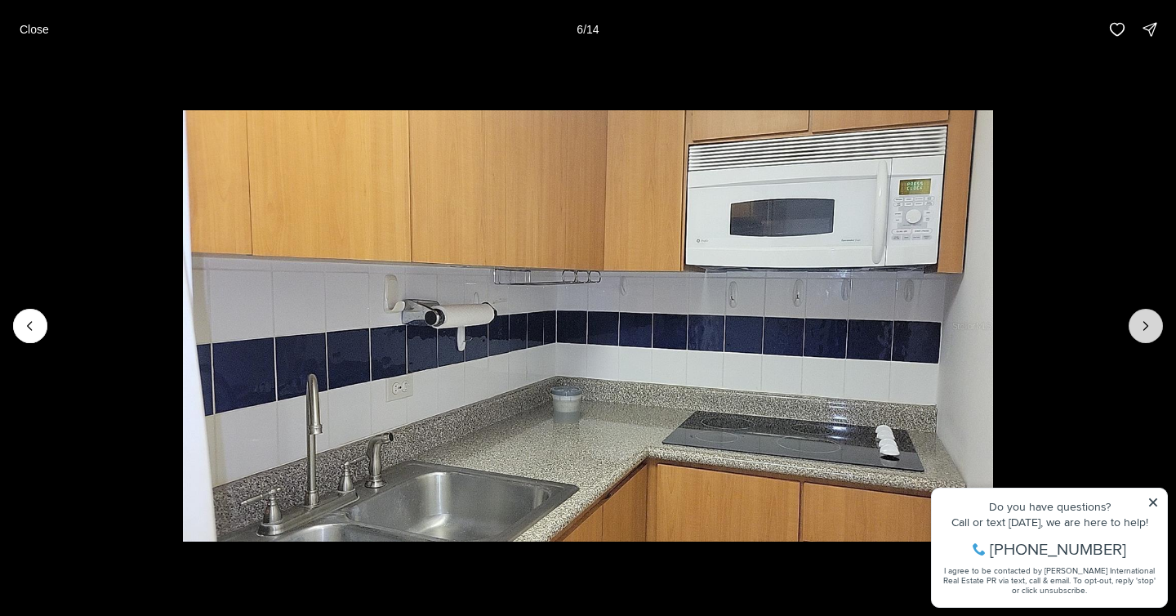
click at [1147, 325] on icon "Next slide" at bounding box center [1146, 326] width 4 height 8
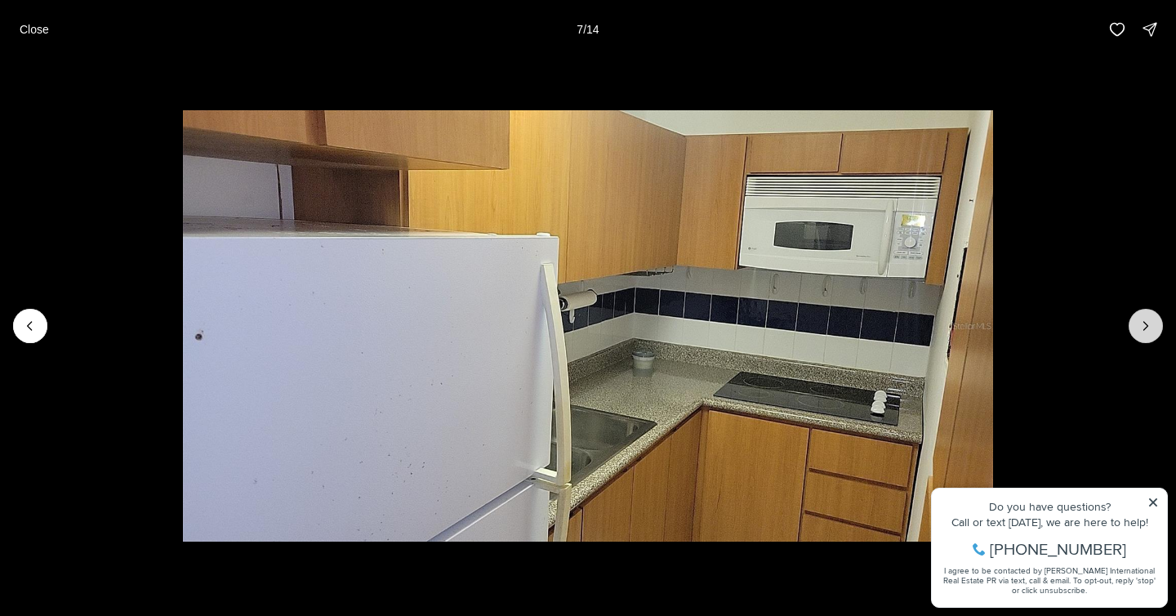
click at [1147, 325] on icon "Next slide" at bounding box center [1146, 326] width 4 height 8
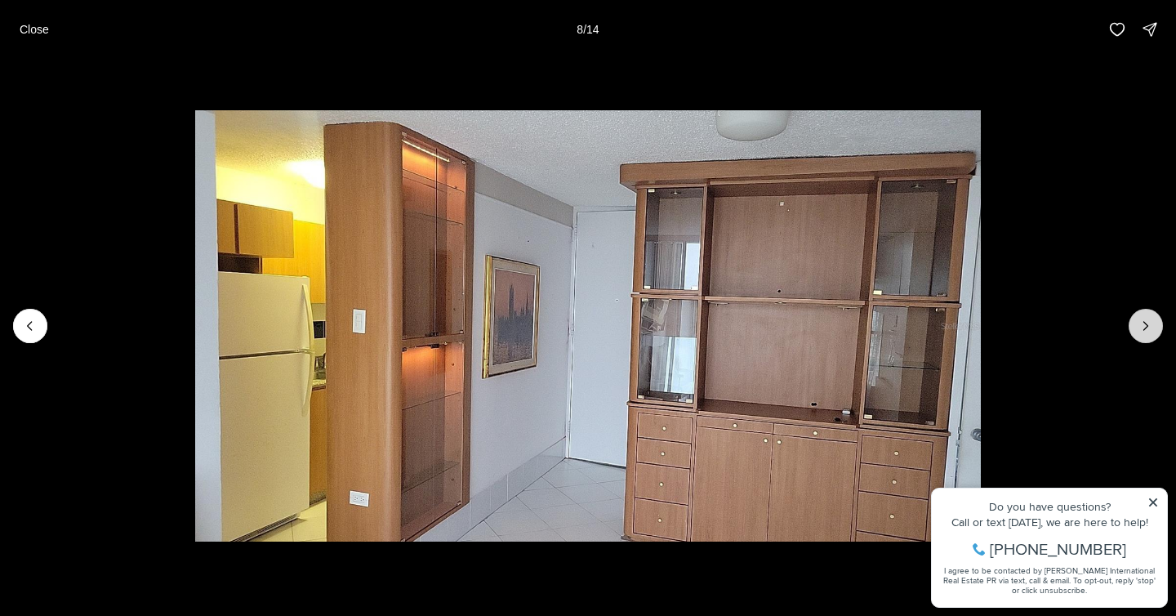
click at [1147, 325] on icon "Next slide" at bounding box center [1146, 326] width 4 height 8
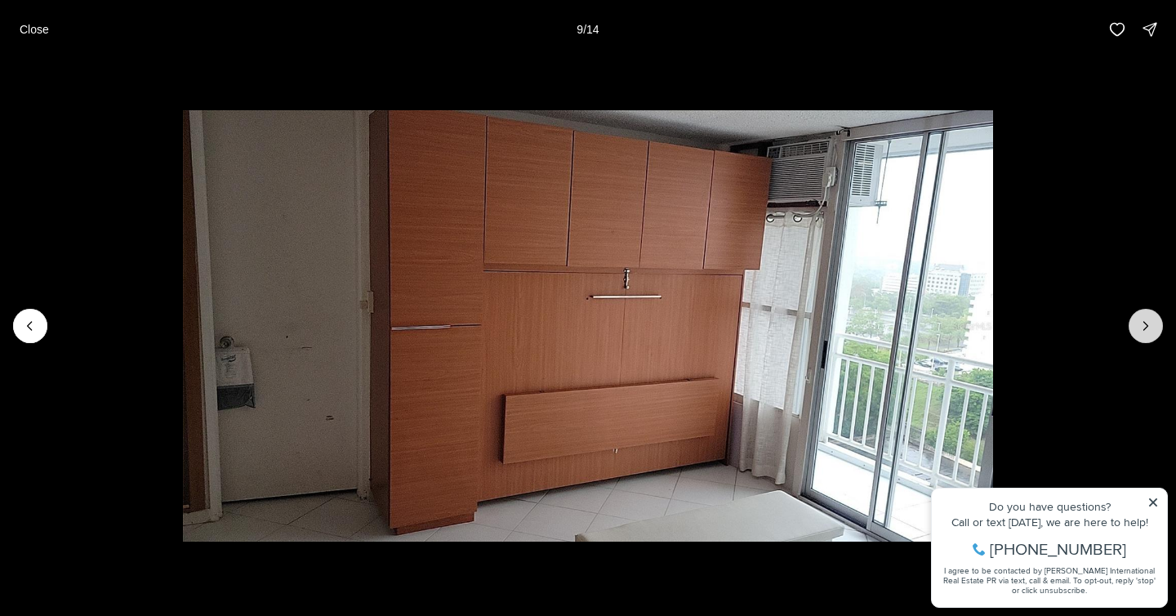
click at [1147, 325] on icon "Next slide" at bounding box center [1146, 326] width 4 height 8
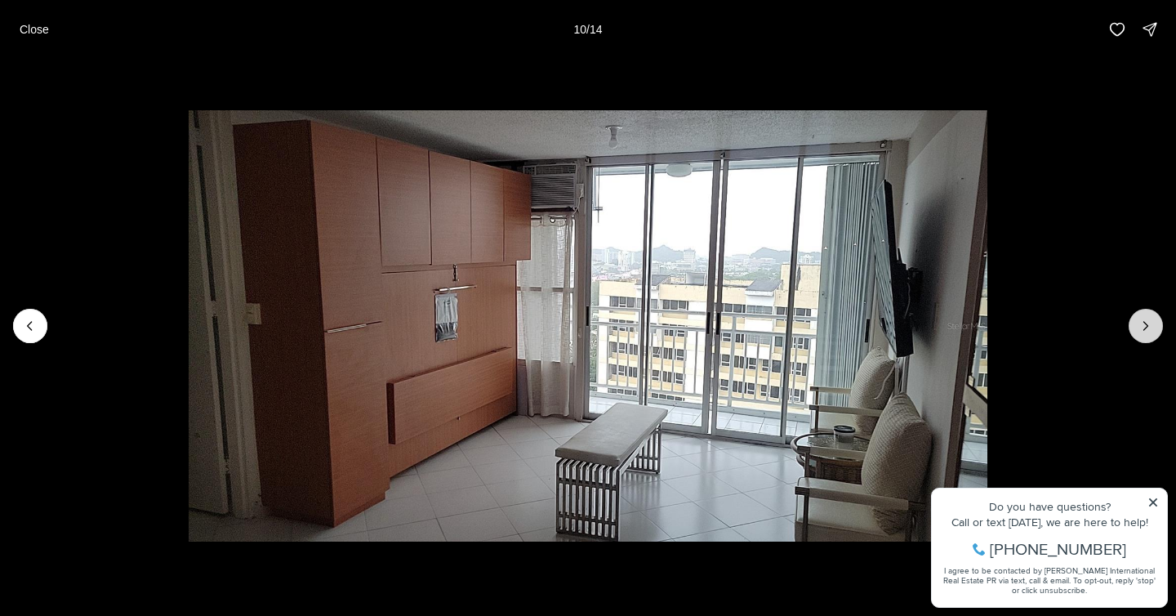
click at [1147, 325] on icon "Next slide" at bounding box center [1146, 326] width 4 height 8
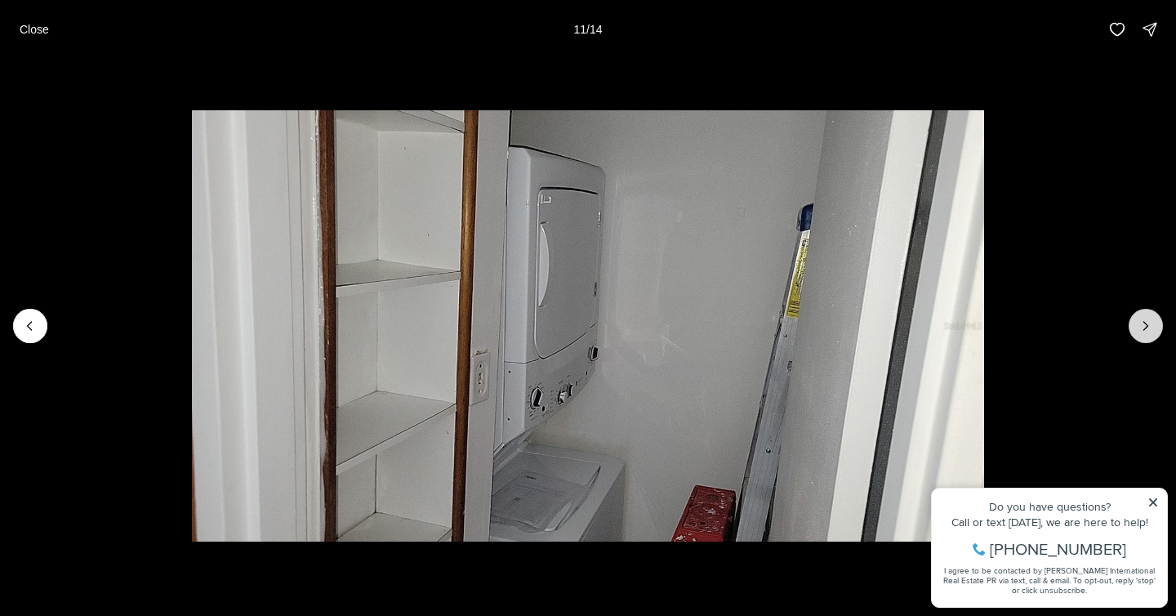
click at [1147, 325] on icon "Next slide" at bounding box center [1146, 326] width 4 height 8
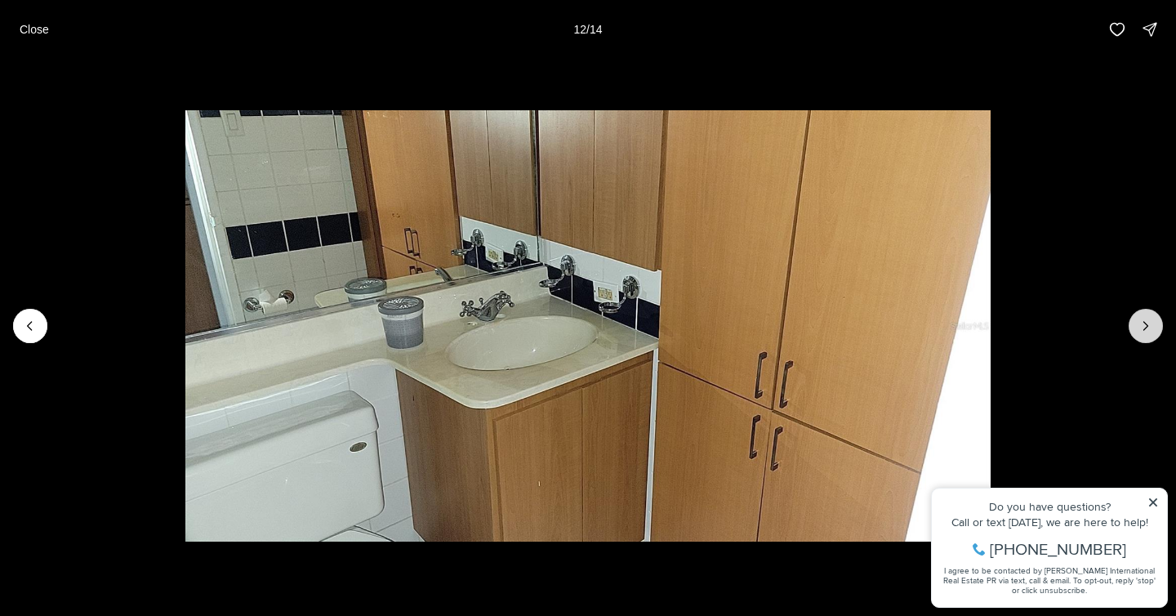
click at [1147, 325] on icon "Next slide" at bounding box center [1146, 326] width 4 height 8
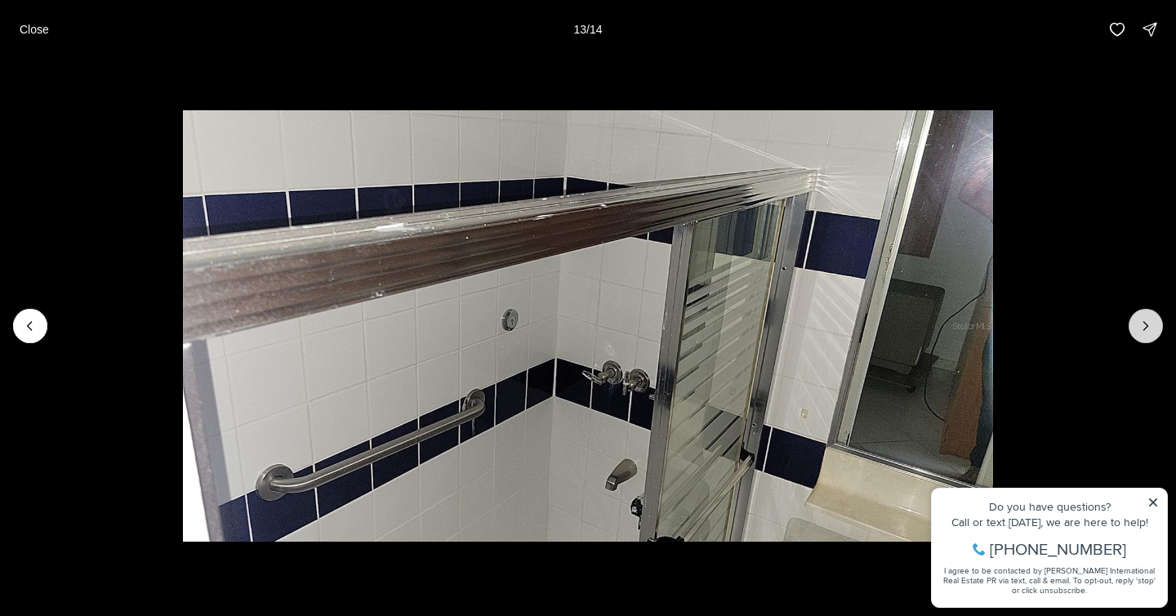
click at [1147, 325] on icon "Next slide" at bounding box center [1146, 326] width 4 height 8
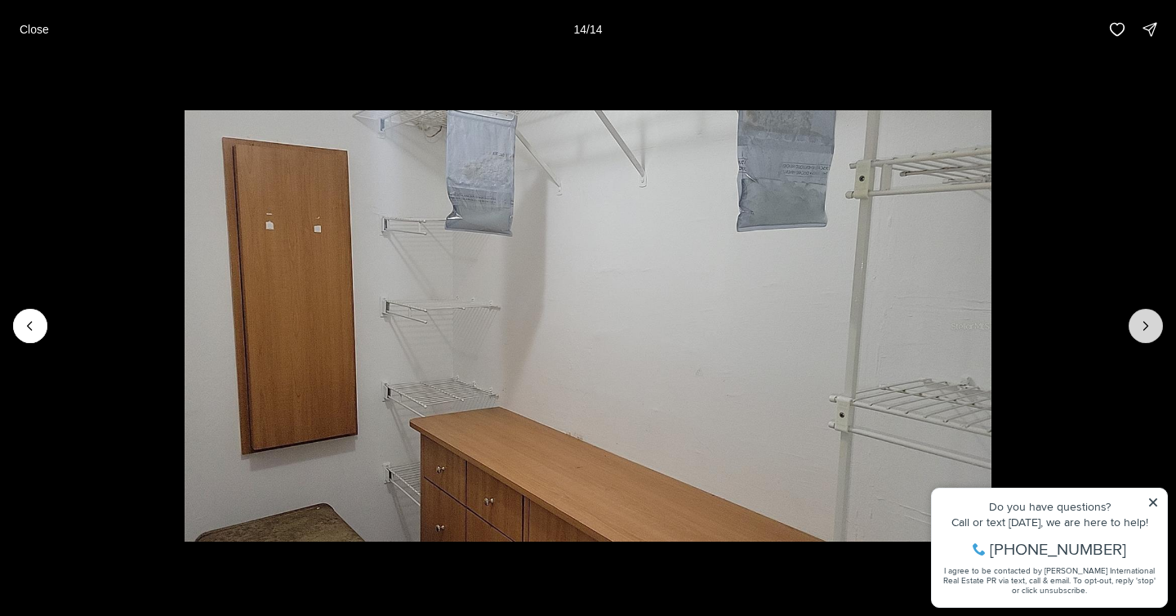
click at [1147, 325] on div at bounding box center [1146, 326] width 34 height 34
click at [47, 21] on button "Close" at bounding box center [34, 29] width 49 height 33
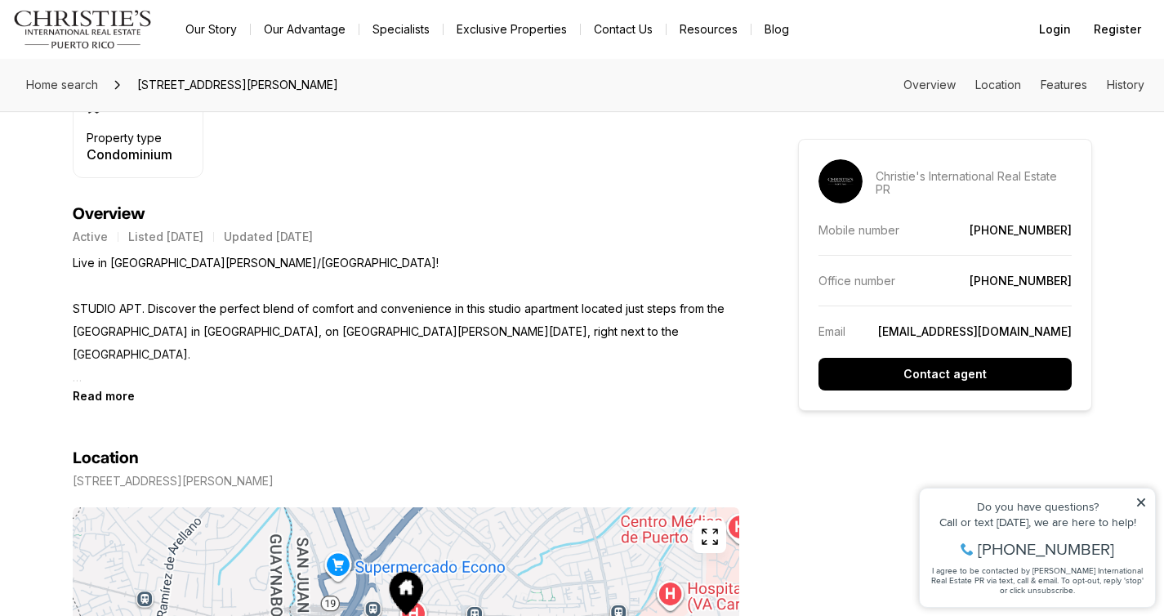
scroll to position [640, 0]
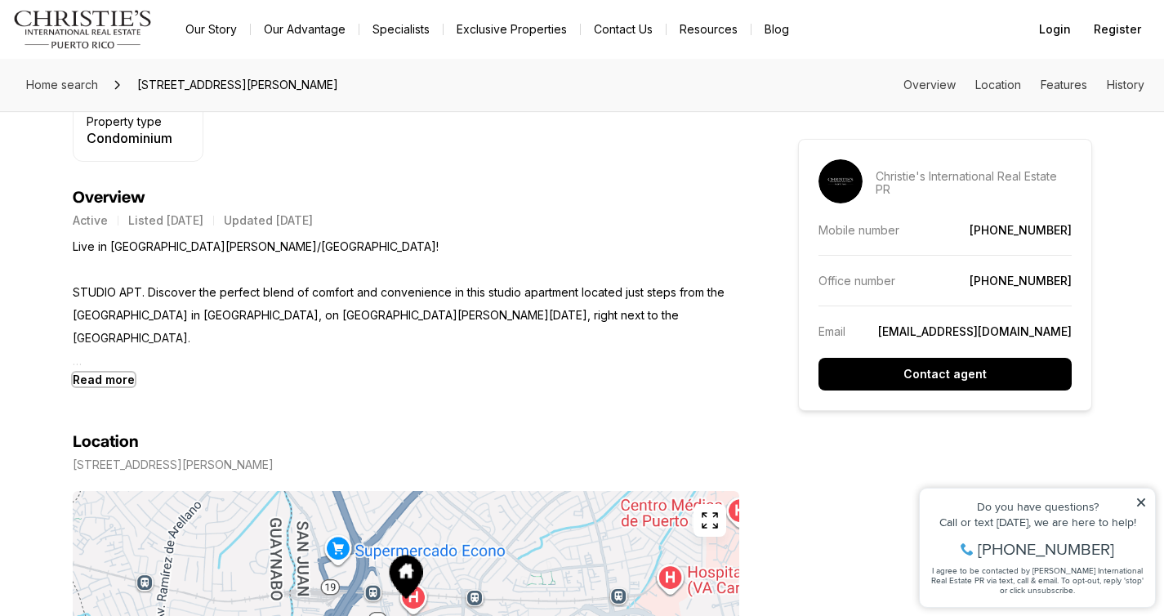
click at [77, 377] on b "Read more" at bounding box center [104, 379] width 62 height 14
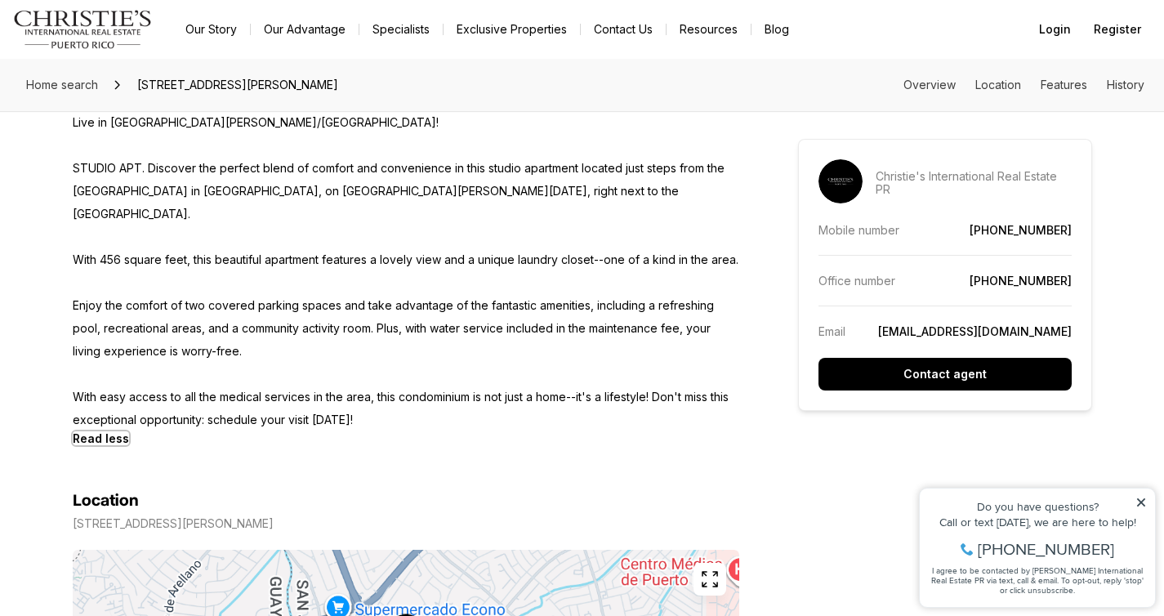
scroll to position [0, 0]
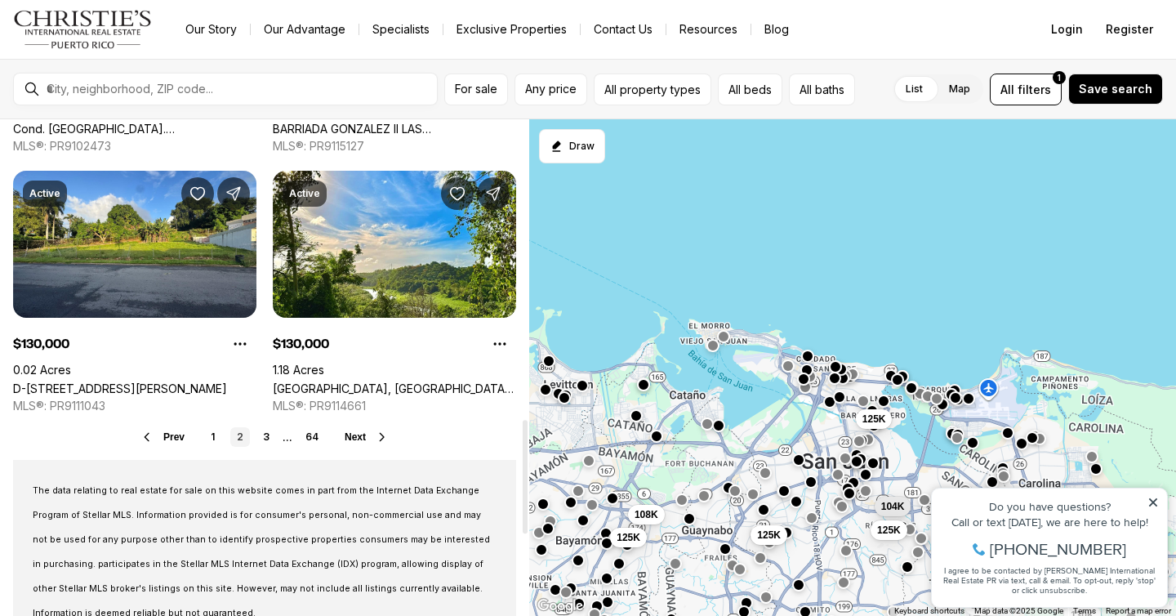
scroll to position [1407, 0]
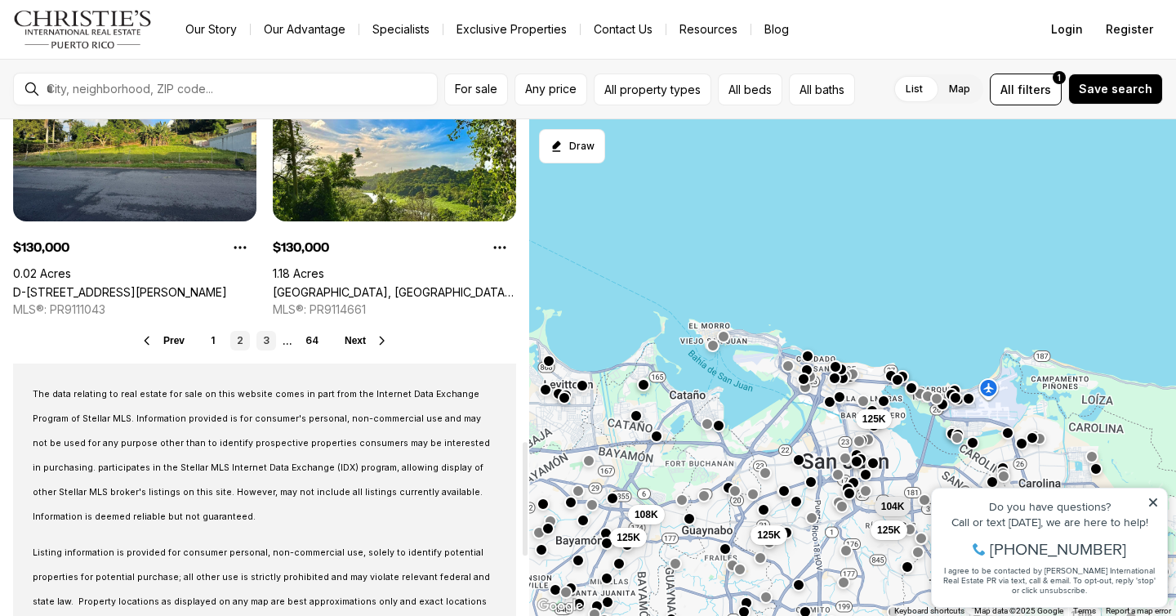
click at [263, 337] on link "3" at bounding box center [266, 341] width 20 height 20
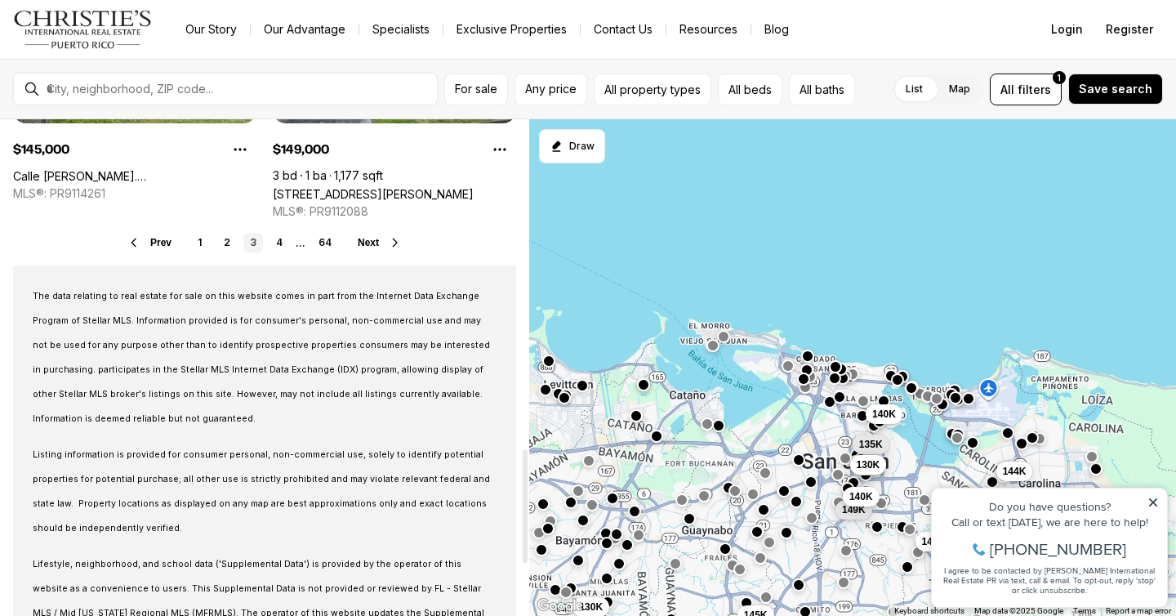
scroll to position [1357, 0]
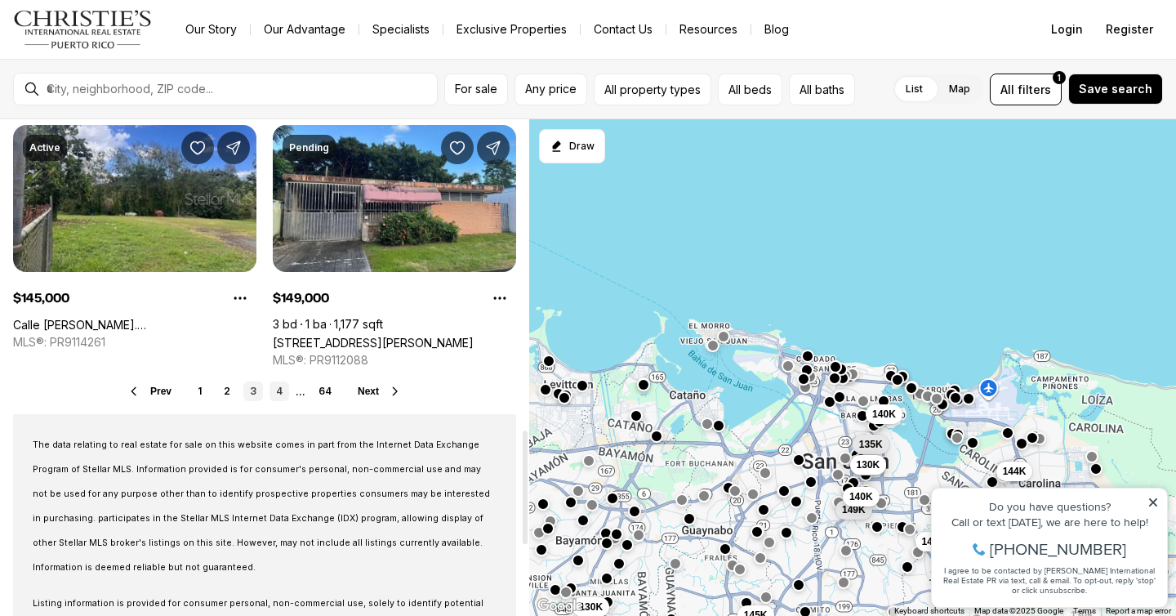
click at [280, 388] on link "4" at bounding box center [280, 391] width 20 height 20
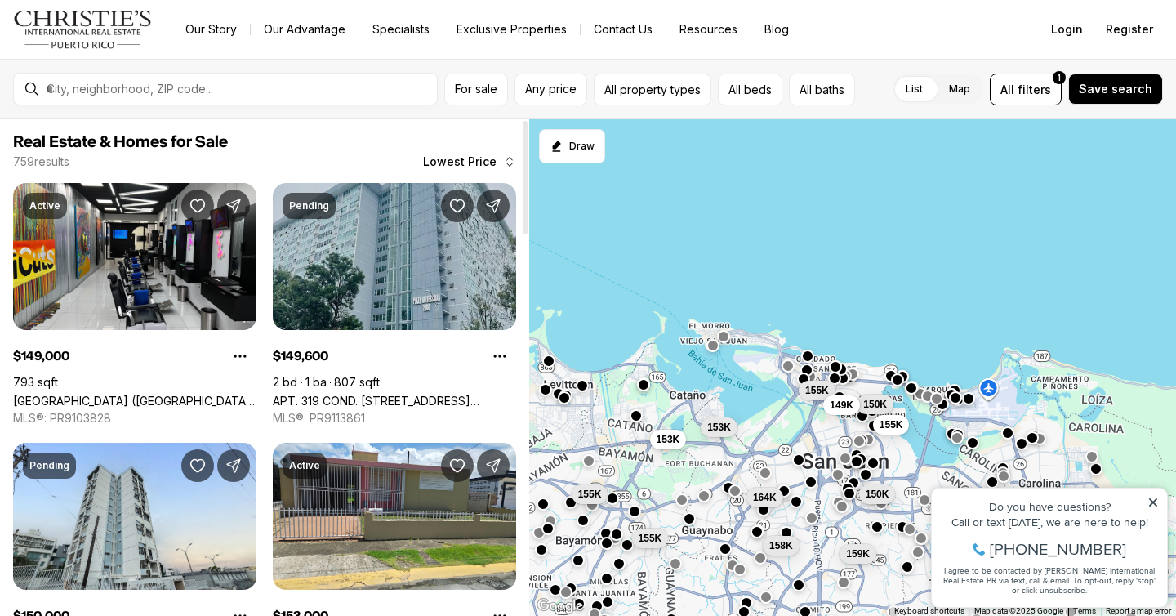
click at [391, 394] on link "APT. 319 COND. [STREET_ADDRESS][PERSON_NAME]" at bounding box center [394, 401] width 243 height 14
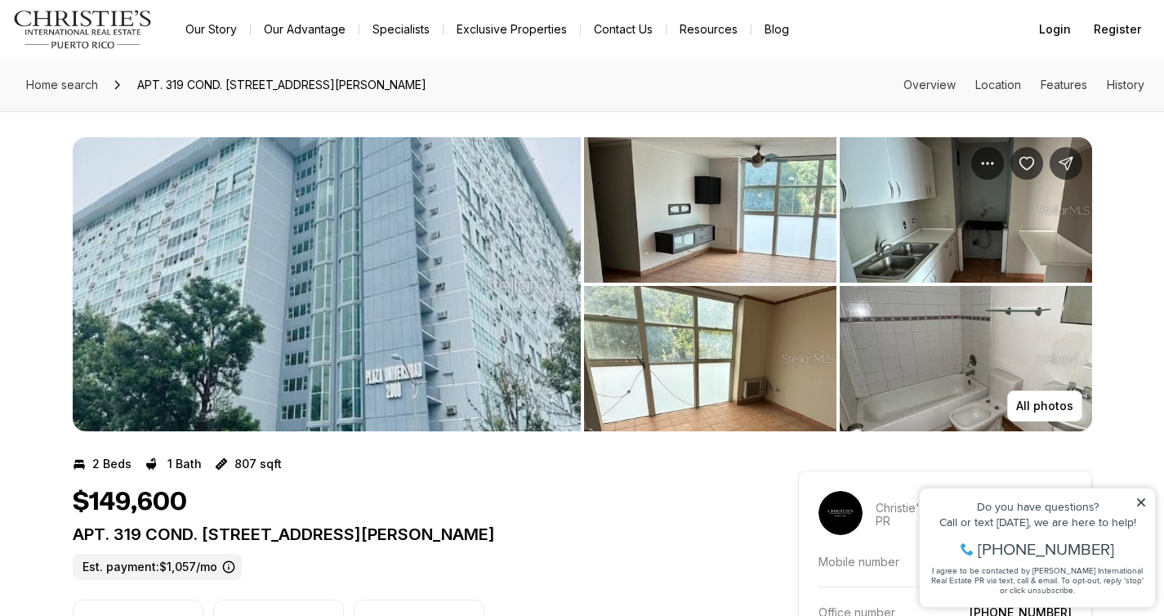
click at [391, 253] on img "View image gallery" at bounding box center [327, 284] width 508 height 294
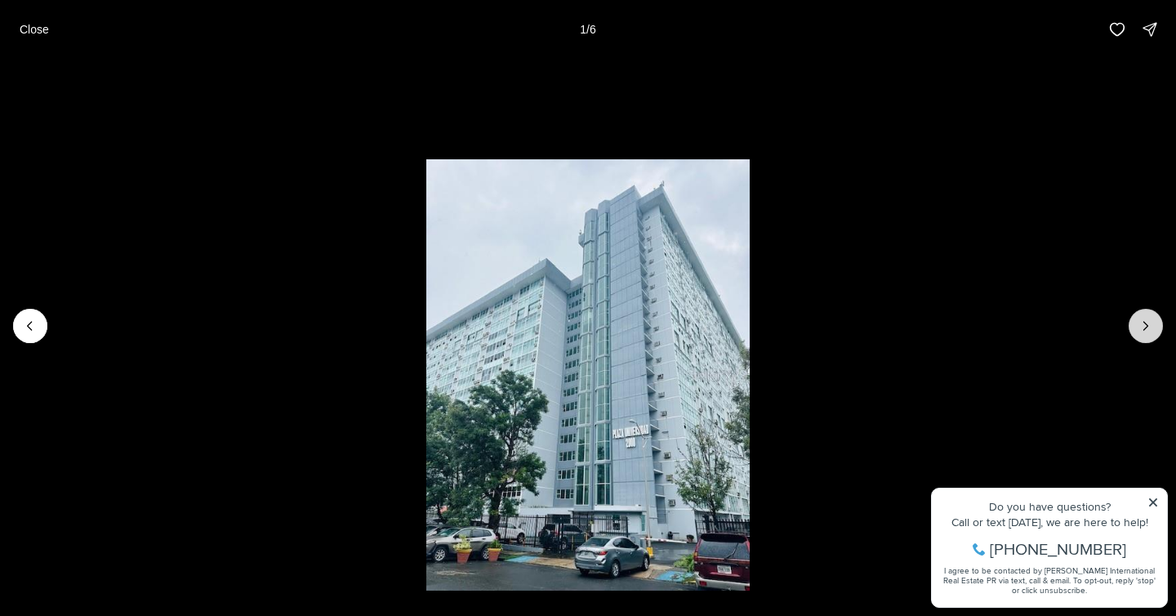
click at [1154, 326] on button "Next slide" at bounding box center [1146, 326] width 34 height 34
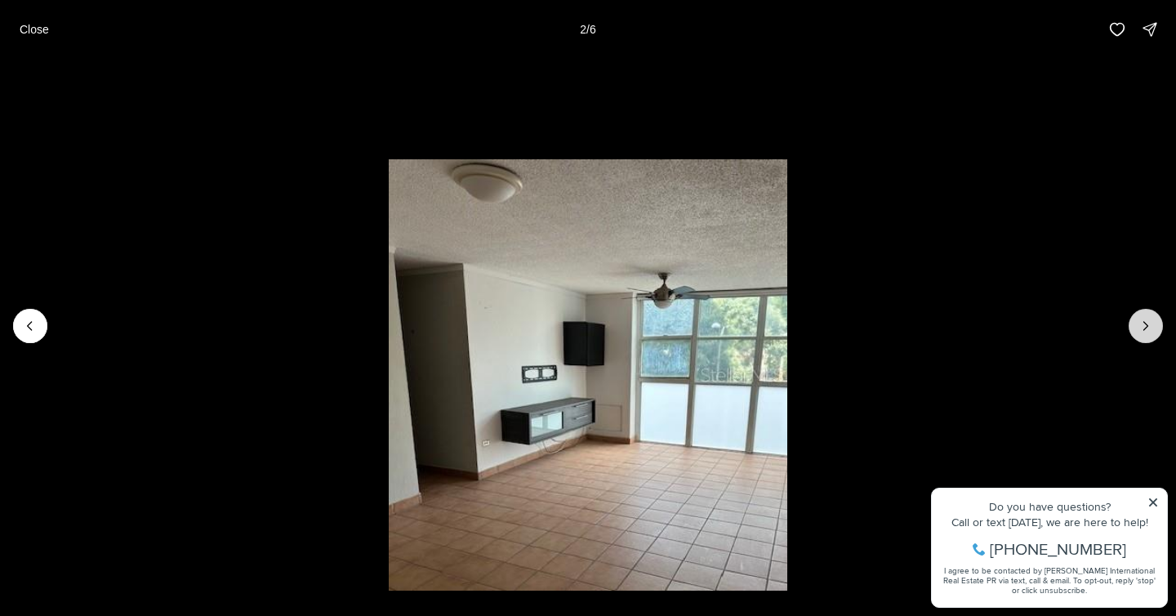
click at [1154, 326] on button "Next slide" at bounding box center [1146, 326] width 34 height 34
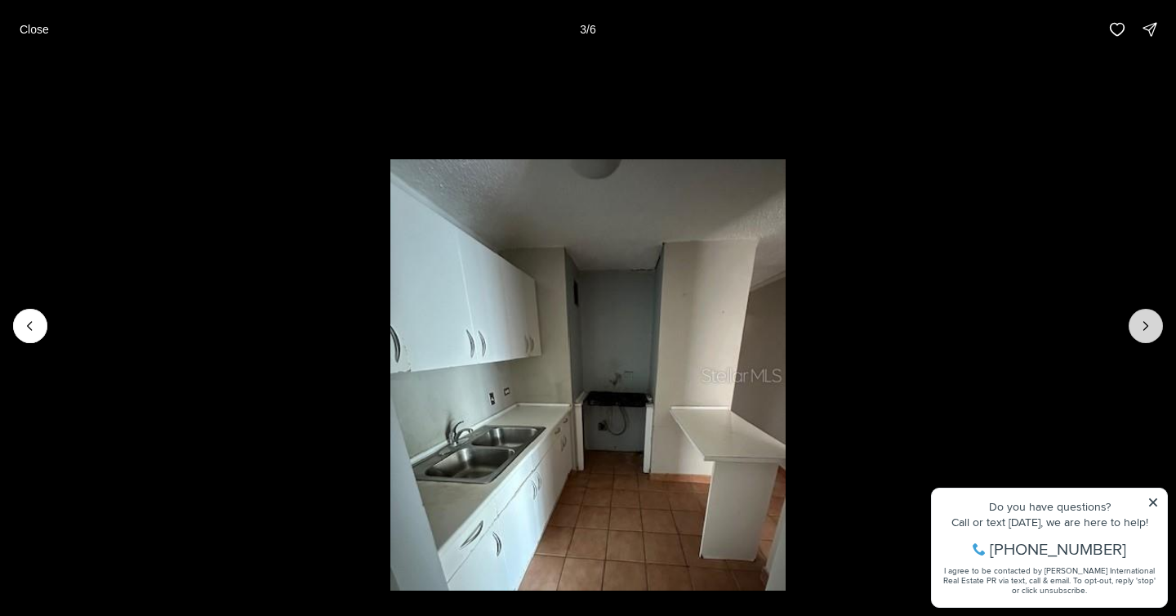
click at [1154, 326] on button "Next slide" at bounding box center [1146, 326] width 34 height 34
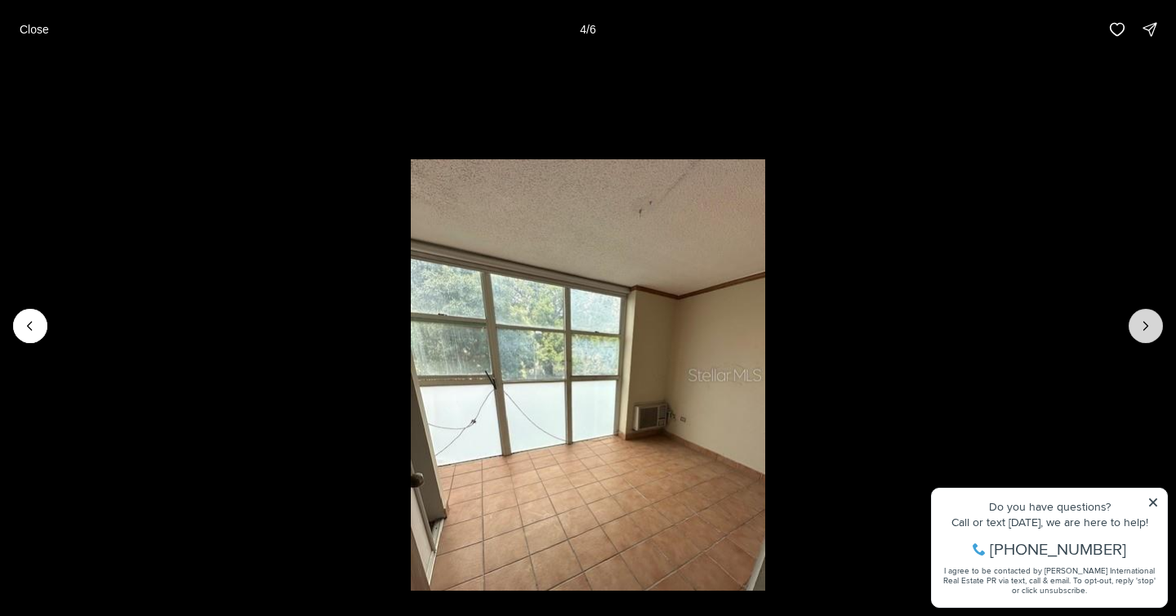
click at [1154, 326] on button "Next slide" at bounding box center [1146, 326] width 34 height 34
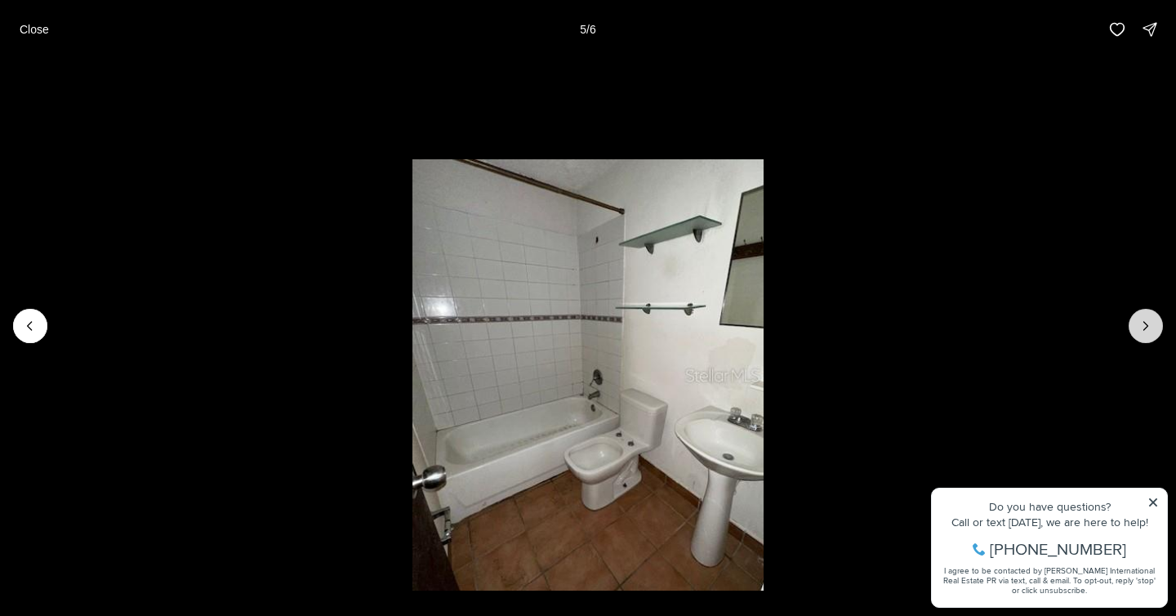
click at [1154, 326] on button "Next slide" at bounding box center [1146, 326] width 34 height 34
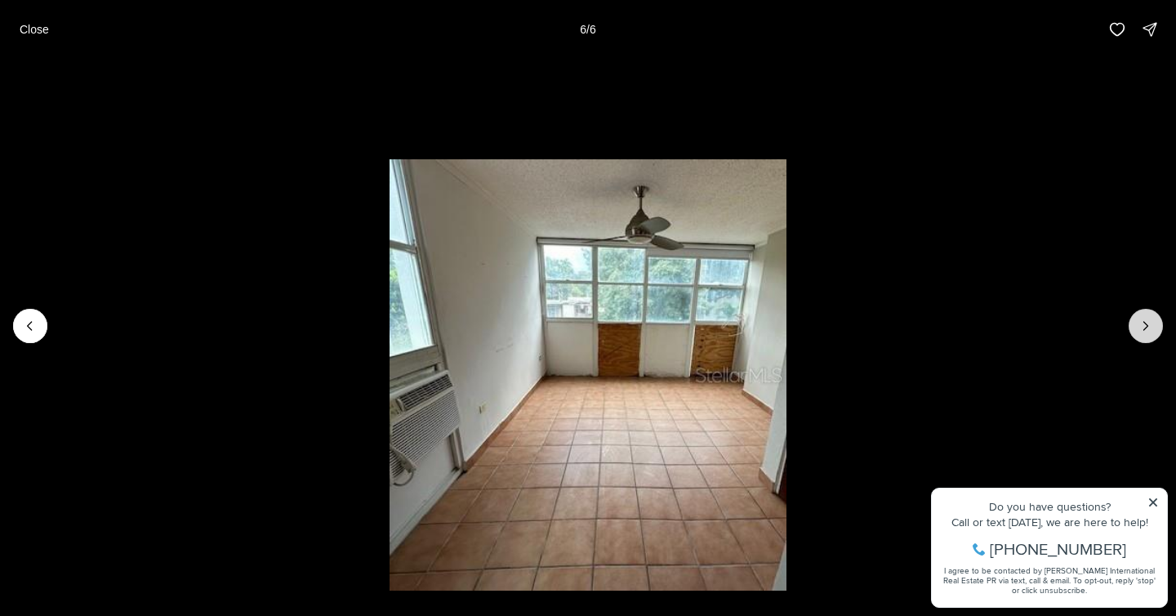
click at [1154, 326] on div at bounding box center [1146, 326] width 34 height 34
click at [42, 37] on button "Close" at bounding box center [34, 29] width 49 height 33
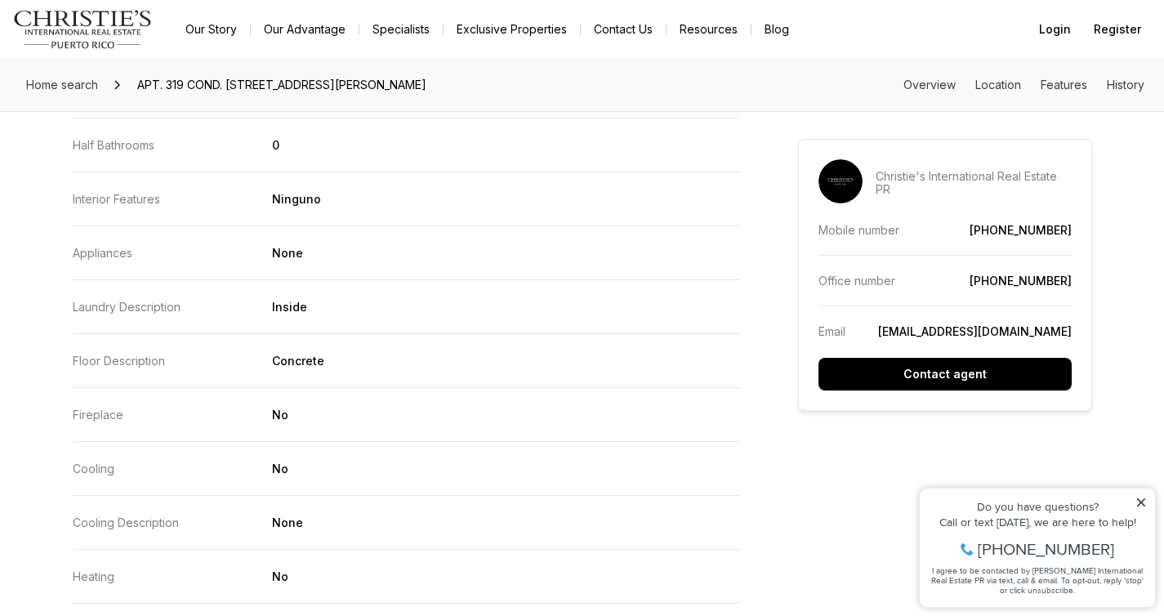
scroll to position [2024, 0]
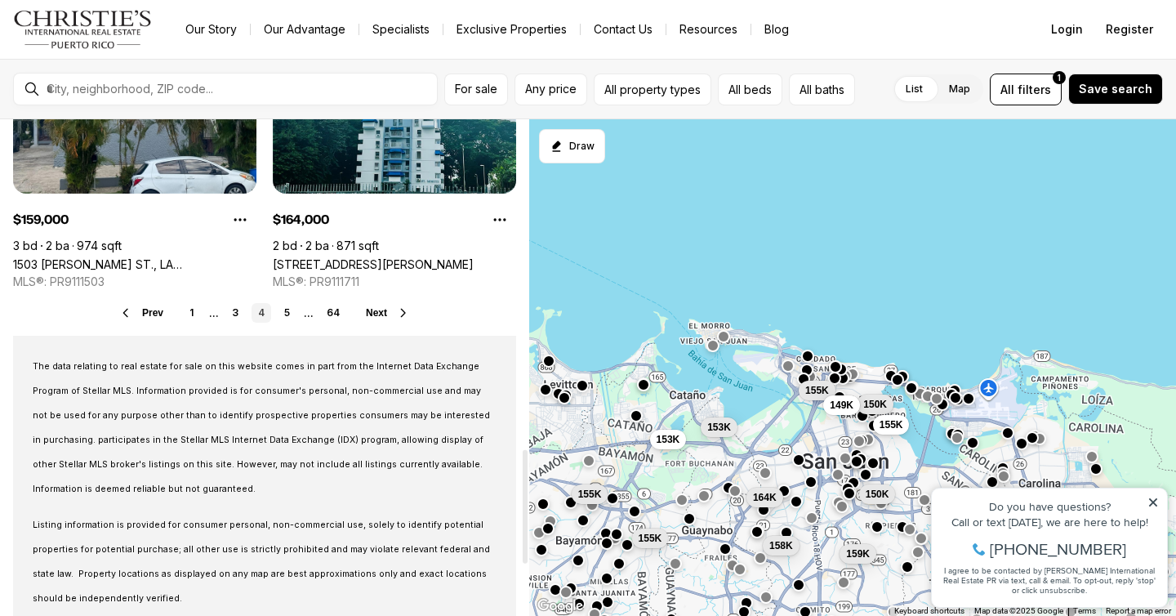
scroll to position [1445, 0]
